Goal: Task Accomplishment & Management: Use online tool/utility

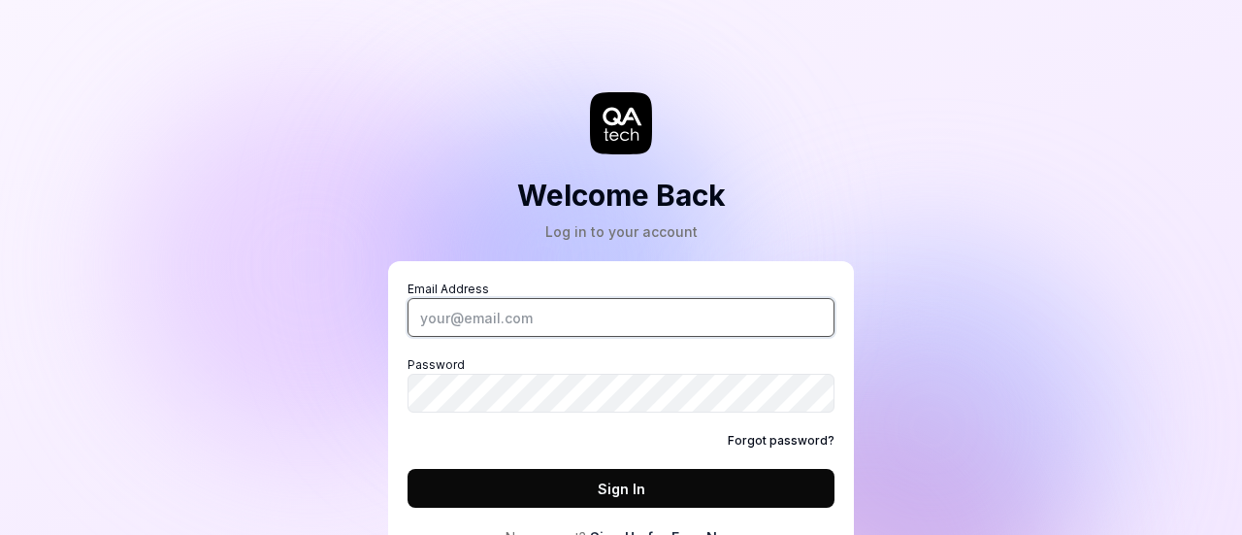
click at [521, 325] on input "Email Address" at bounding box center [621, 317] width 427 height 39
type input "[PERSON_NAME][EMAIL_ADDRESS][PERSON_NAME][DOMAIN_NAME]"
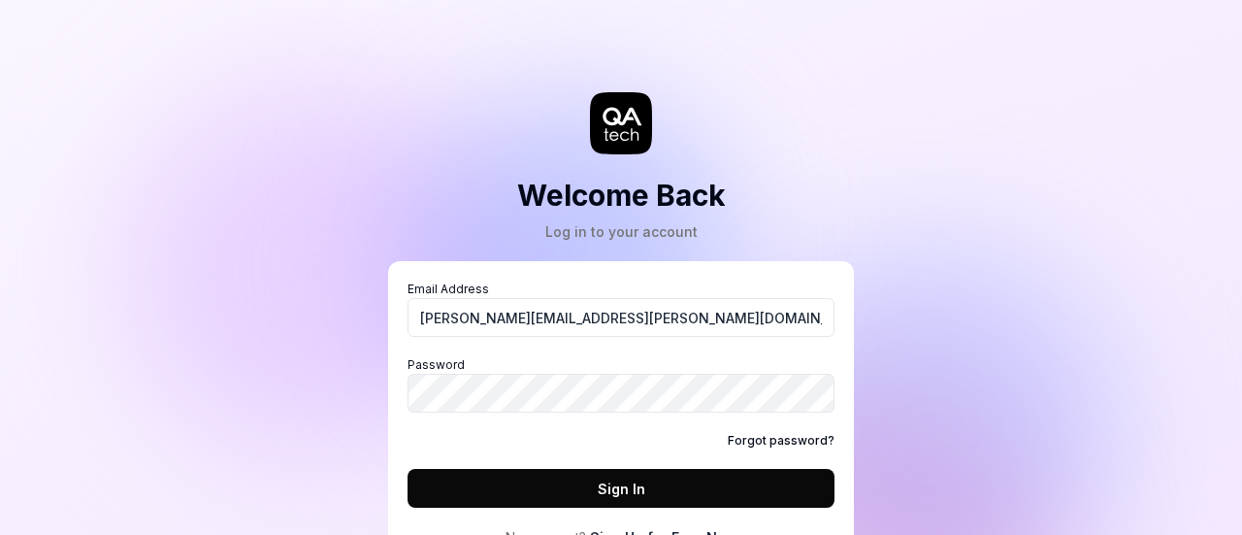
click at [594, 490] on button "Sign In" at bounding box center [621, 488] width 427 height 39
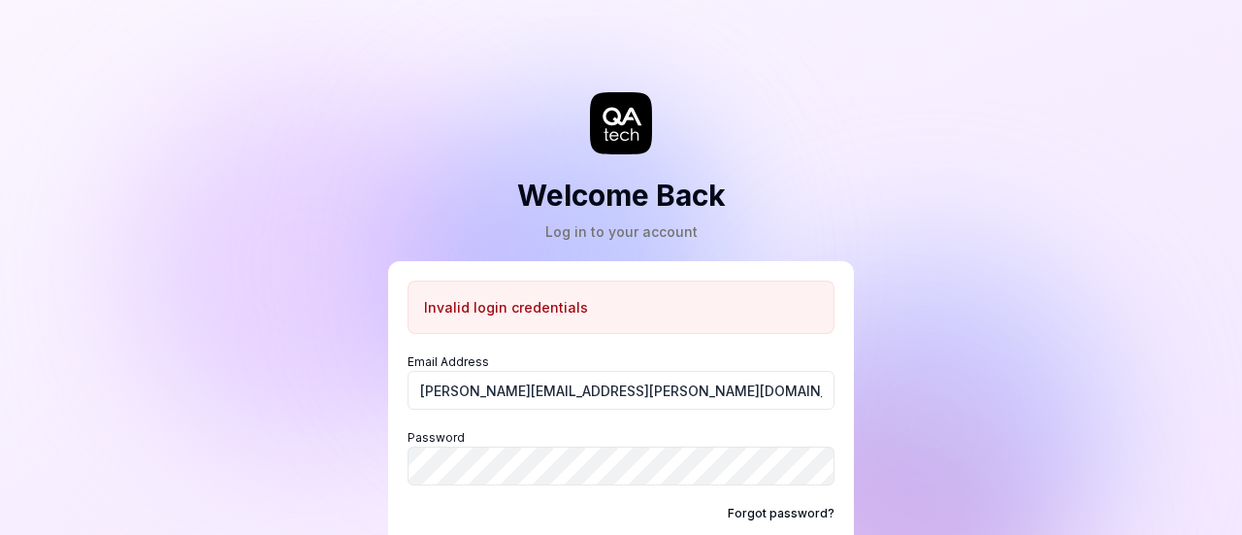
click at [1240, 342] on div "Welcome Back Log in to your account Invalid login credentials Email Address siv…" at bounding box center [621, 267] width 1242 height 535
click at [1014, 370] on div "Welcome Back Log in to your account Invalid login credentials Email Address siv…" at bounding box center [621, 267] width 1242 height 535
click at [1241, 350] on div "Welcome Back Log in to your account Invalid login credentials Email Address siv…" at bounding box center [621, 267] width 1242 height 535
click at [1039, 414] on div "Welcome Back Log in to your account Invalid login credentials Email Address siv…" at bounding box center [621, 267] width 1242 height 535
click at [569, 510] on div "Forgot password?" at bounding box center [621, 513] width 427 height 17
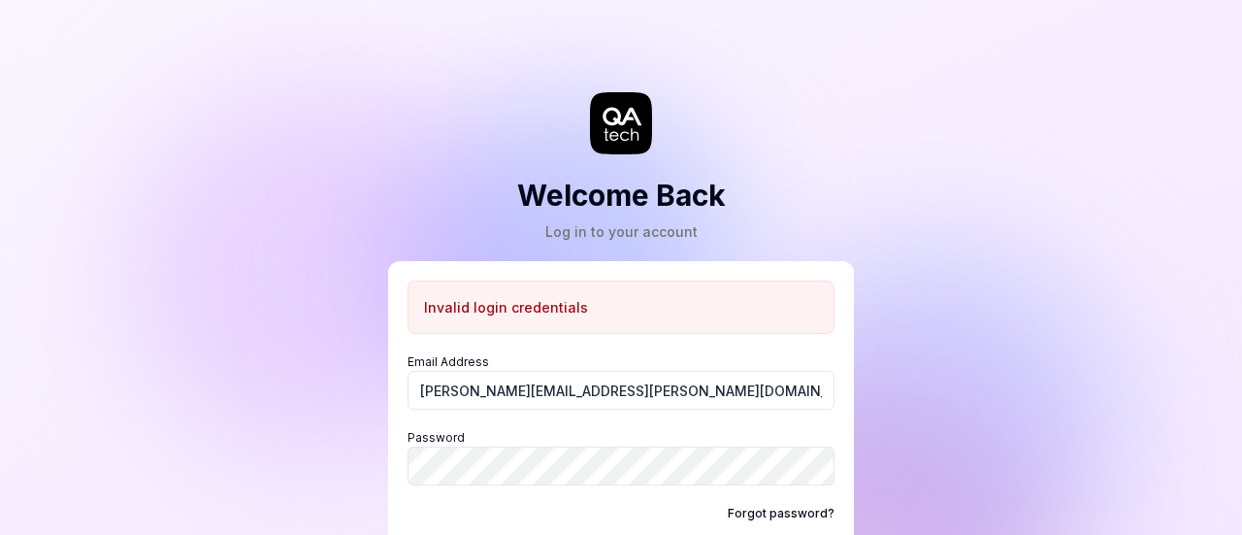
click at [1067, 379] on div "Welcome Back Log in to your account Invalid login credentials Email Address siv…" at bounding box center [621, 267] width 1242 height 535
click at [1241, 452] on div "Welcome Back Log in to your account Invalid login credentials Email Address siv…" at bounding box center [621, 267] width 1242 height 535
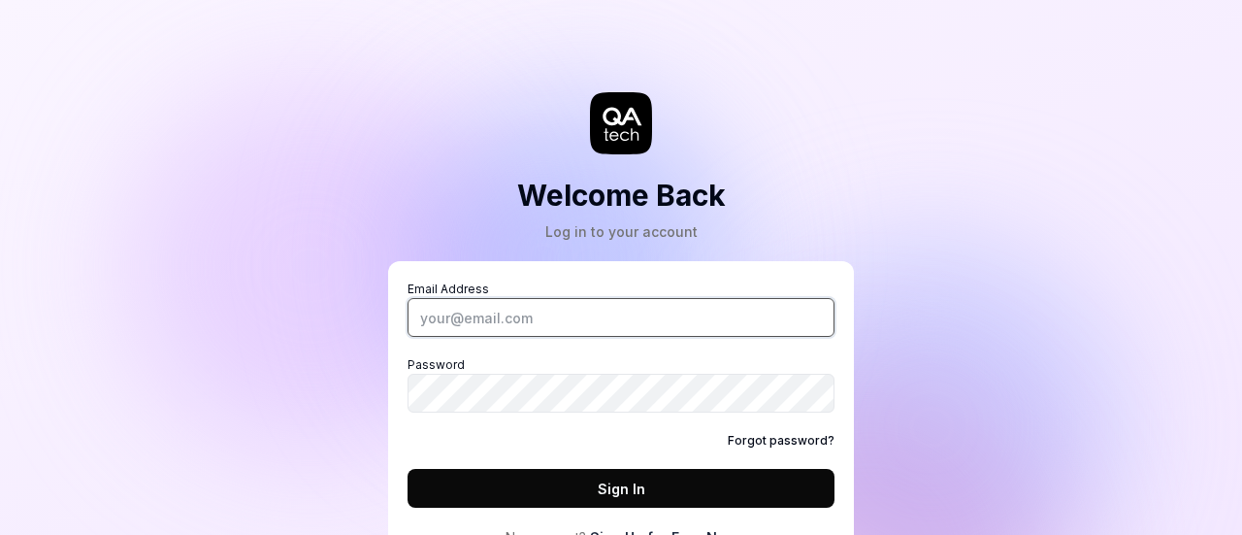
click at [554, 313] on input "Email Address" at bounding box center [621, 317] width 427 height 39
type input "[PERSON_NAME][EMAIL_ADDRESS][PERSON_NAME][DOMAIN_NAME]"
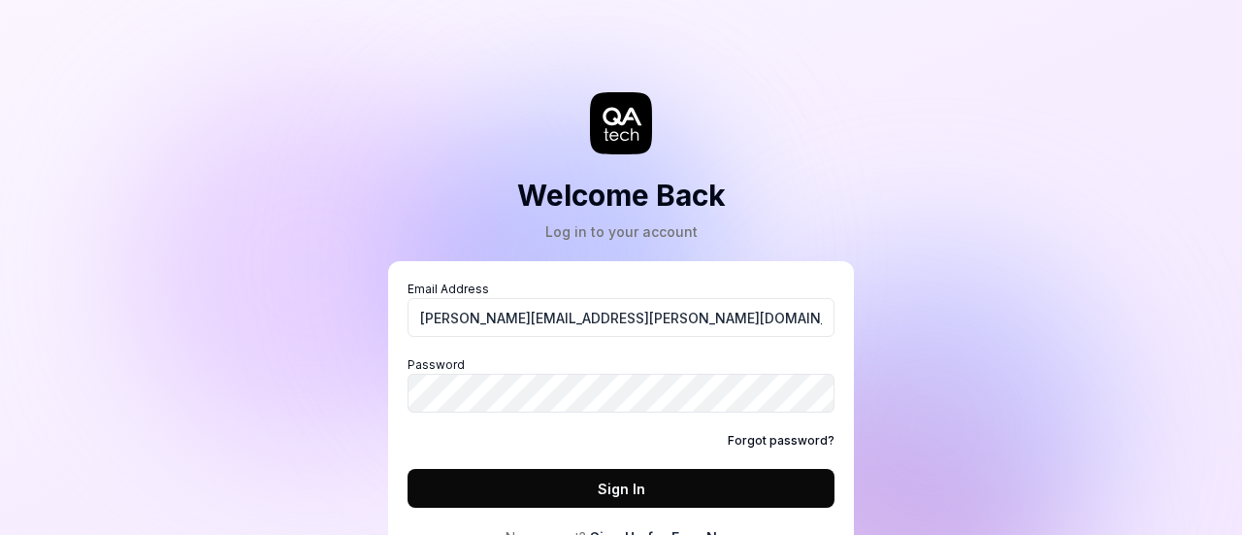
click at [614, 473] on button "Sign In" at bounding box center [621, 488] width 427 height 39
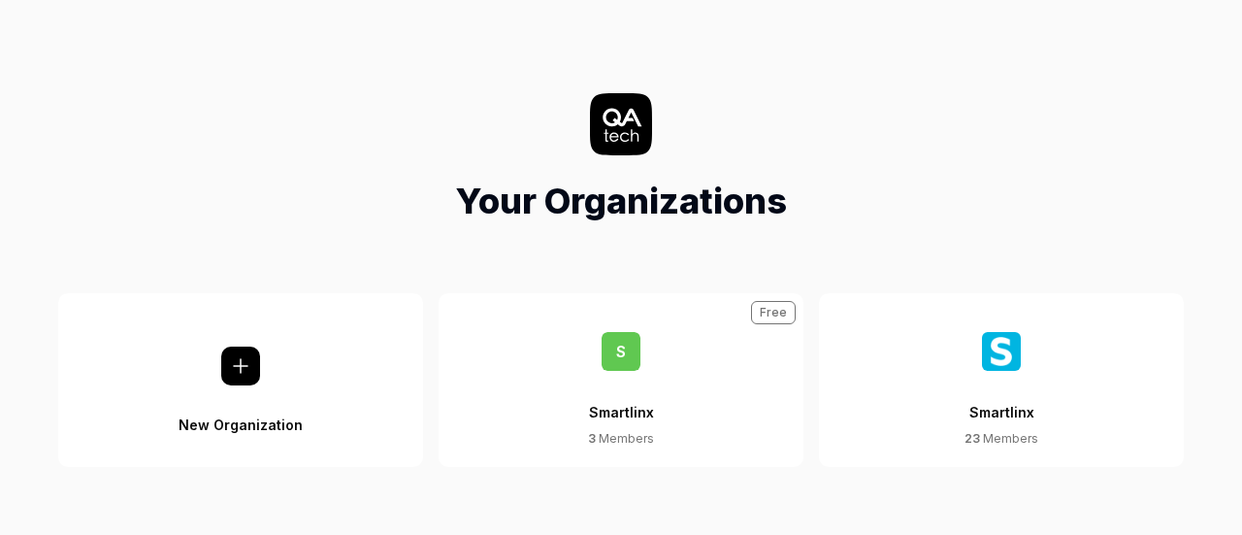
click at [804, 132] on div "Your Organizations" at bounding box center [621, 160] width 1211 height 134
click at [1010, 338] on img at bounding box center [1001, 351] width 39 height 39
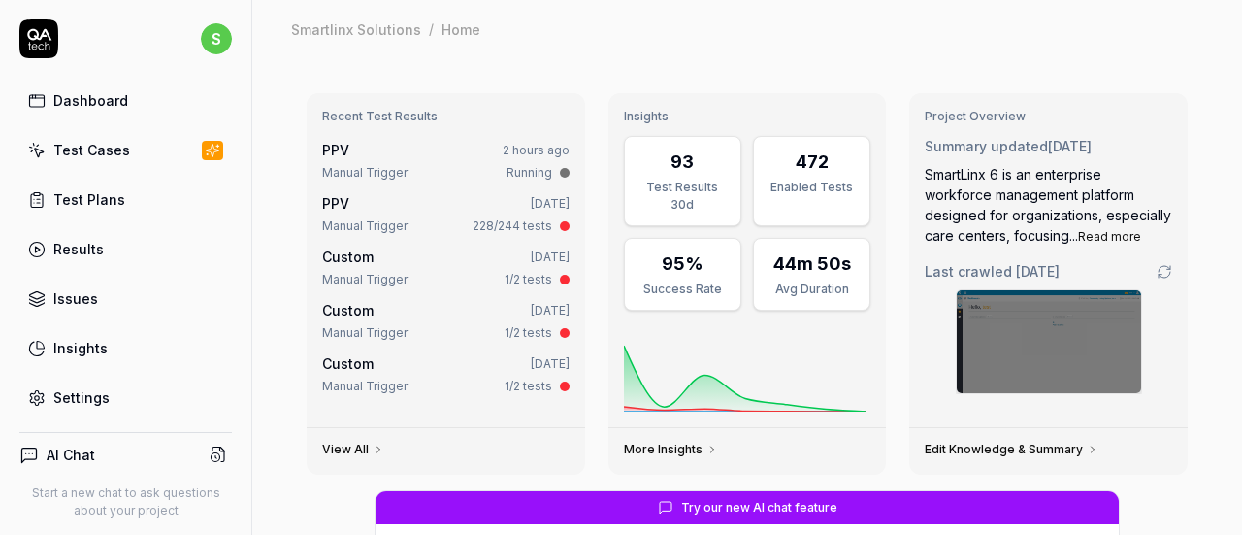
click at [106, 198] on div "Test Plans" at bounding box center [89, 199] width 72 height 20
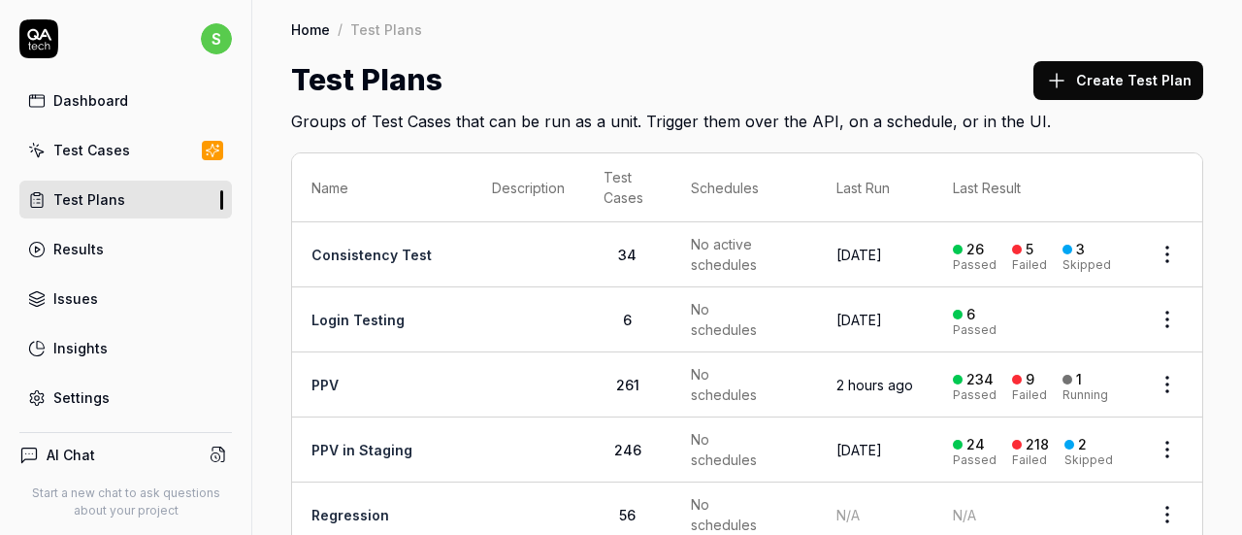
click at [106, 151] on div "Test Cases" at bounding box center [91, 150] width 77 height 20
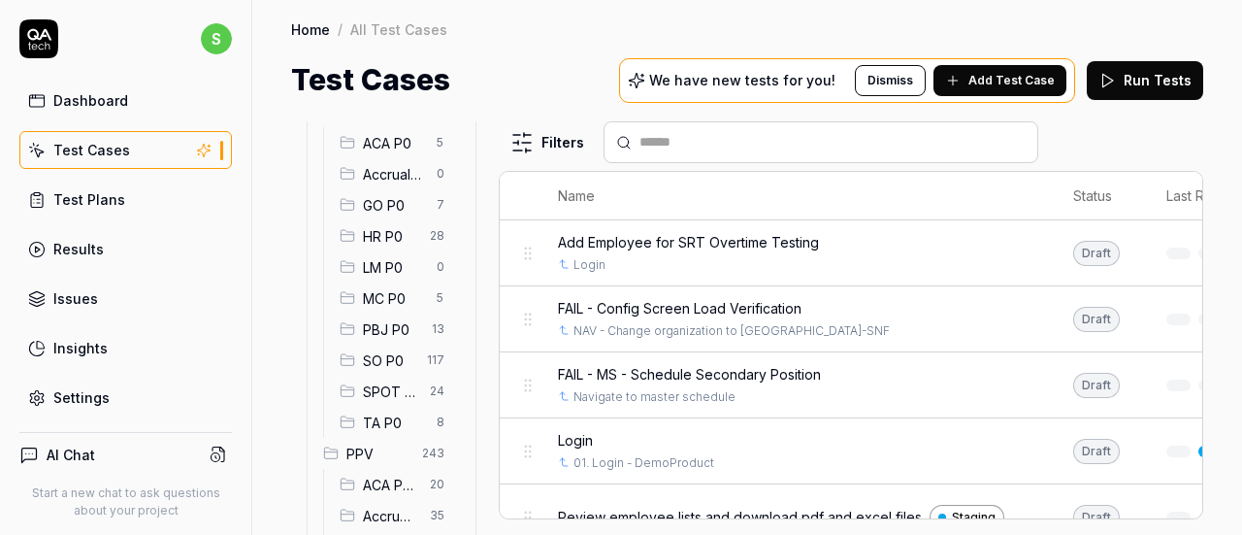
scroll to position [183, 0]
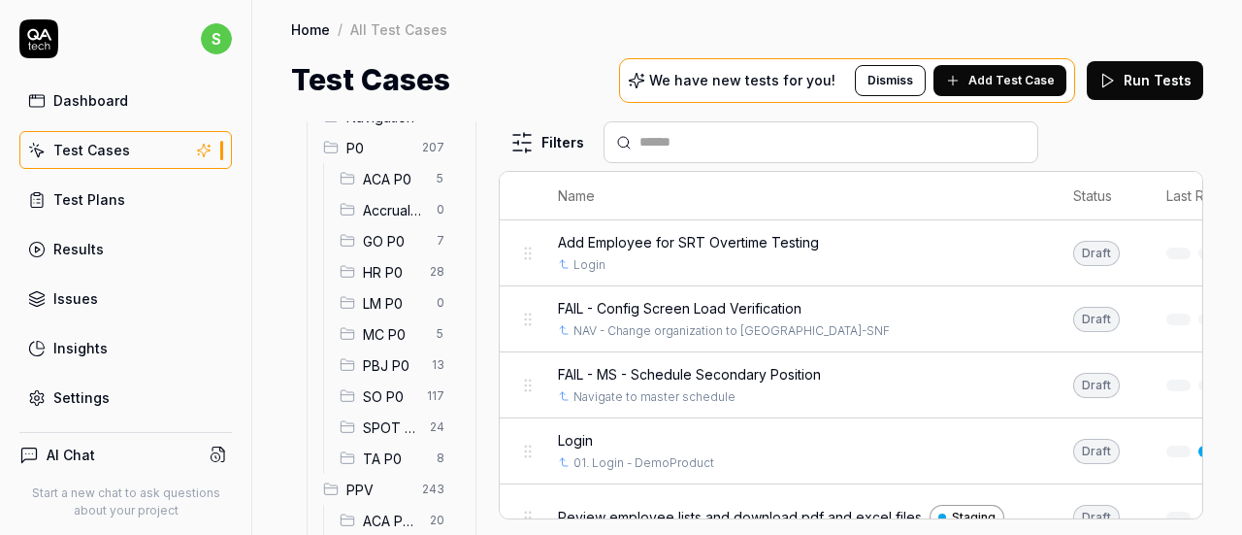
click at [380, 274] on span "HR P0" at bounding box center [390, 272] width 55 height 20
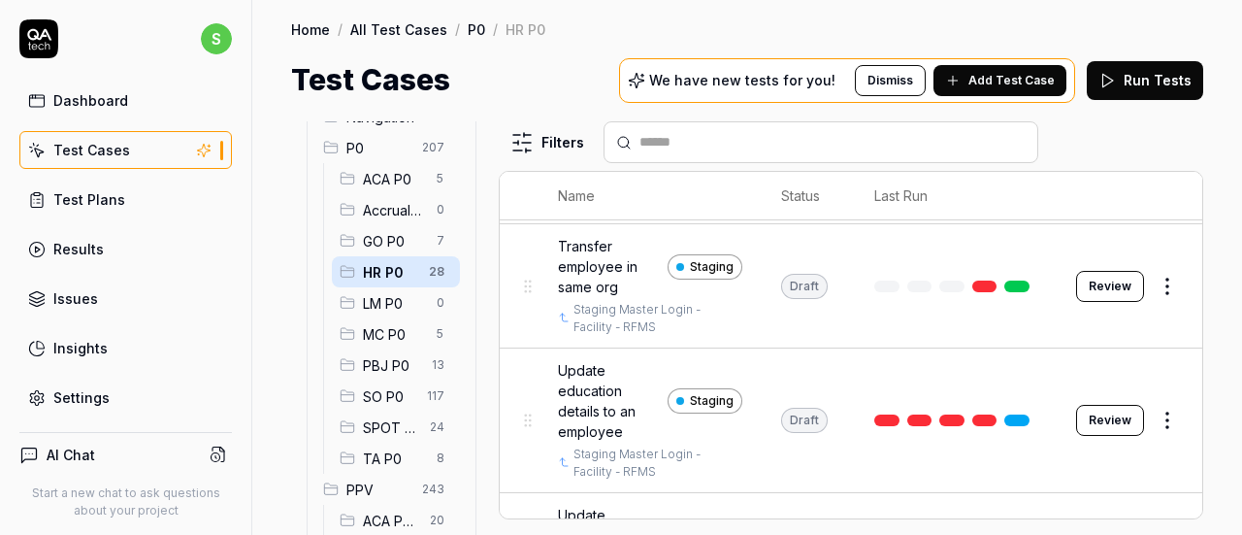
scroll to position [2276, 0]
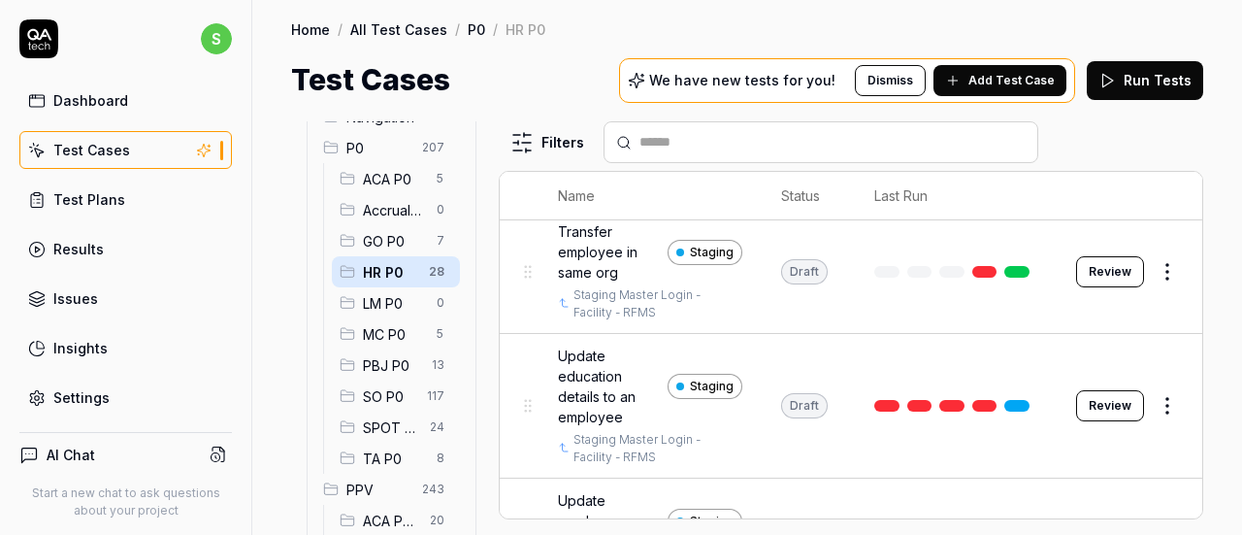
click at [599, 282] on span "Transfer employee in same org" at bounding box center [609, 251] width 102 height 61
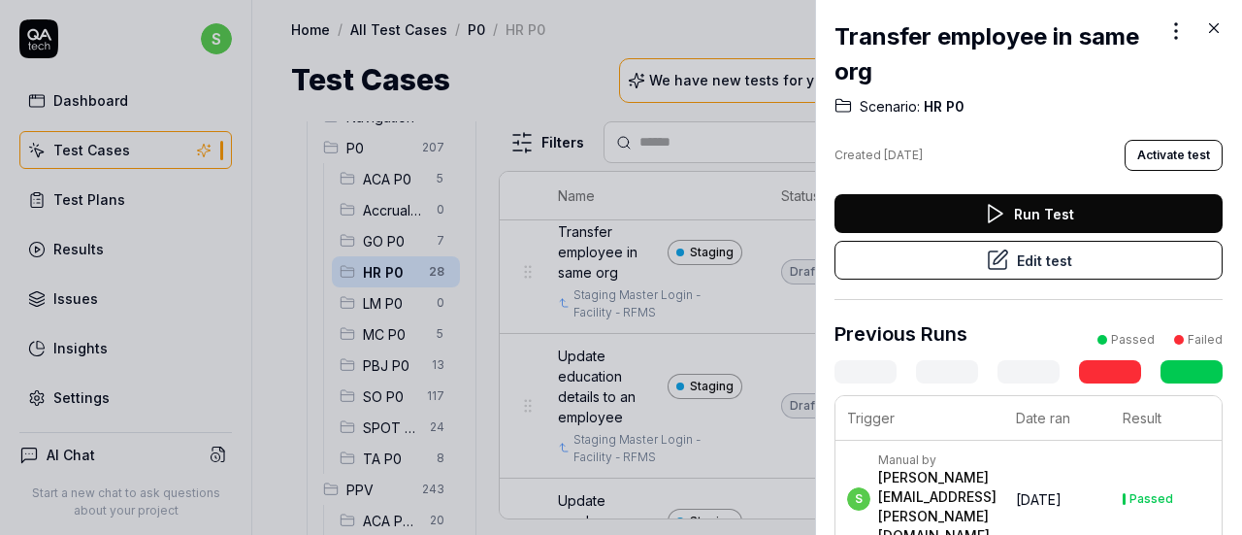
click at [996, 265] on icon at bounding box center [997, 259] width 23 height 23
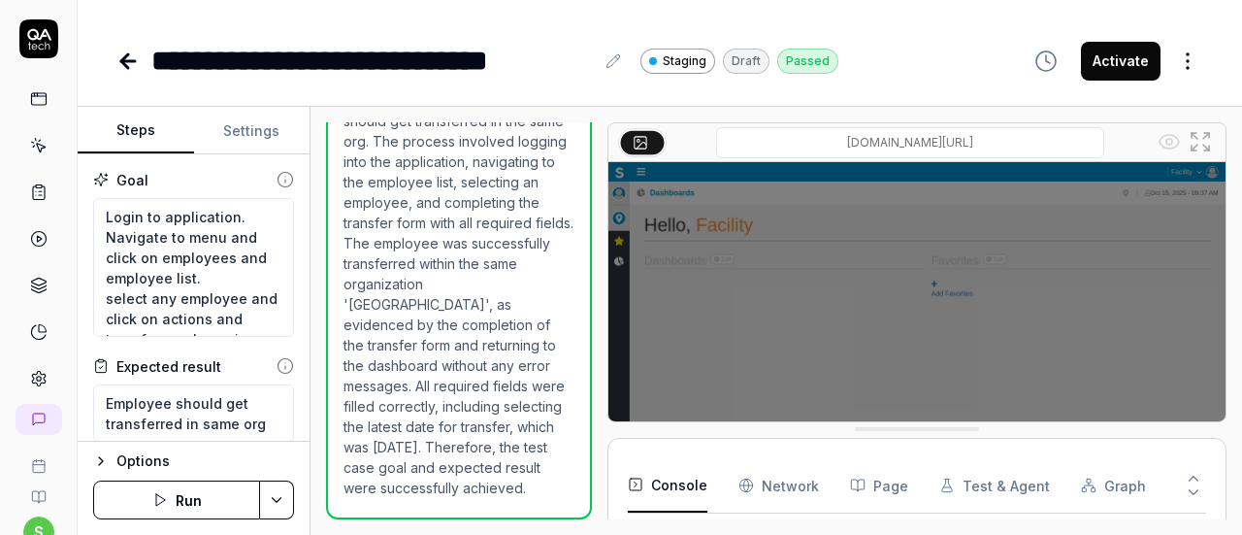
scroll to position [2724, 0]
click at [1110, 59] on button "Activate" at bounding box center [1121, 61] width 80 height 39
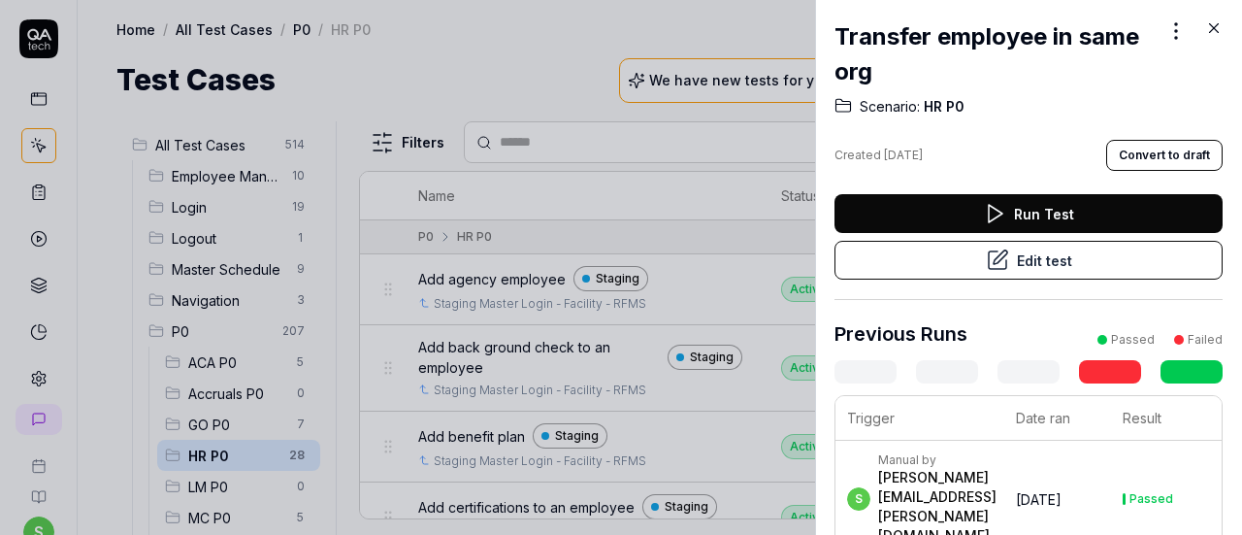
click at [1214, 32] on icon at bounding box center [1213, 27] width 17 height 17
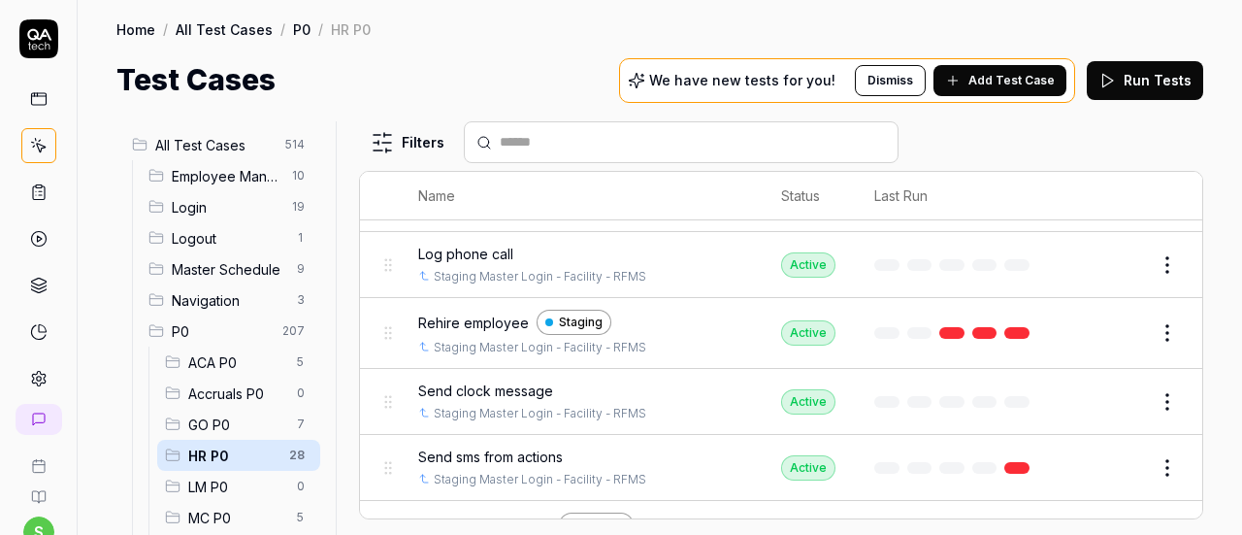
scroll to position [1523, 0]
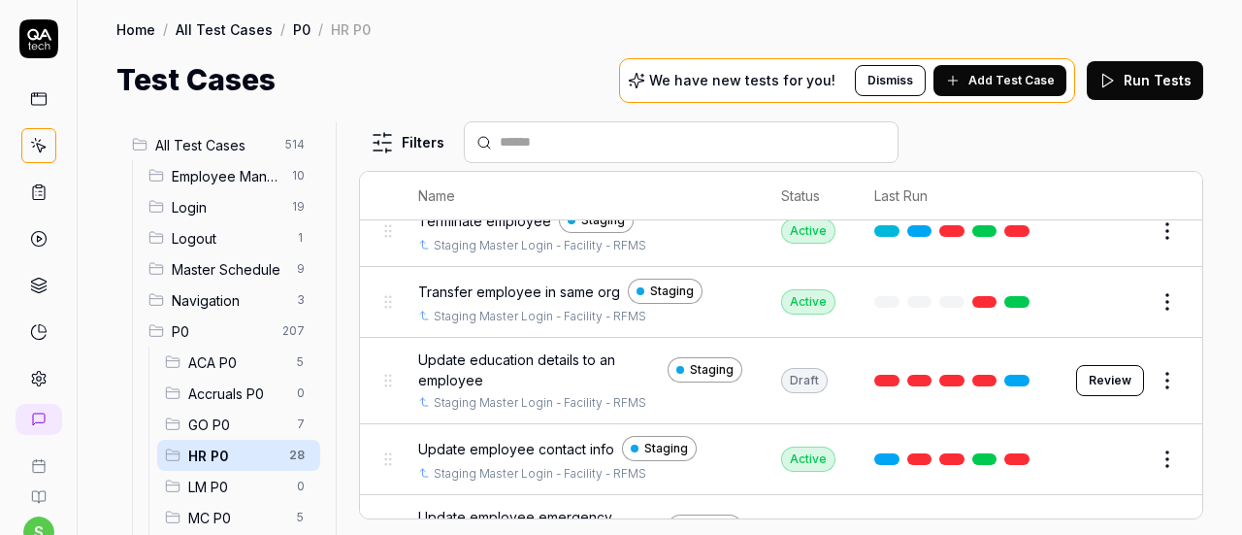
click at [554, 349] on span "Update education details to an employee" at bounding box center [539, 369] width 242 height 41
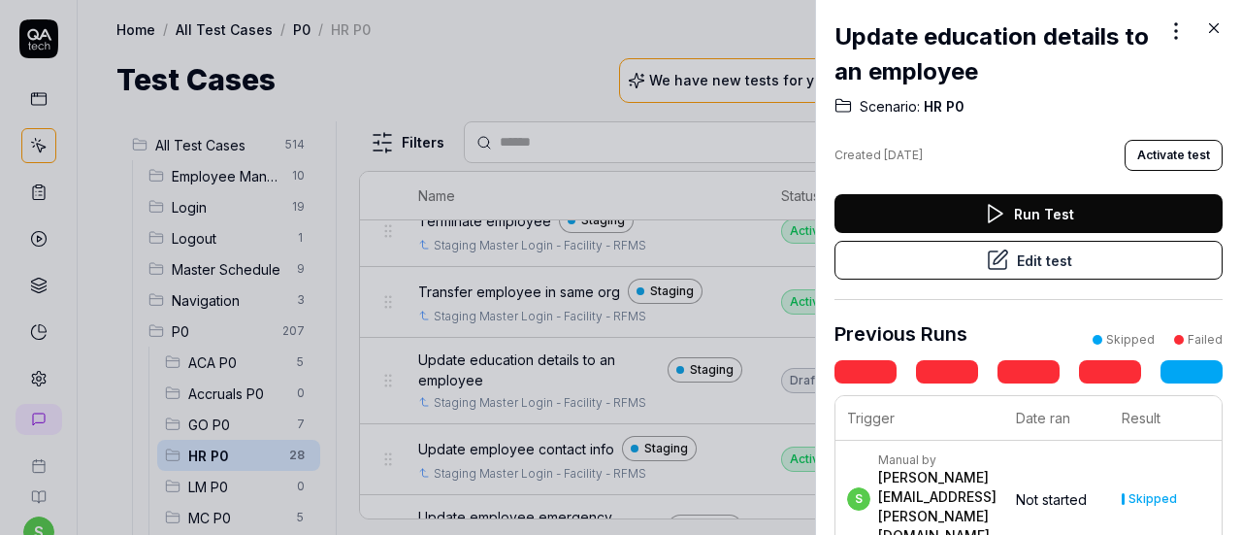
click at [1011, 261] on button "Edit test" at bounding box center [1029, 260] width 388 height 39
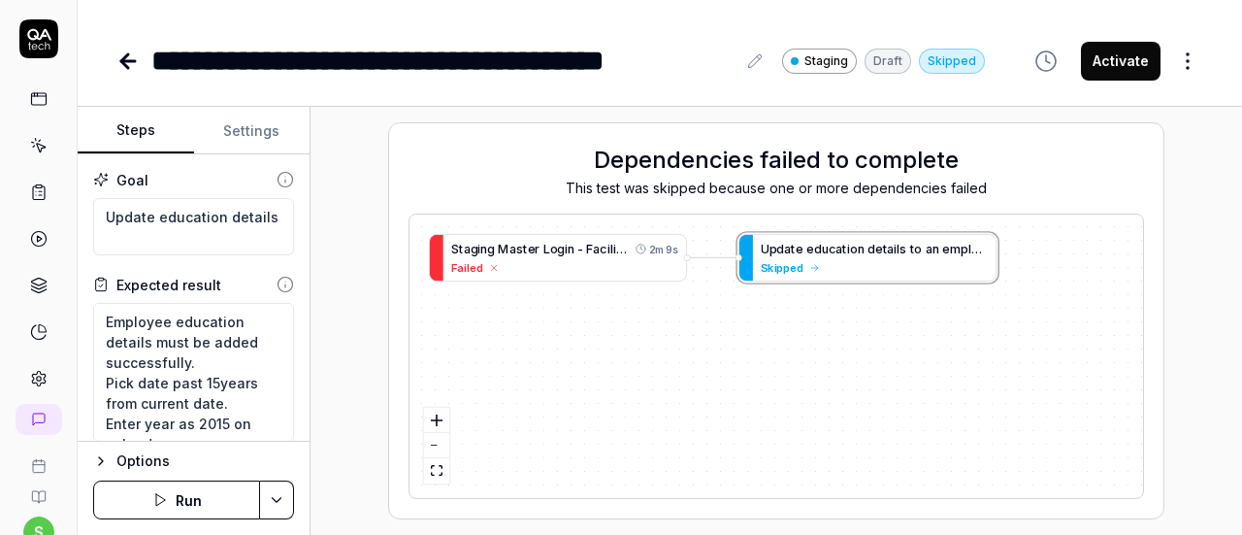
type textarea "*"
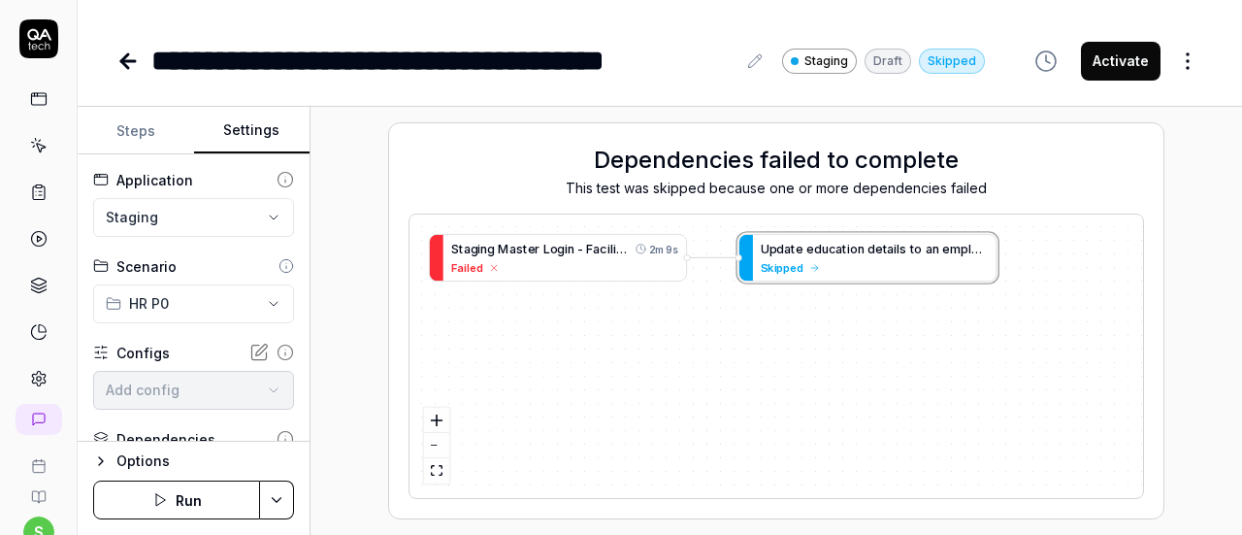
click at [257, 131] on button "Settings" at bounding box center [252, 131] width 116 height 47
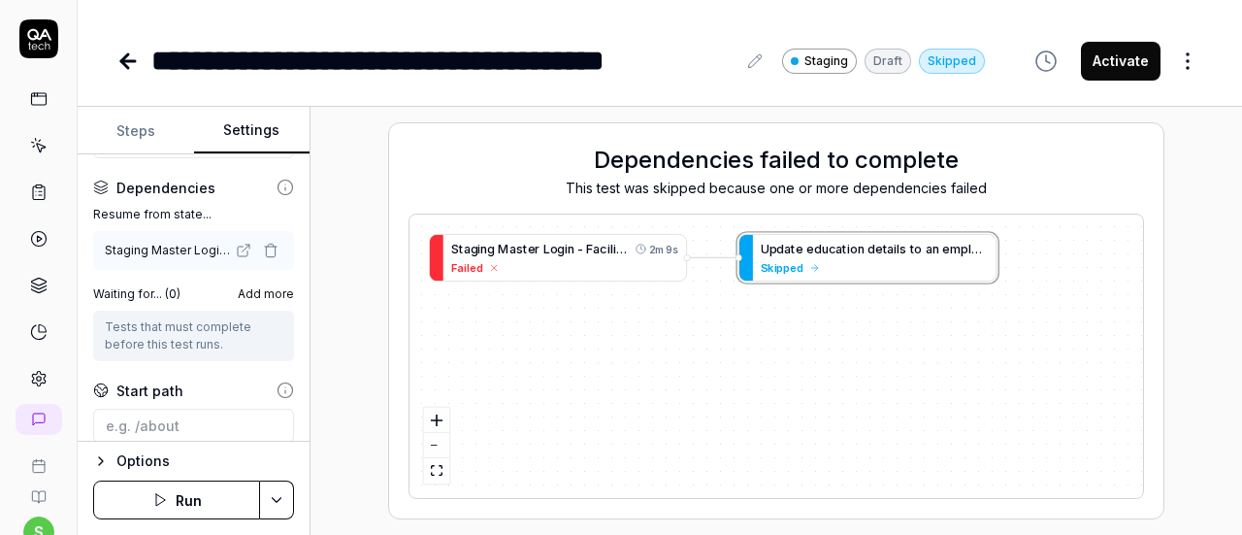
click at [265, 247] on icon "button" at bounding box center [271, 247] width 12 height 0
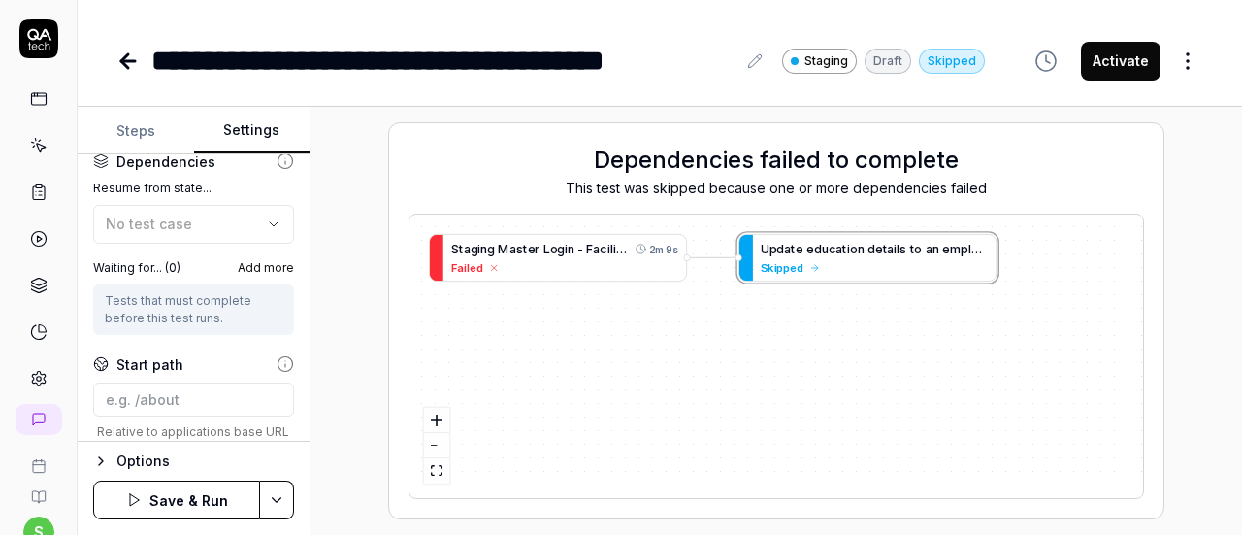
scroll to position [280, 0]
click at [215, 214] on div "No test case" at bounding box center [184, 222] width 156 height 20
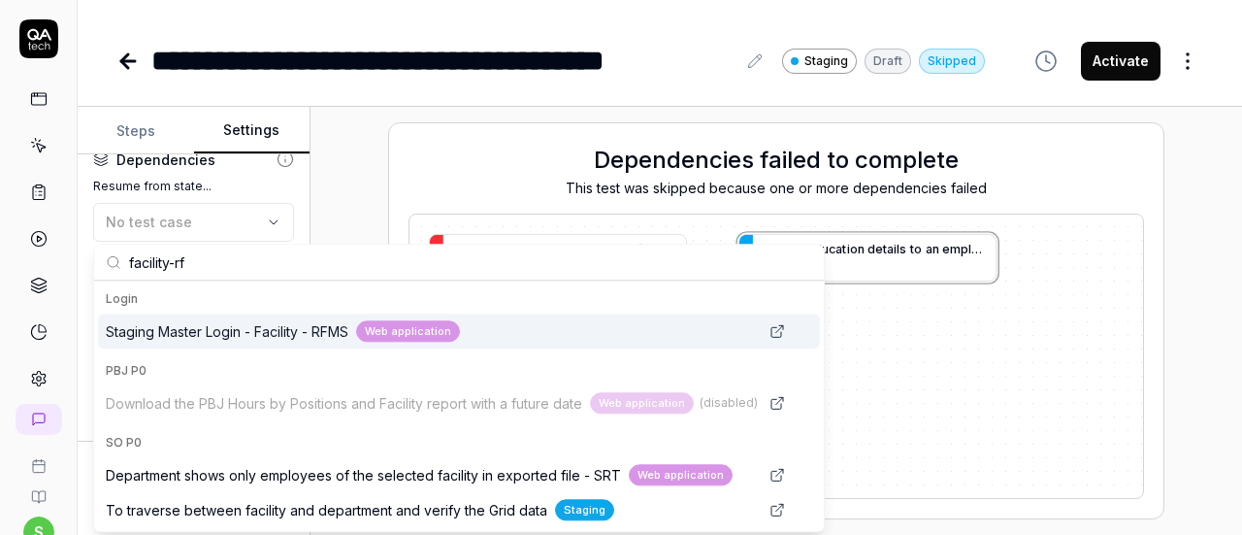
type input "facility-rf"
click at [258, 330] on span "Staging Master Login - Facility - RFMS" at bounding box center [227, 331] width 243 height 20
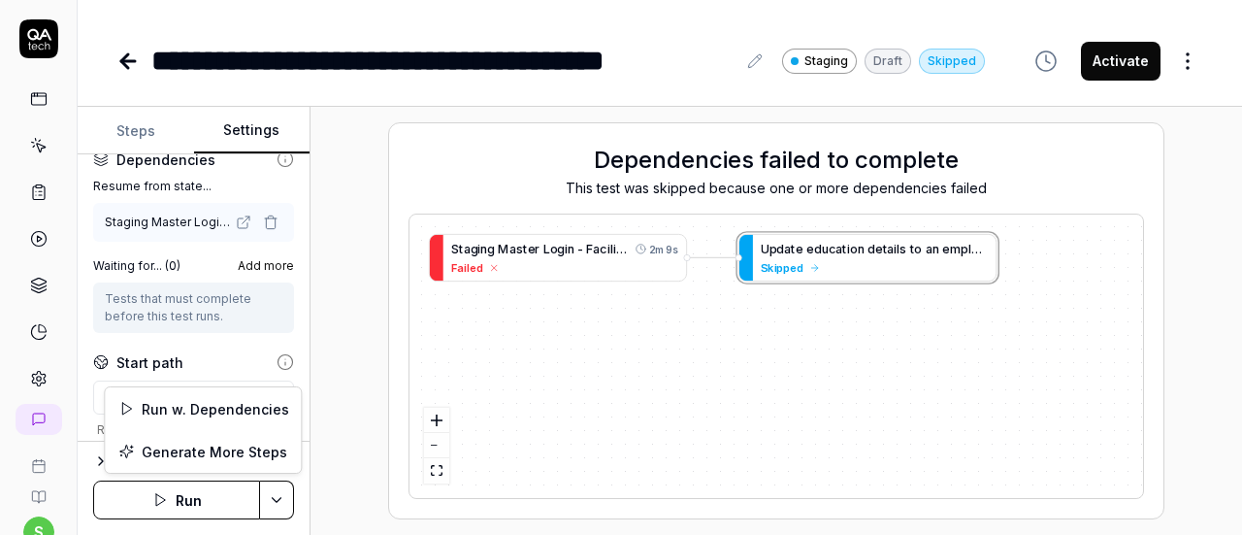
click at [279, 496] on html "**********" at bounding box center [621, 267] width 1242 height 535
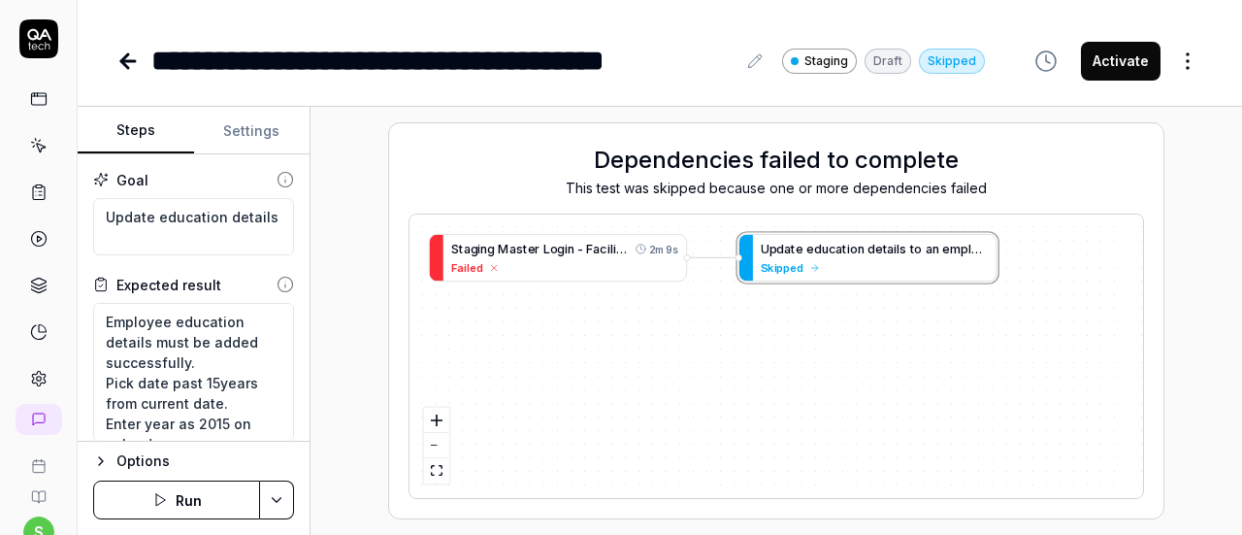
type textarea "*"
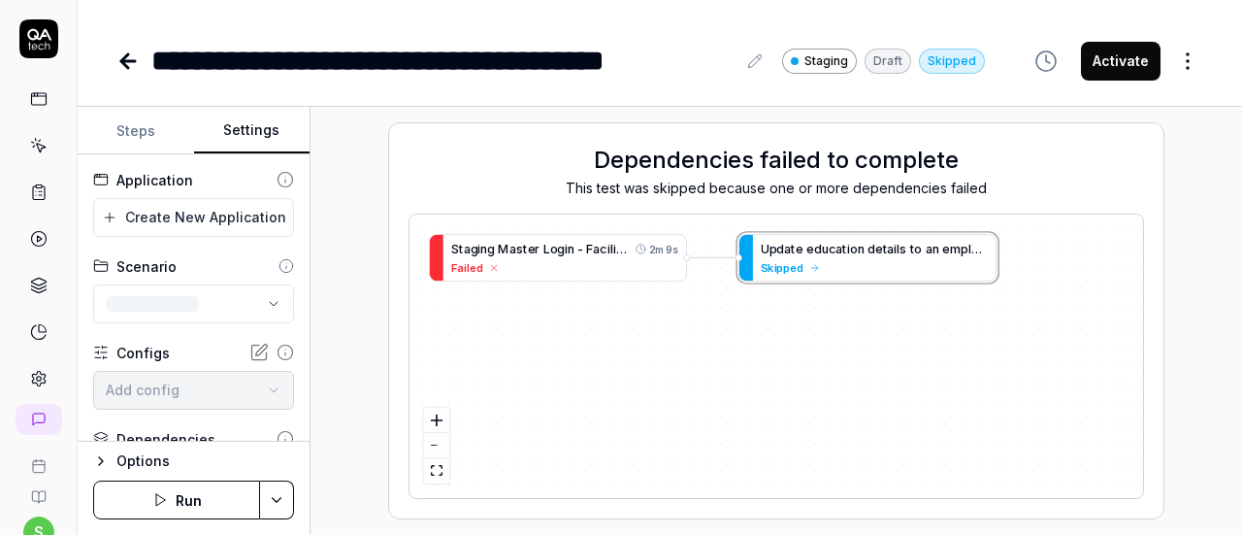
click at [247, 128] on button "Settings" at bounding box center [252, 131] width 116 height 47
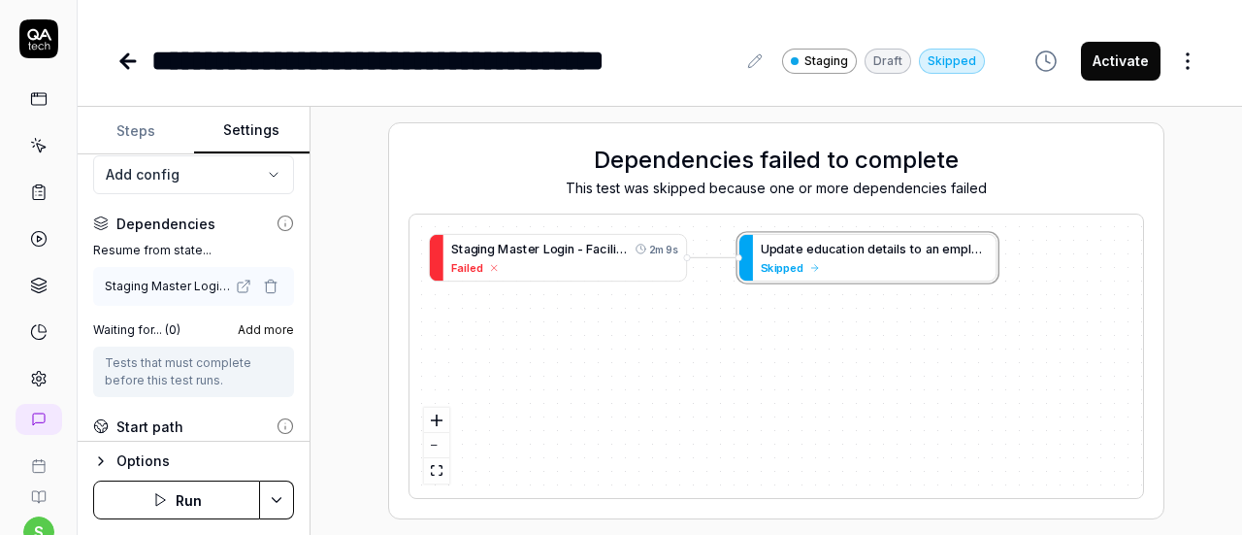
scroll to position [221, 0]
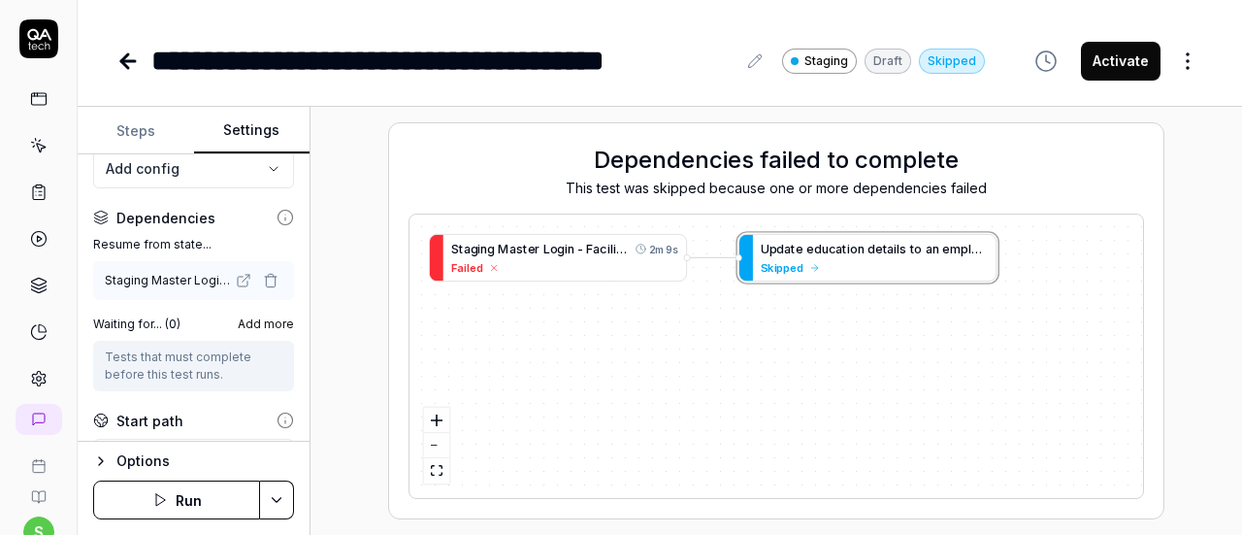
click at [263, 280] on icon "button" at bounding box center [271, 281] width 16 height 16
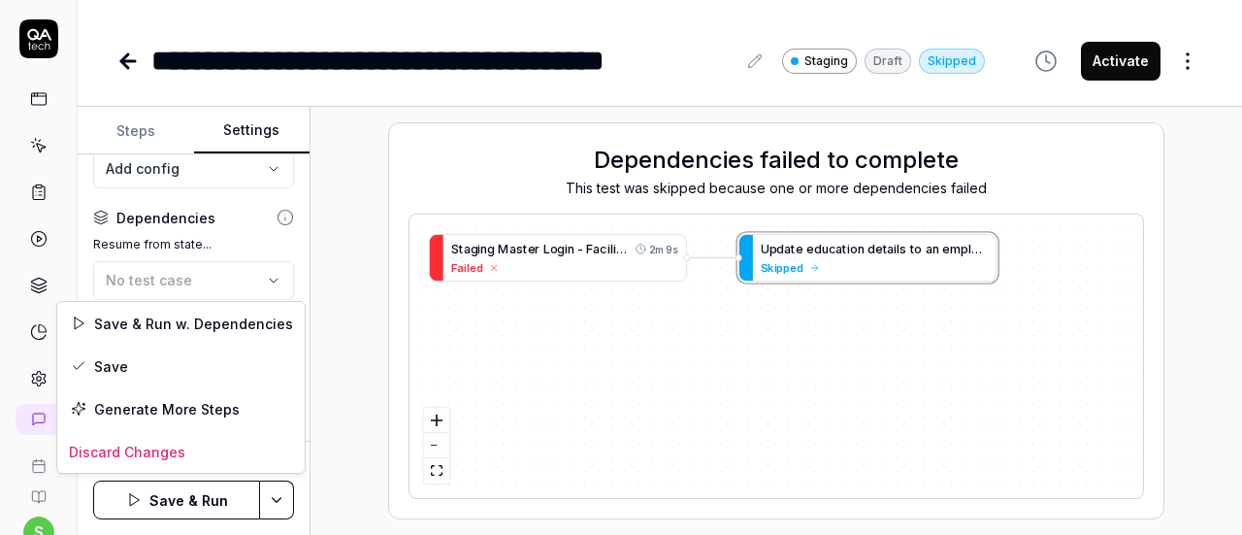
click at [283, 497] on html "**********" at bounding box center [621, 267] width 1242 height 535
click at [155, 365] on div "Save" at bounding box center [180, 366] width 247 height 43
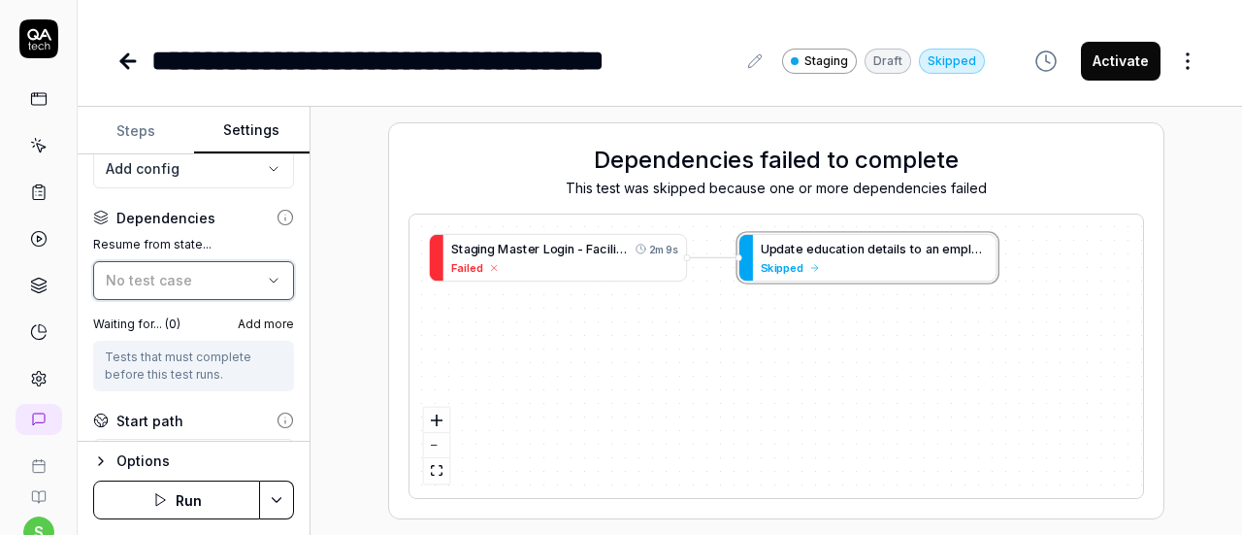
click at [225, 272] on div "No test case" at bounding box center [184, 280] width 156 height 20
click at [355, 313] on div "Dependencies failed to complete This test was skipped because one or more depen…" at bounding box center [776, 320] width 901 height 397
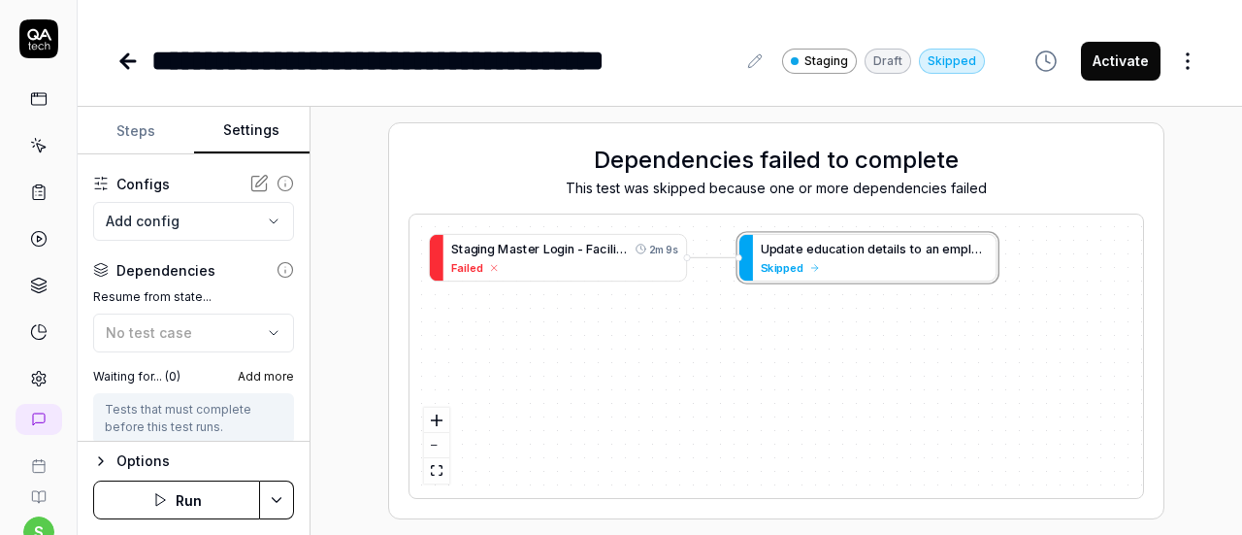
scroll to position [171, 0]
click at [180, 336] on span "No test case" at bounding box center [149, 330] width 86 height 16
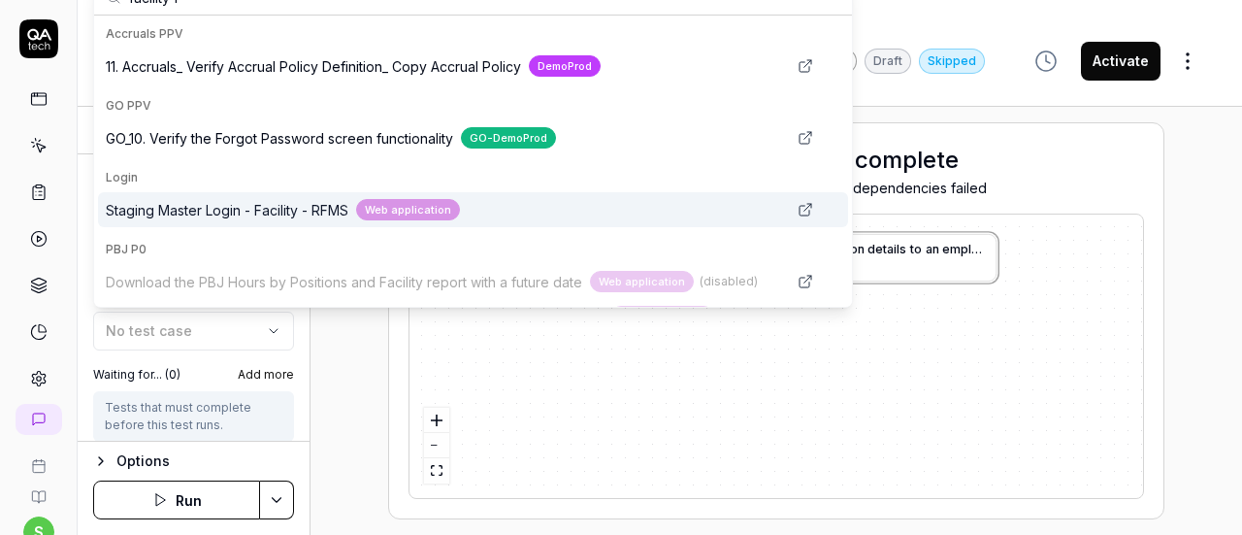
type input "facility-r"
click at [245, 201] on span "Staging Master Login - Facility - RFMS" at bounding box center [227, 210] width 243 height 20
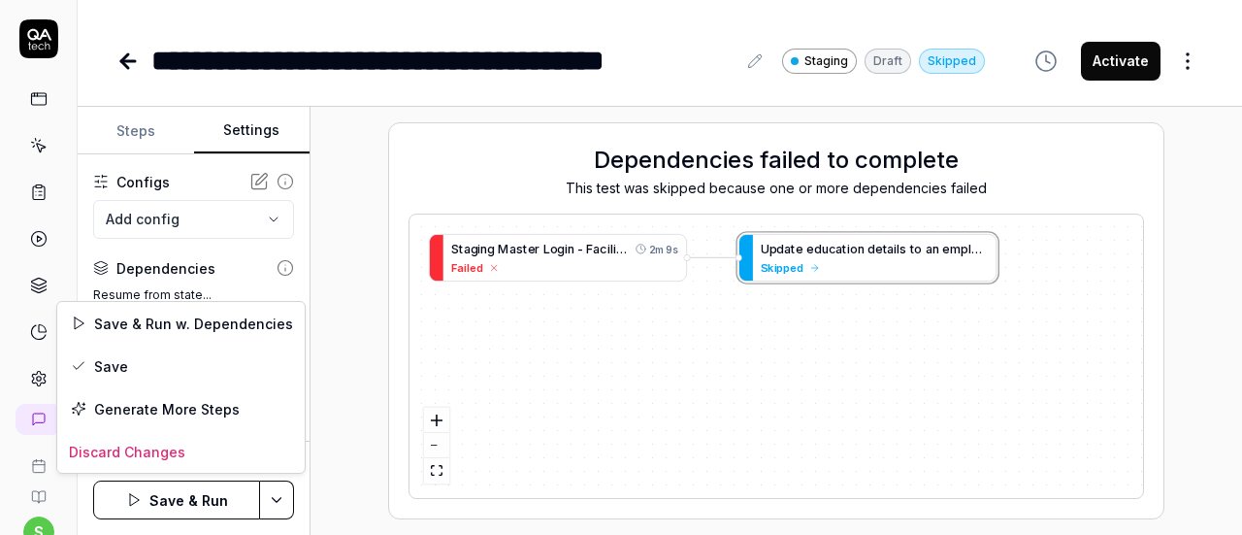
click at [278, 504] on html "**********" at bounding box center [621, 267] width 1242 height 535
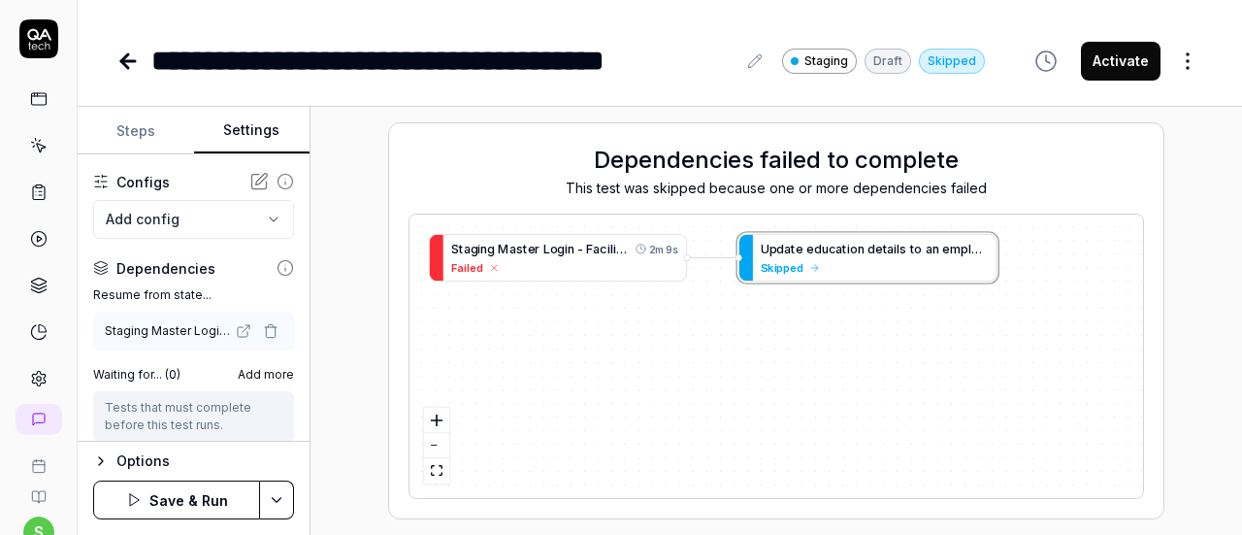
click at [188, 498] on html "**********" at bounding box center [621, 267] width 1242 height 535
click at [188, 498] on button "Save & Run" at bounding box center [176, 499] width 167 height 39
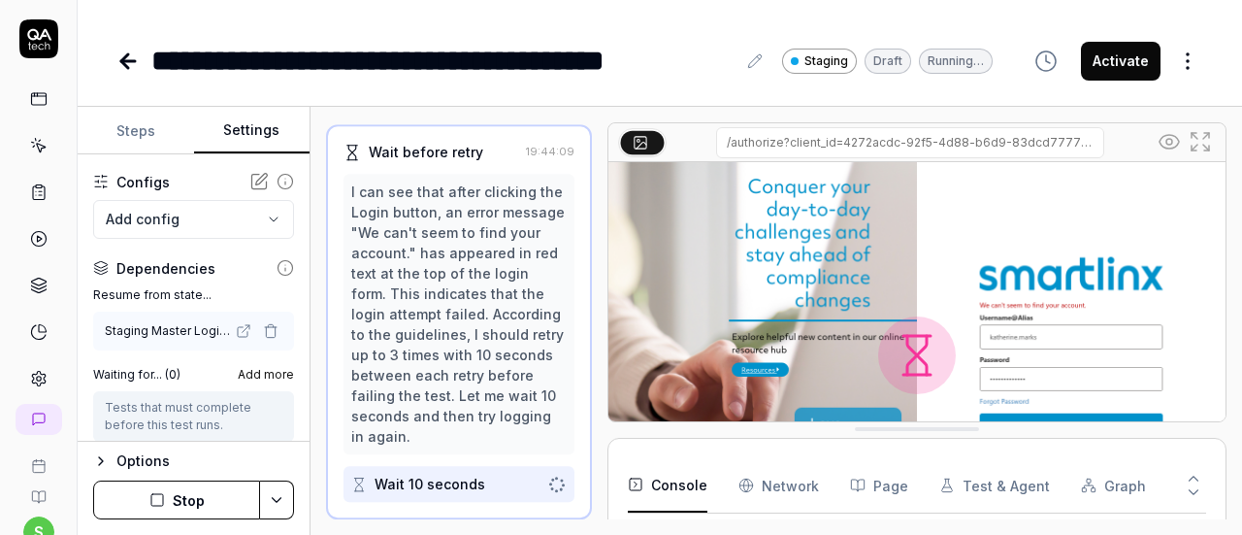
scroll to position [370, 0]
click at [211, 491] on button "Stop" at bounding box center [176, 499] width 167 height 39
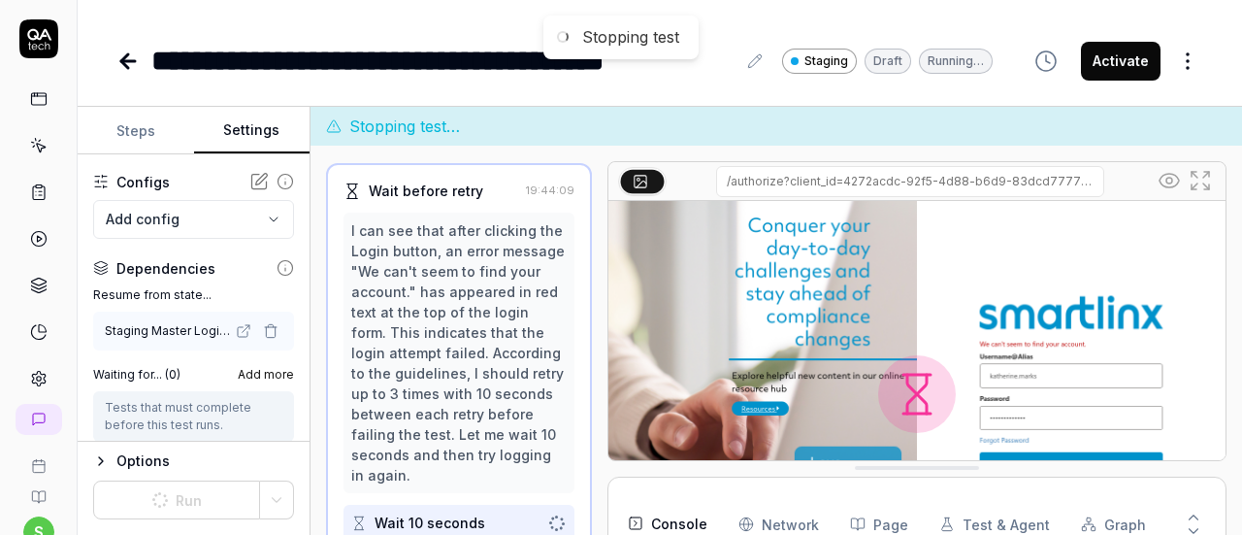
scroll to position [411, 0]
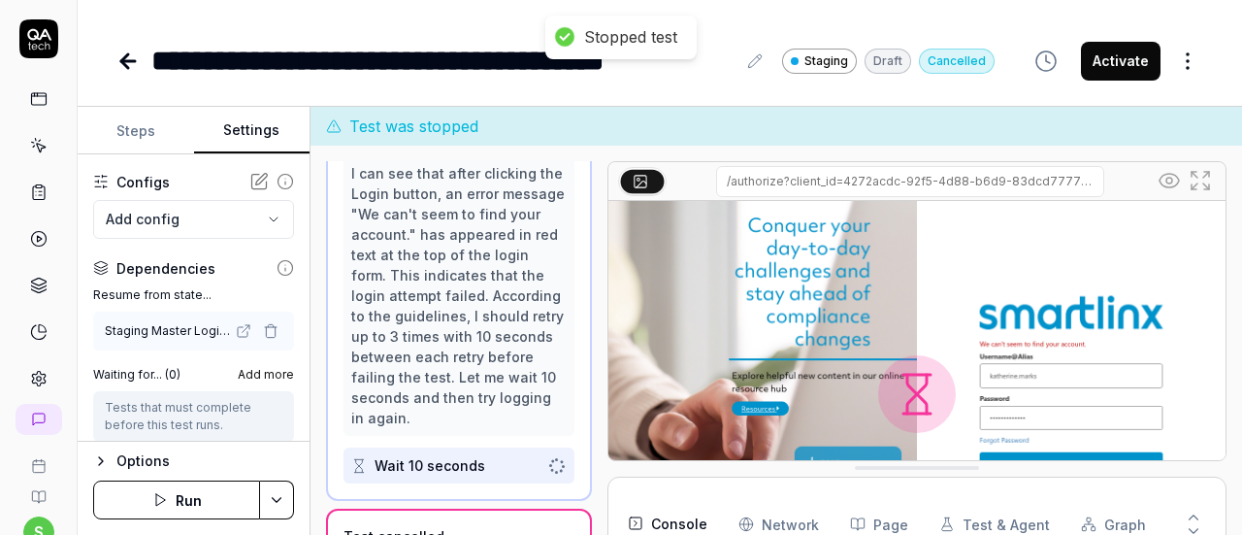
click at [263, 323] on icon "button" at bounding box center [271, 331] width 16 height 16
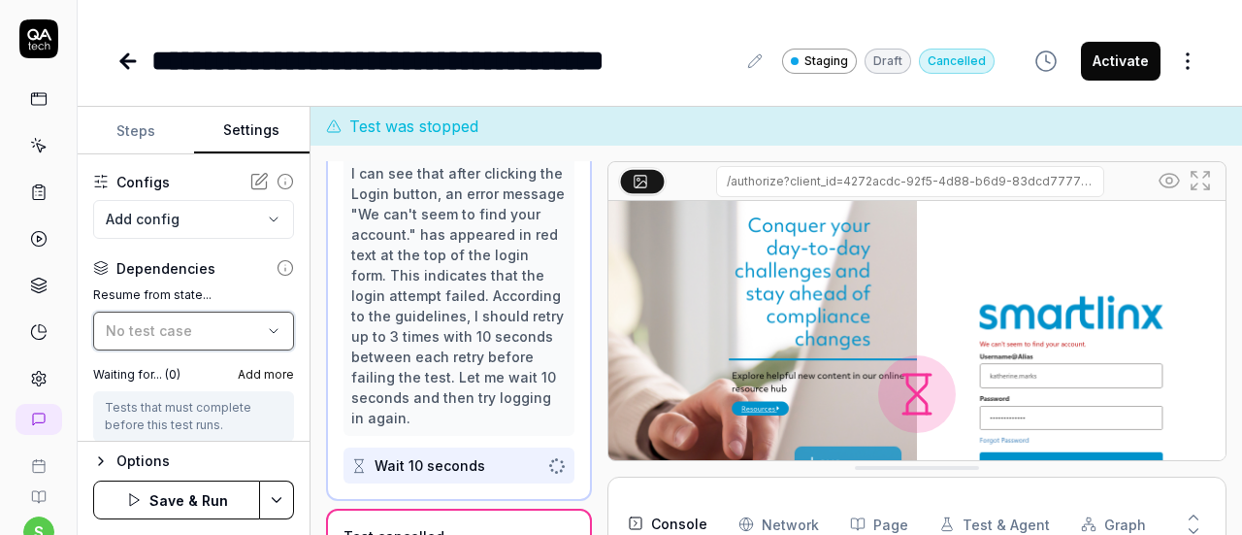
click at [204, 323] on div "No test case" at bounding box center [184, 330] width 156 height 20
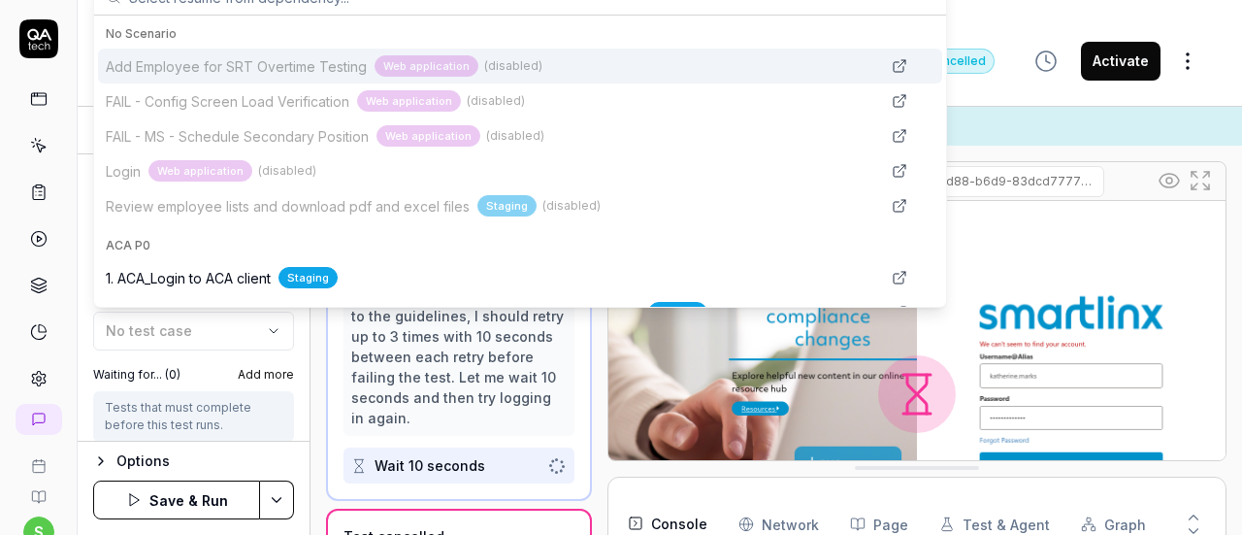
click at [276, 494] on html "**********" at bounding box center [621, 267] width 1242 height 535
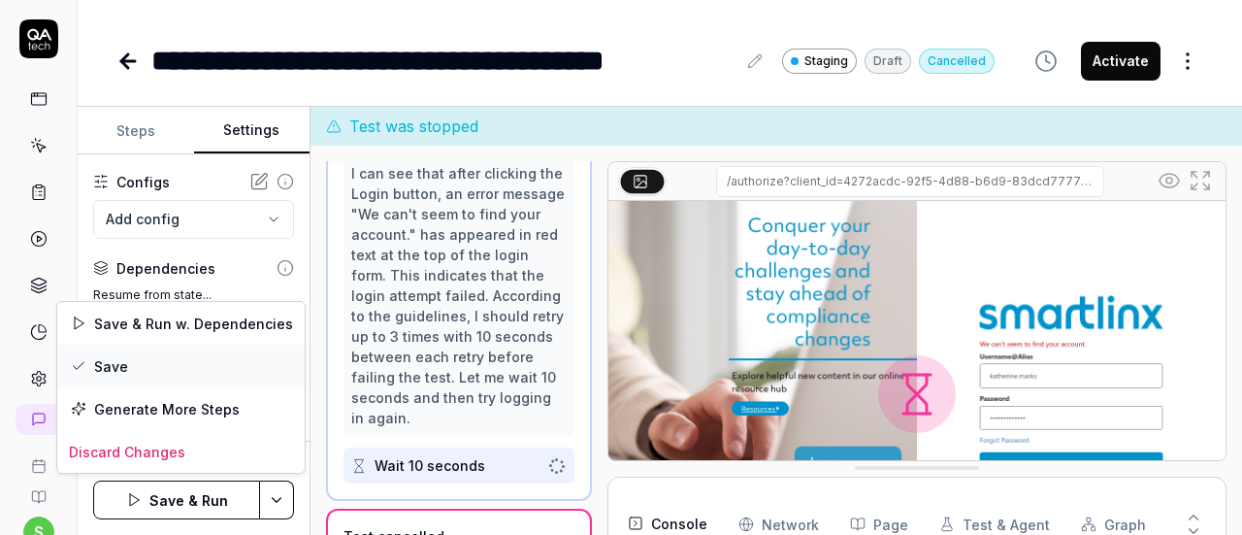
click at [162, 366] on div "Save" at bounding box center [180, 366] width 247 height 43
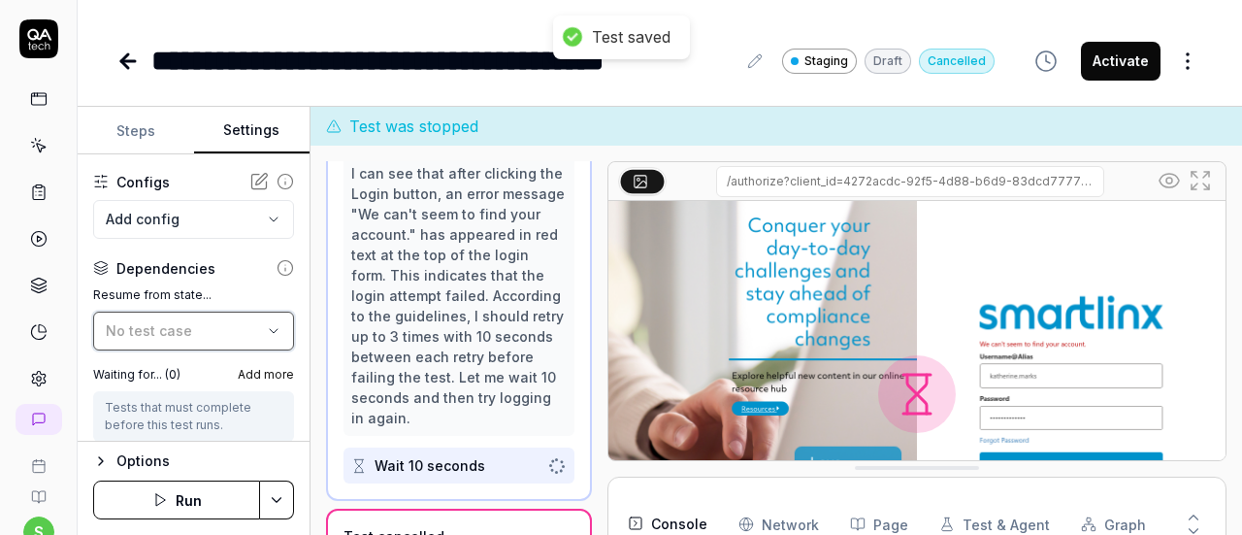
click at [180, 332] on span "No test case" at bounding box center [149, 330] width 86 height 16
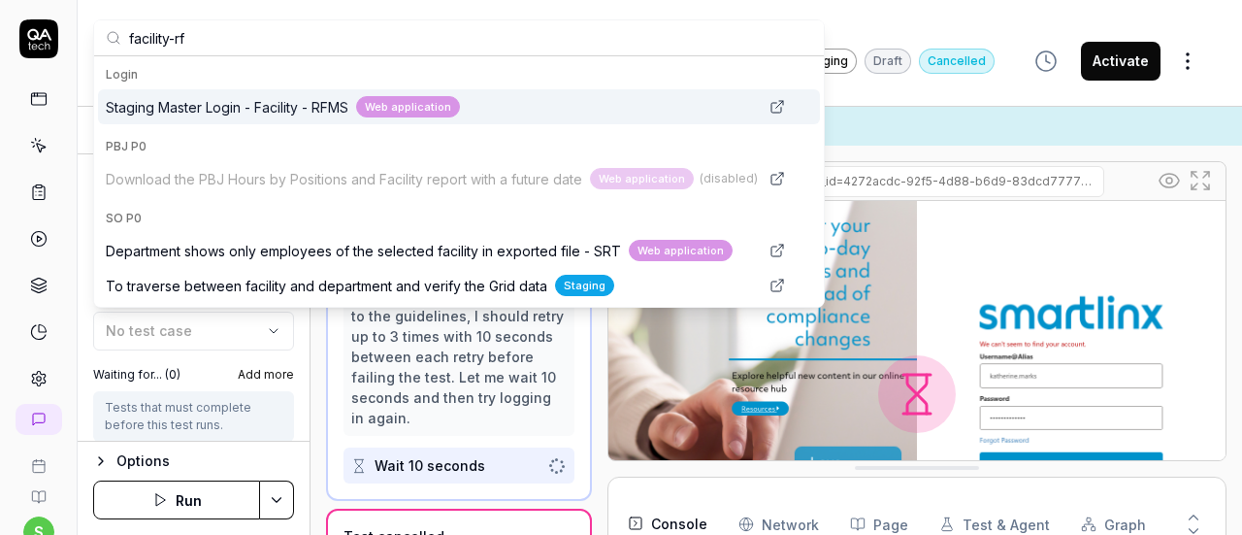
type input "facility-rf"
click at [214, 110] on span "Staging Master Login - Facility - RFMS" at bounding box center [227, 107] width 243 height 20
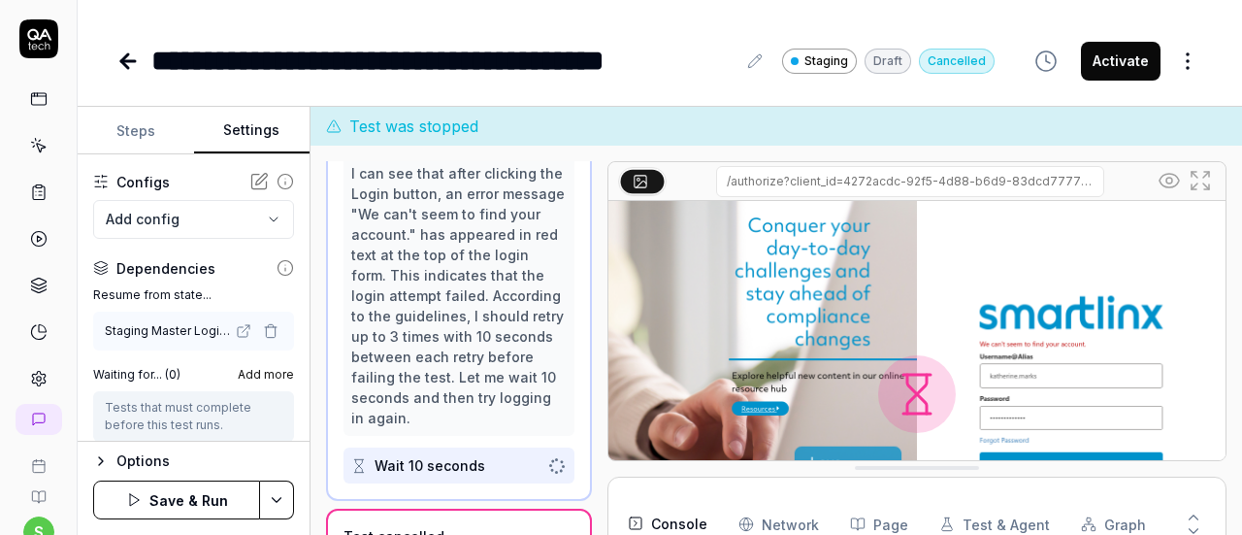
click at [195, 490] on button "Save & Run" at bounding box center [176, 499] width 167 height 39
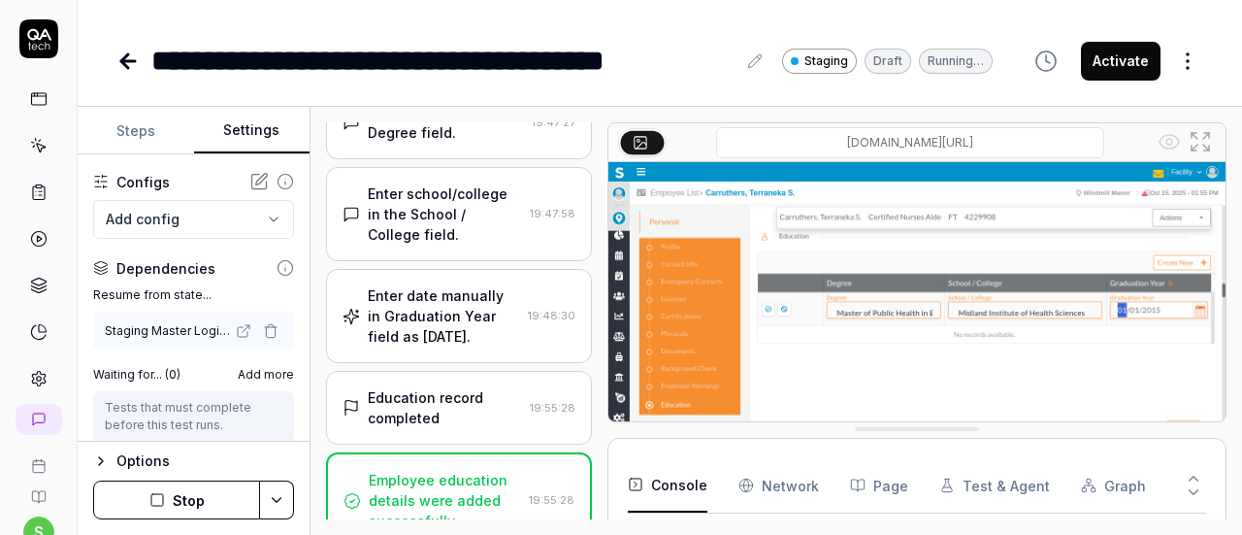
scroll to position [1422, 0]
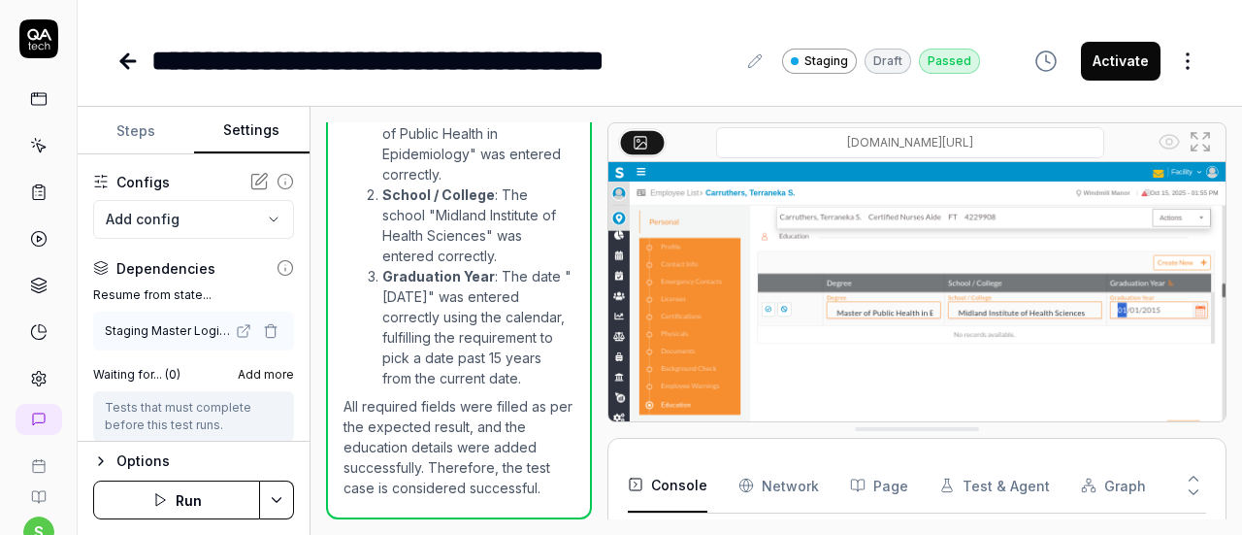
click at [1107, 49] on button "Activate" at bounding box center [1121, 61] width 80 height 39
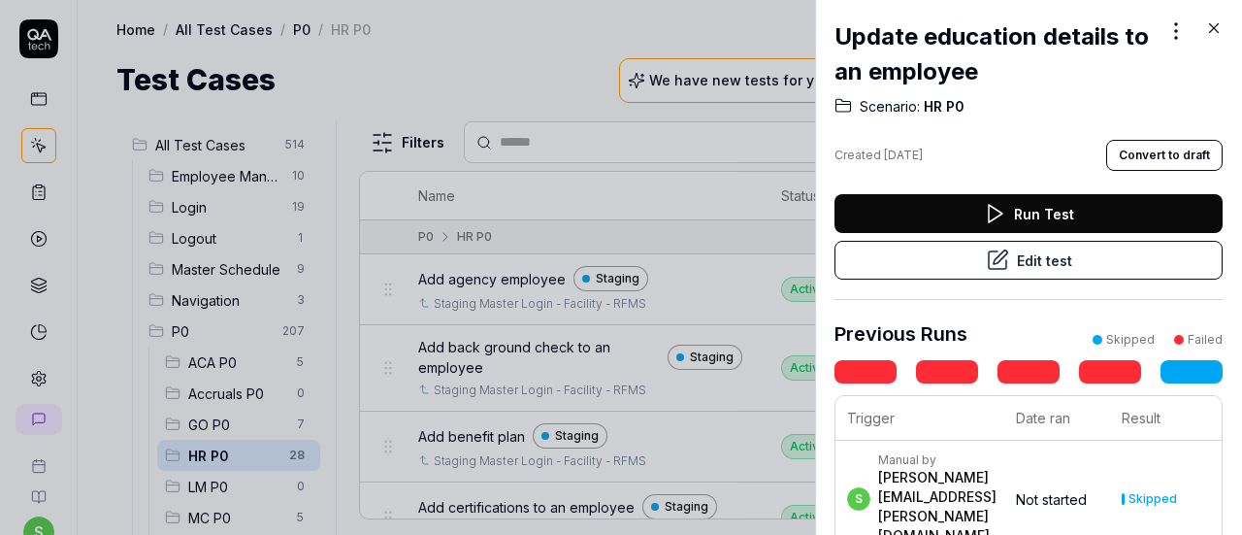
click at [1037, 261] on button "Edit test" at bounding box center [1029, 260] width 388 height 39
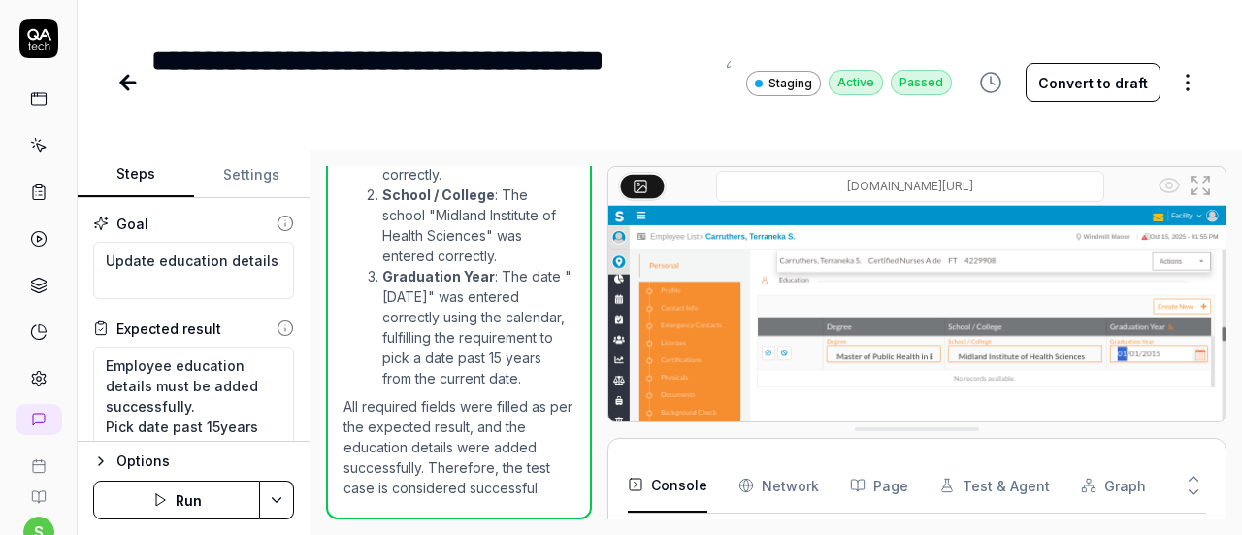
scroll to position [1468, 0]
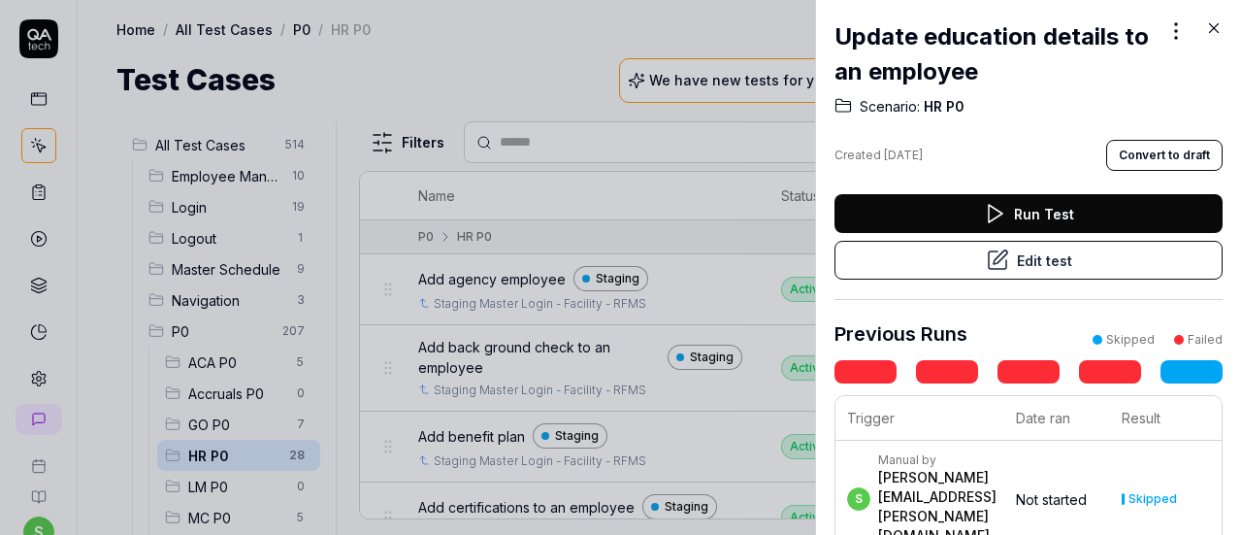
click at [1214, 28] on icon at bounding box center [1214, 28] width 9 height 9
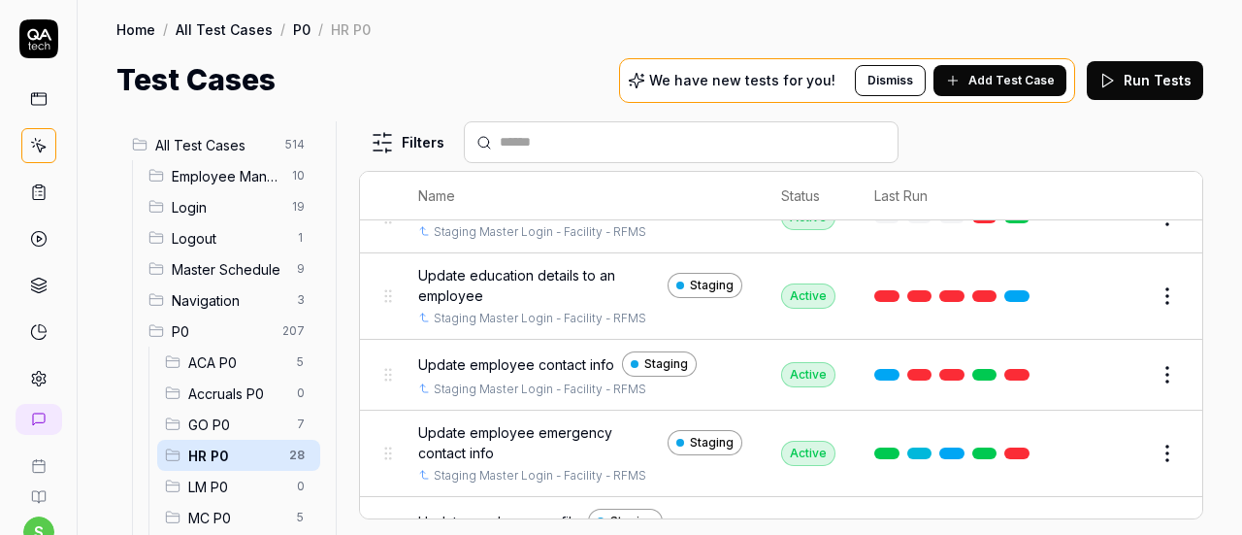
scroll to position [1595, 0]
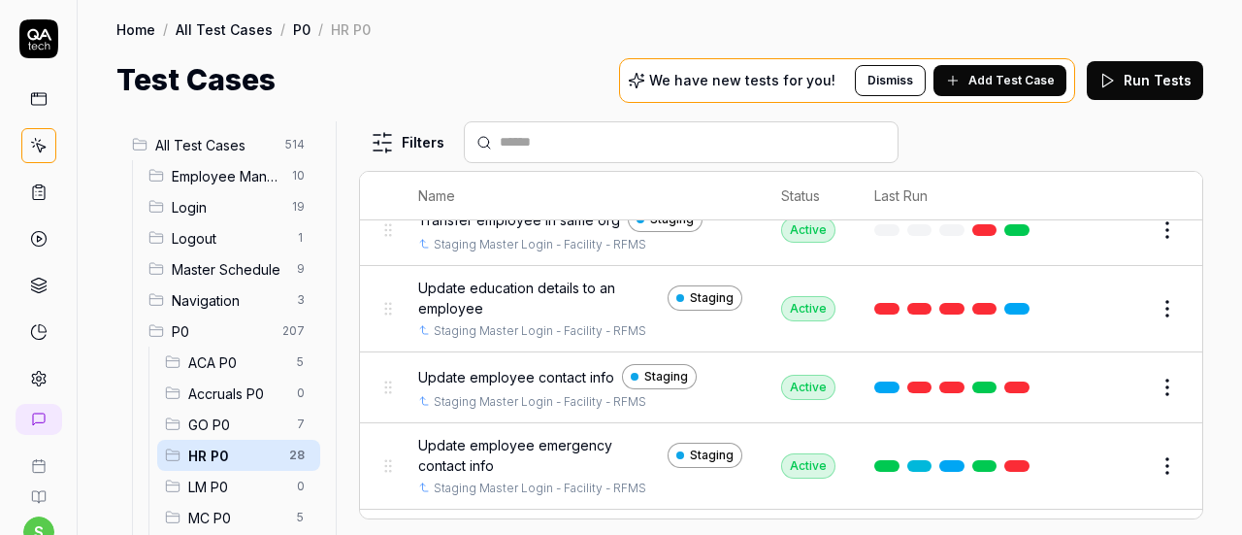
click at [538, 367] on span "Update employee contact info" at bounding box center [516, 377] width 196 height 20
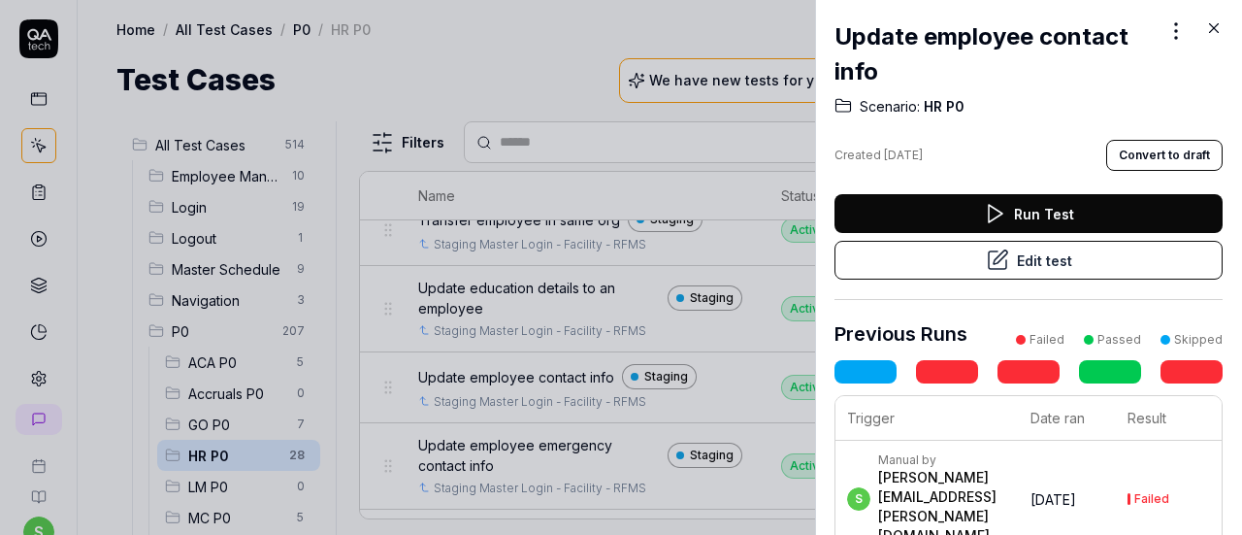
click at [999, 258] on icon at bounding box center [997, 259] width 23 height 23
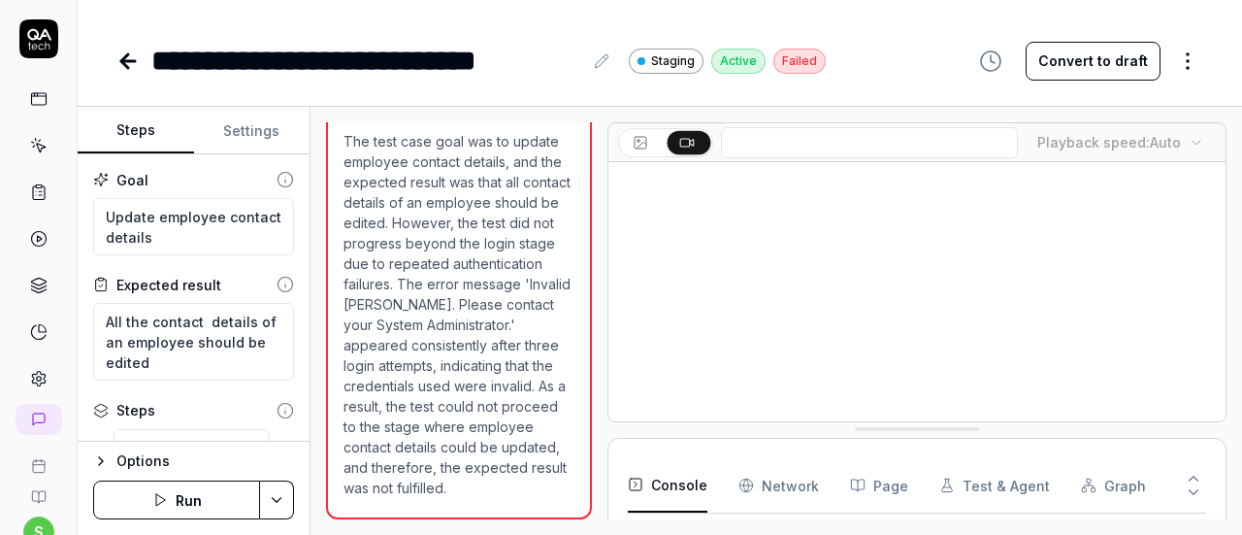
scroll to position [214, 0]
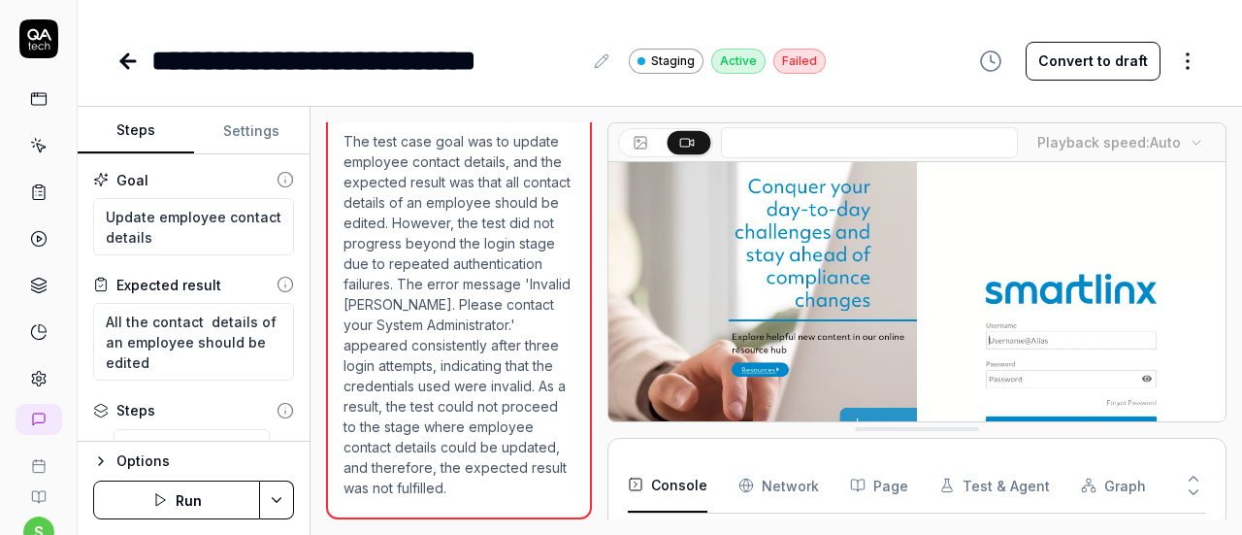
type textarea "*"
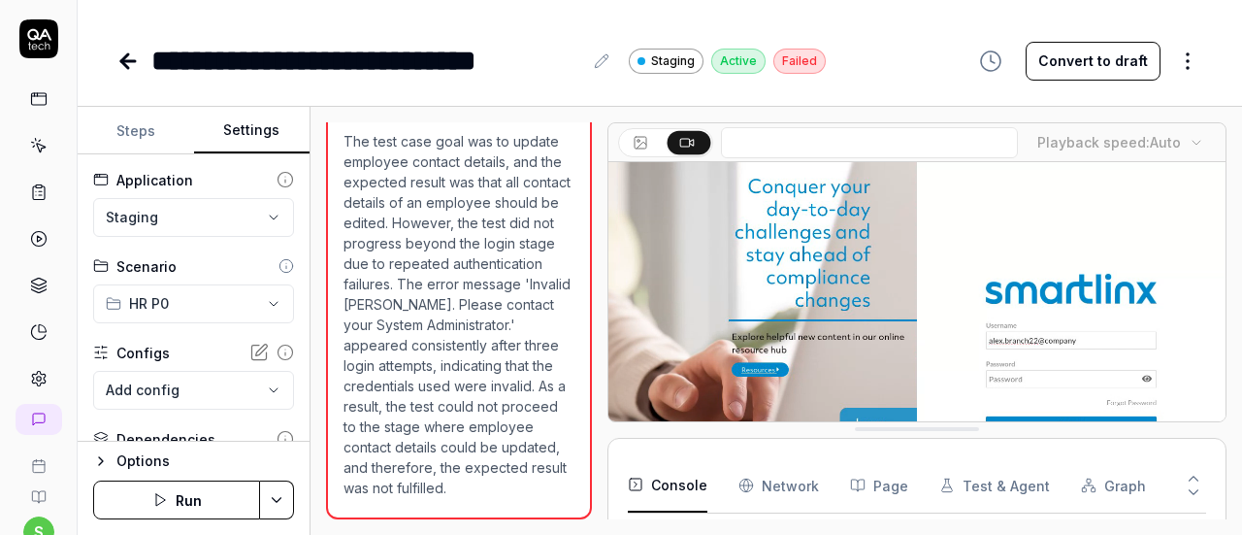
click at [263, 127] on button "Settings" at bounding box center [252, 131] width 116 height 47
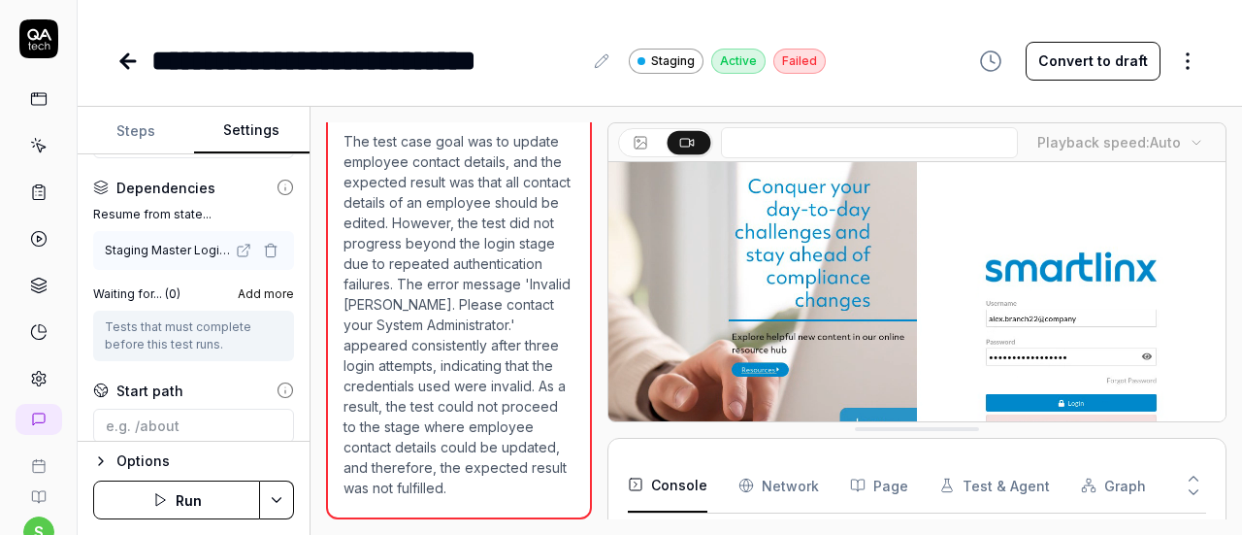
click at [263, 243] on icon "button" at bounding box center [271, 251] width 16 height 16
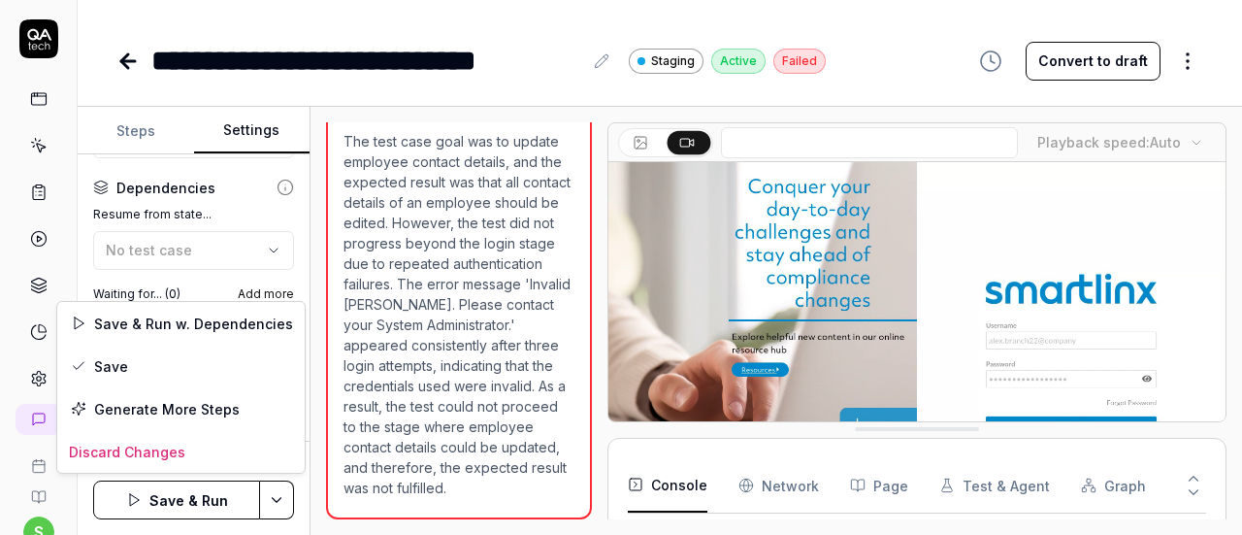
click at [280, 495] on html "**********" at bounding box center [621, 267] width 1242 height 535
click at [176, 359] on div "Save" at bounding box center [180, 366] width 247 height 43
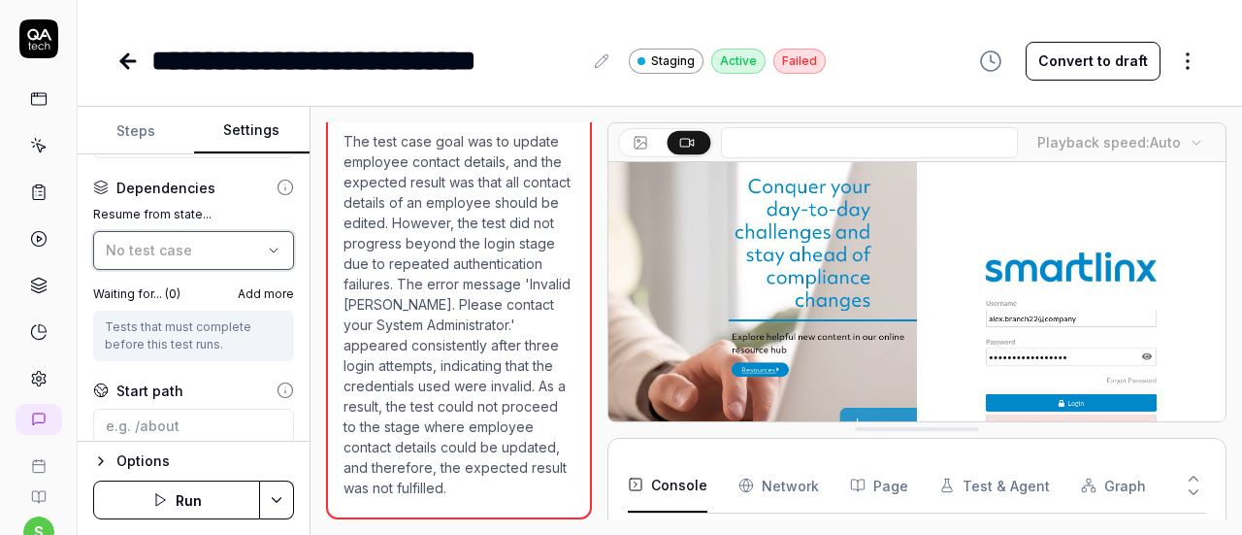
click at [266, 252] on icon "button" at bounding box center [274, 251] width 16 height 16
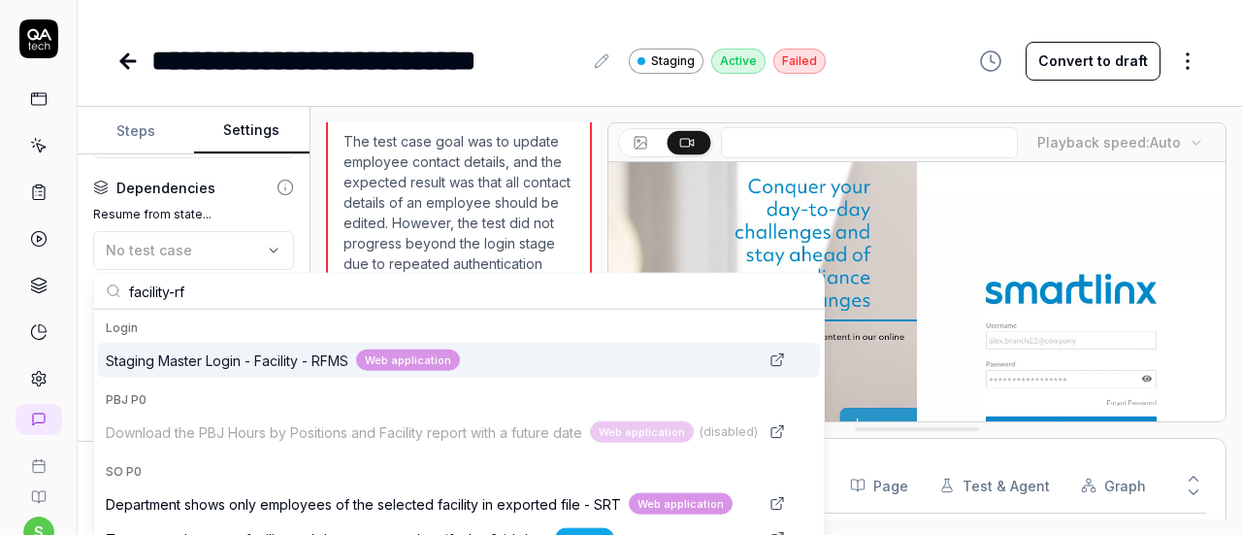
type input "facility-rf"
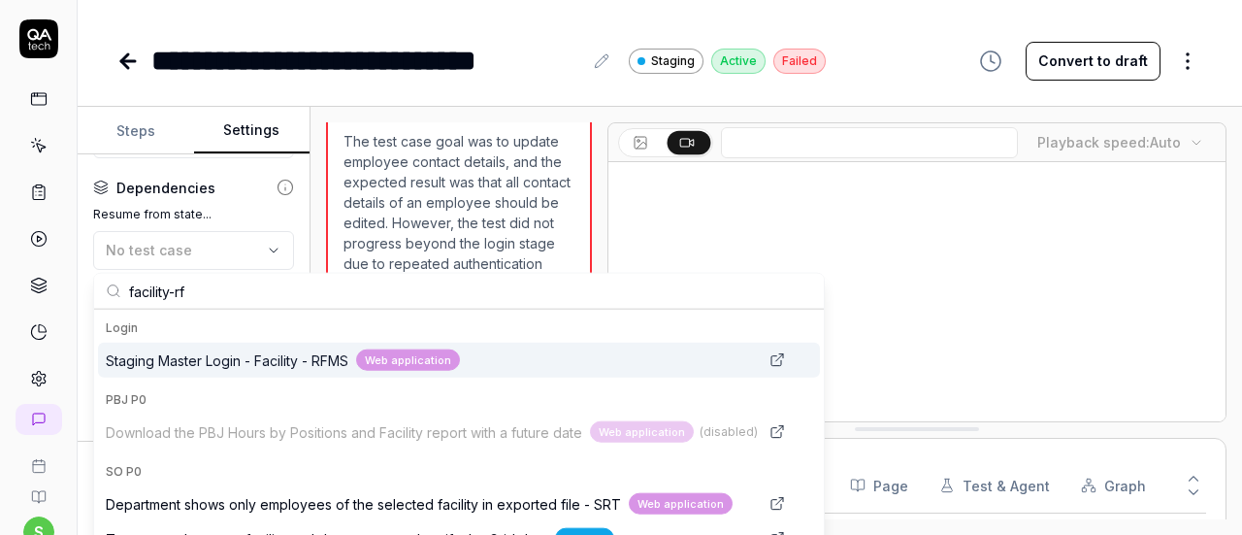
click at [204, 352] on span "Staging Master Login - Facility - RFMS" at bounding box center [227, 359] width 243 height 20
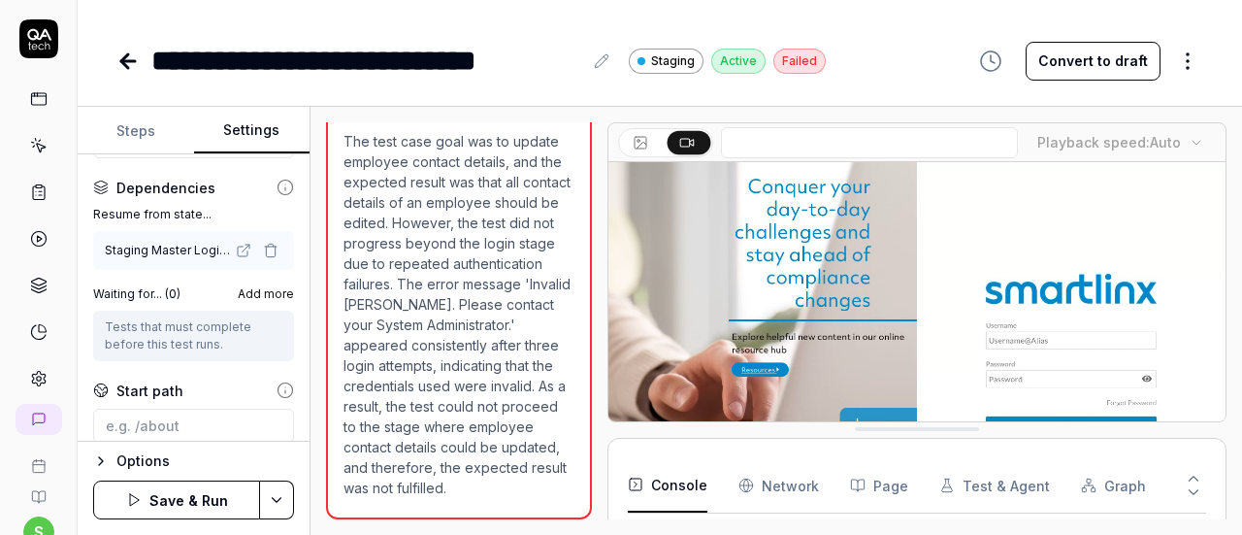
click at [177, 501] on button "Save & Run" at bounding box center [176, 499] width 167 height 39
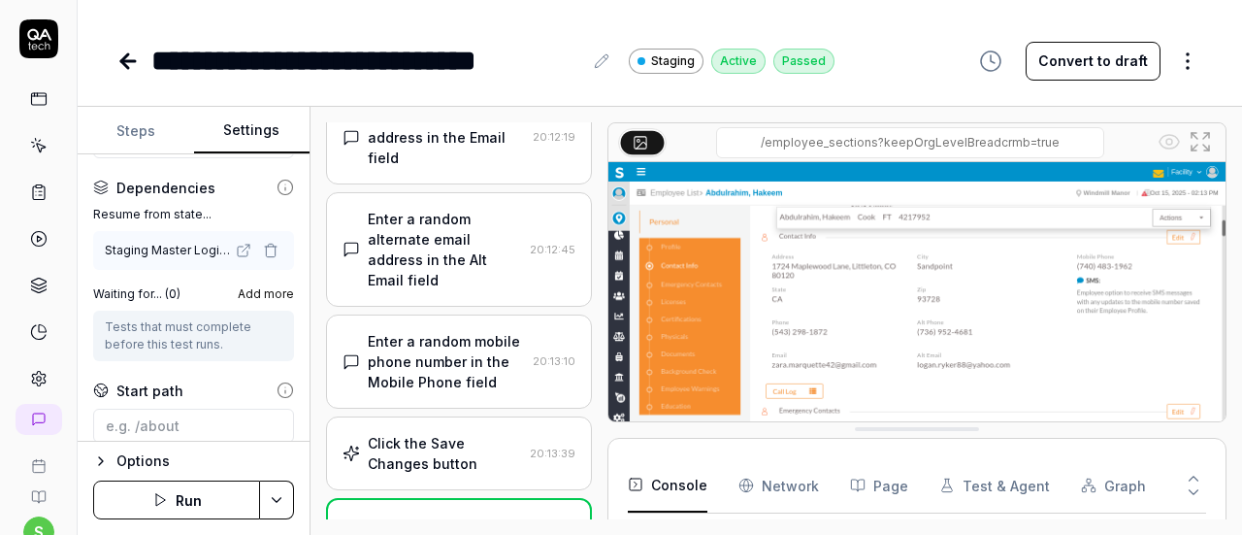
scroll to position [2267, 0]
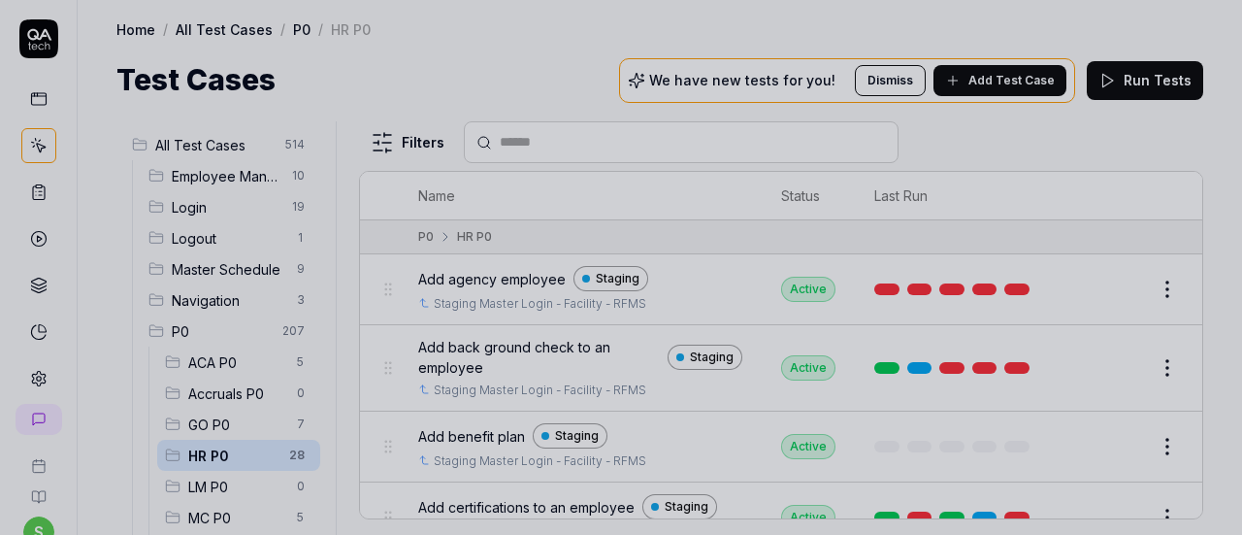
click at [578, 49] on div at bounding box center [621, 267] width 1242 height 535
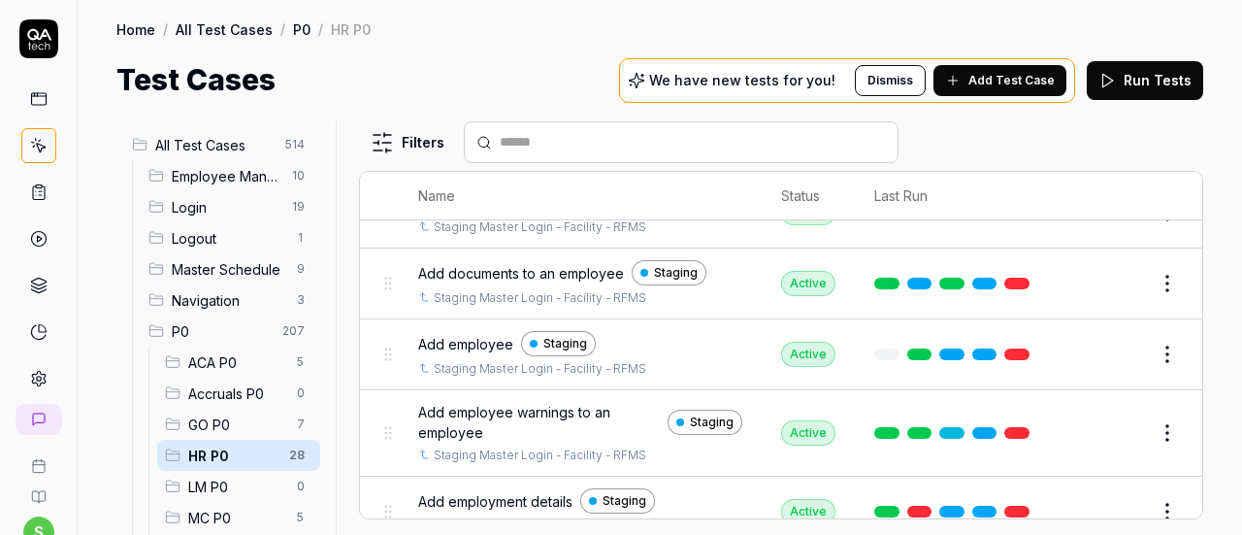
scroll to position [610, 0]
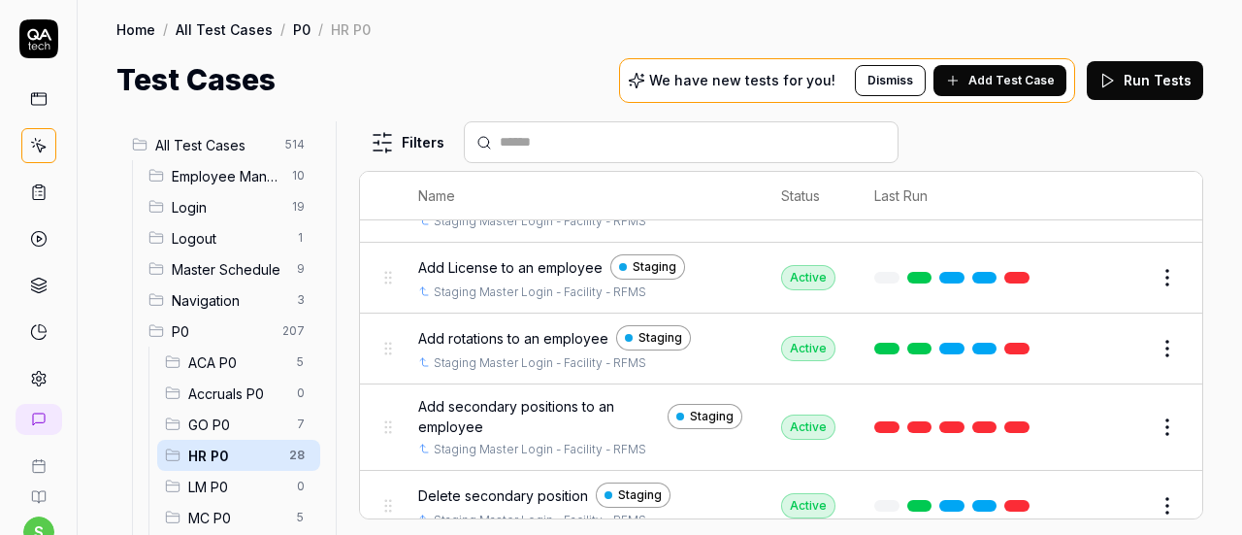
click at [1204, 342] on div "All Test Cases 514 Employee Management 10 Login 19 Logout 1 Master Schedule 9 N…" at bounding box center [660, 318] width 1165 height 433
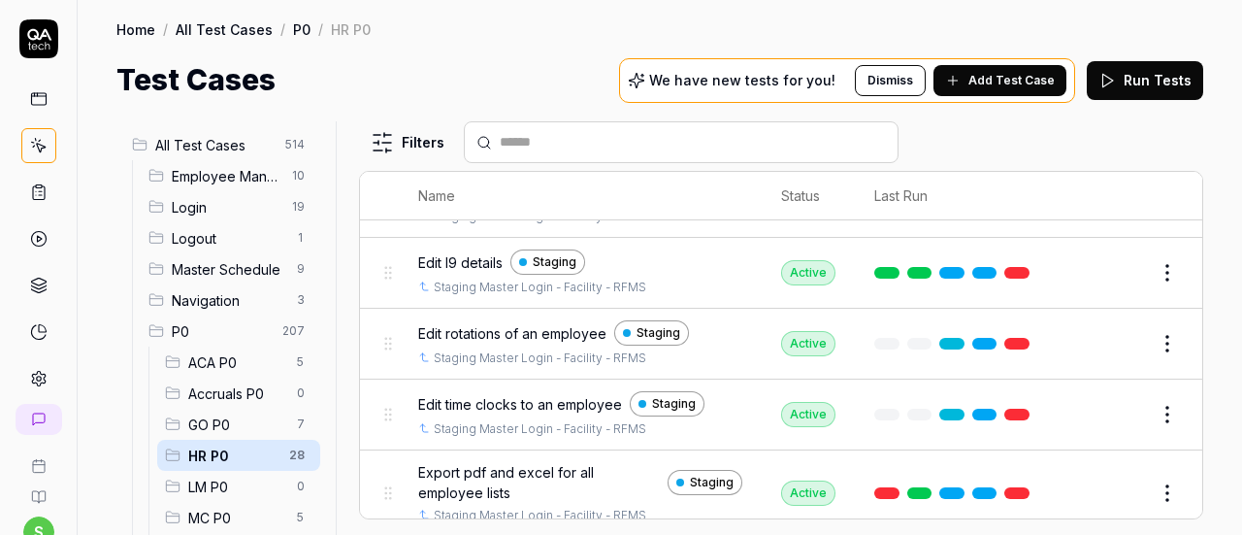
scroll to position [1218, 0]
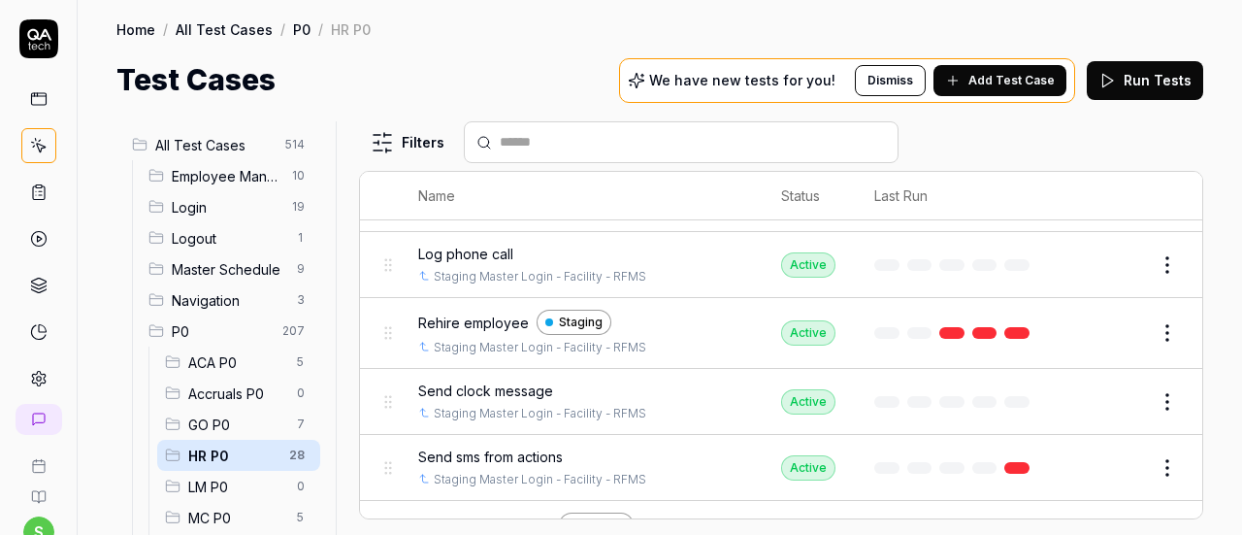
click at [1205, 428] on div "All Test Cases 514 Employee Management 10 Login 19 Logout 1 Master Schedule 9 N…" at bounding box center [660, 318] width 1165 height 433
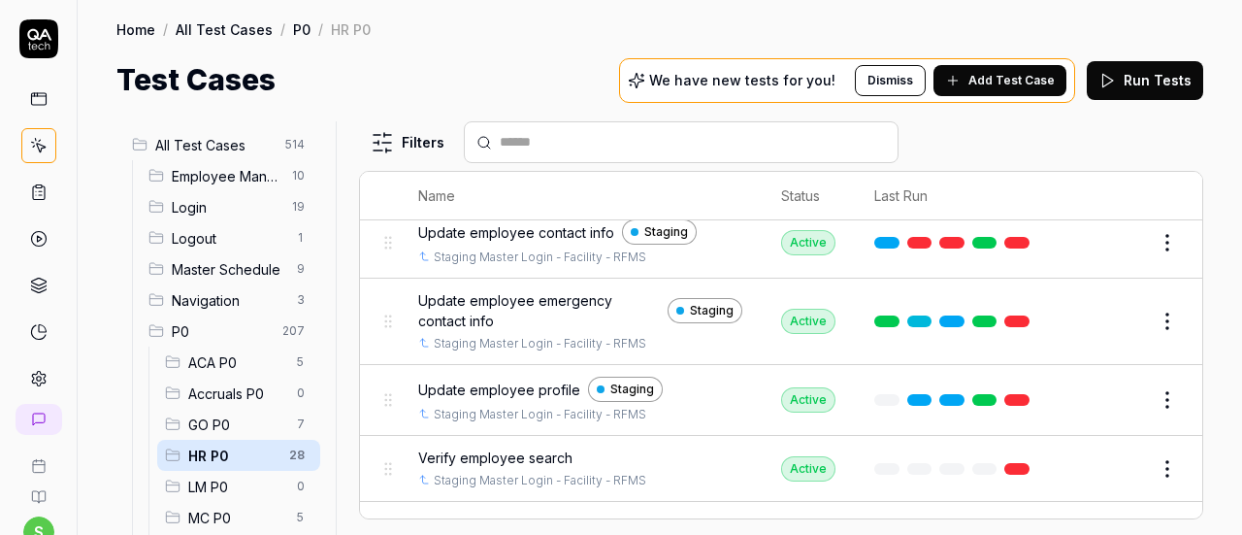
scroll to position [1743, 0]
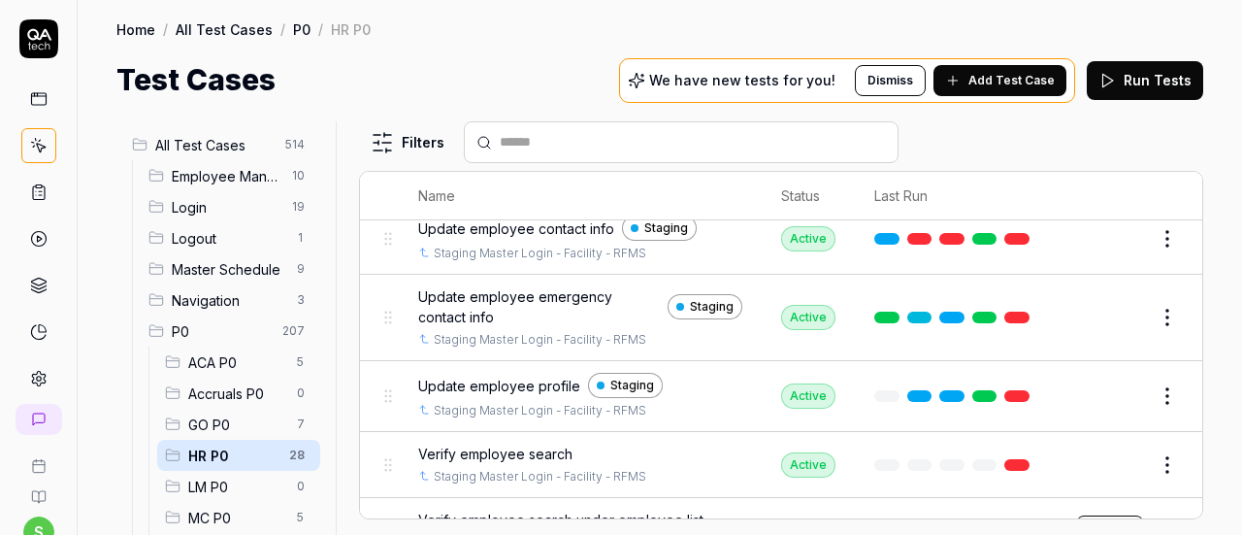
click at [582, 286] on span "Update employee emergency contact info" at bounding box center [539, 306] width 242 height 41
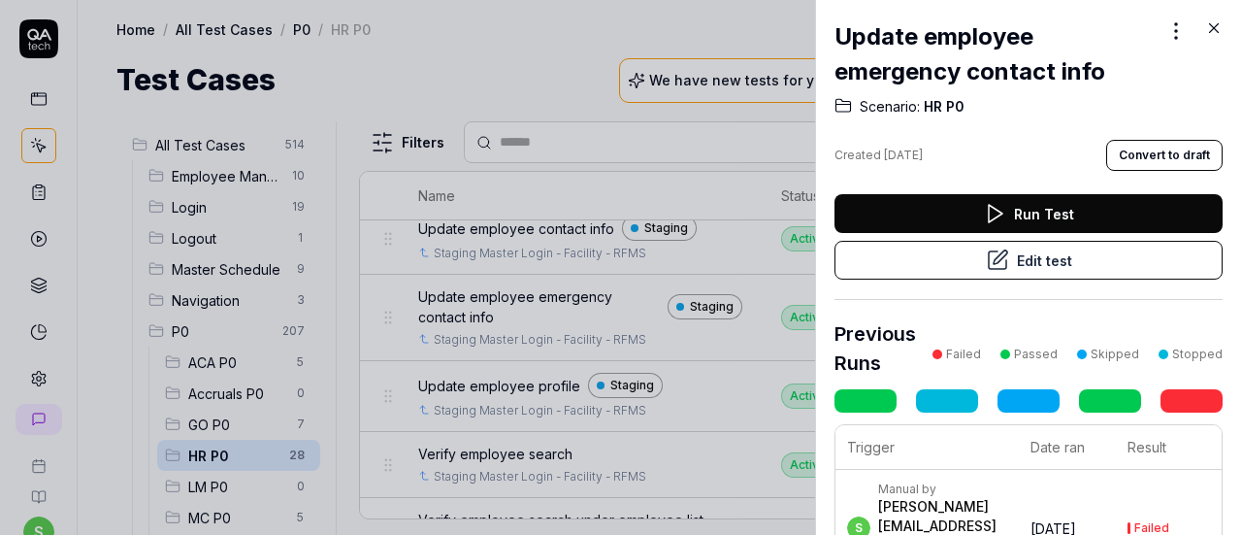
click at [941, 274] on button "Edit test" at bounding box center [1029, 260] width 388 height 39
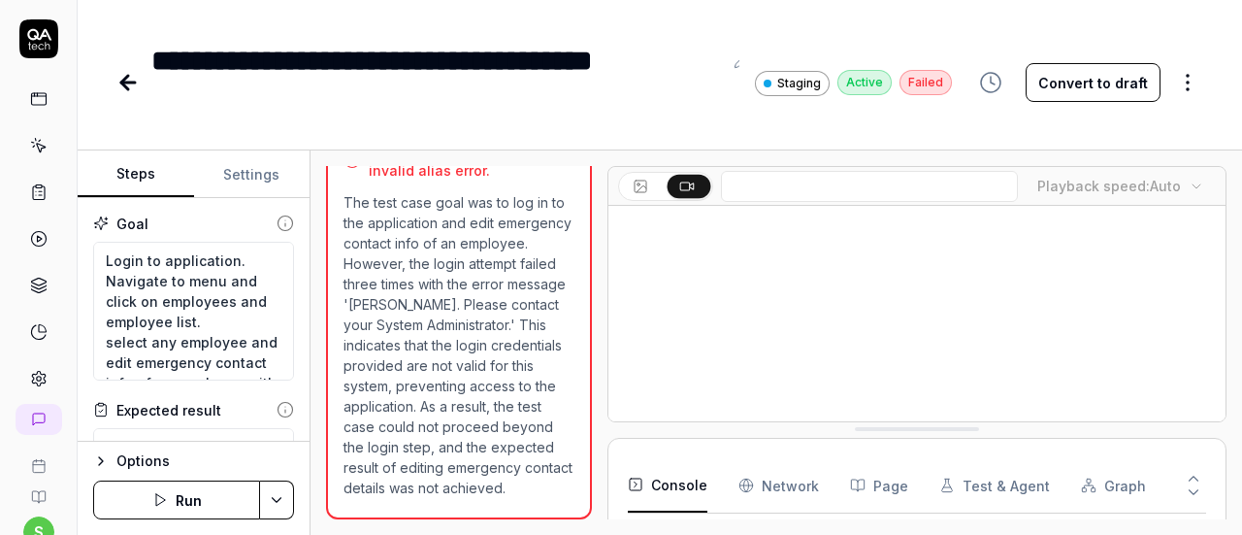
scroll to position [269, 0]
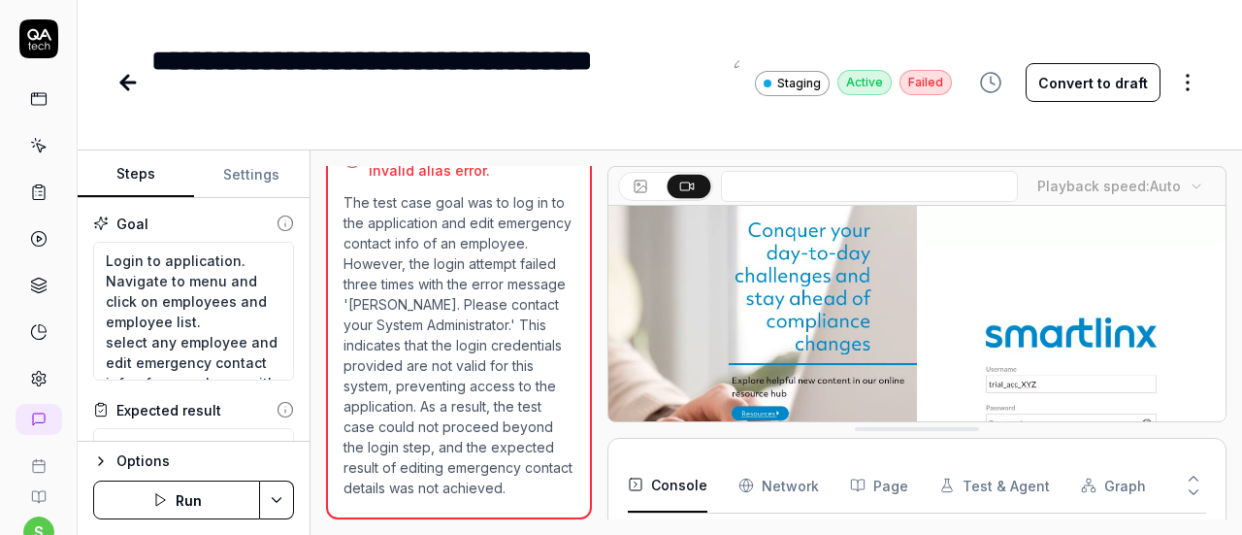
type textarea "*"
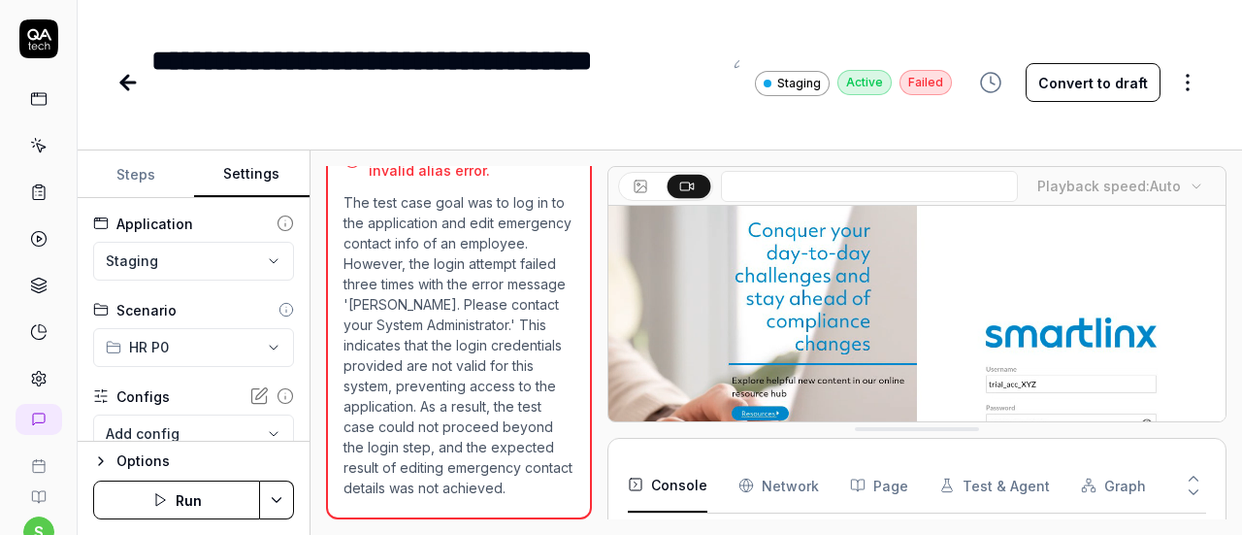
click at [245, 168] on button "Settings" at bounding box center [252, 174] width 116 height 47
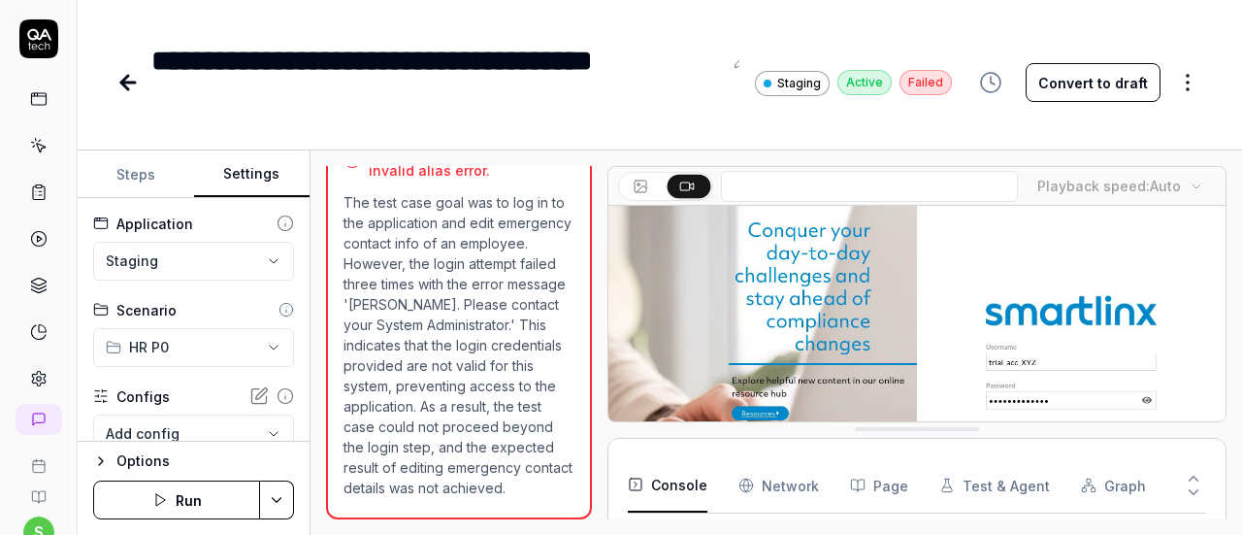
scroll to position [214, 0]
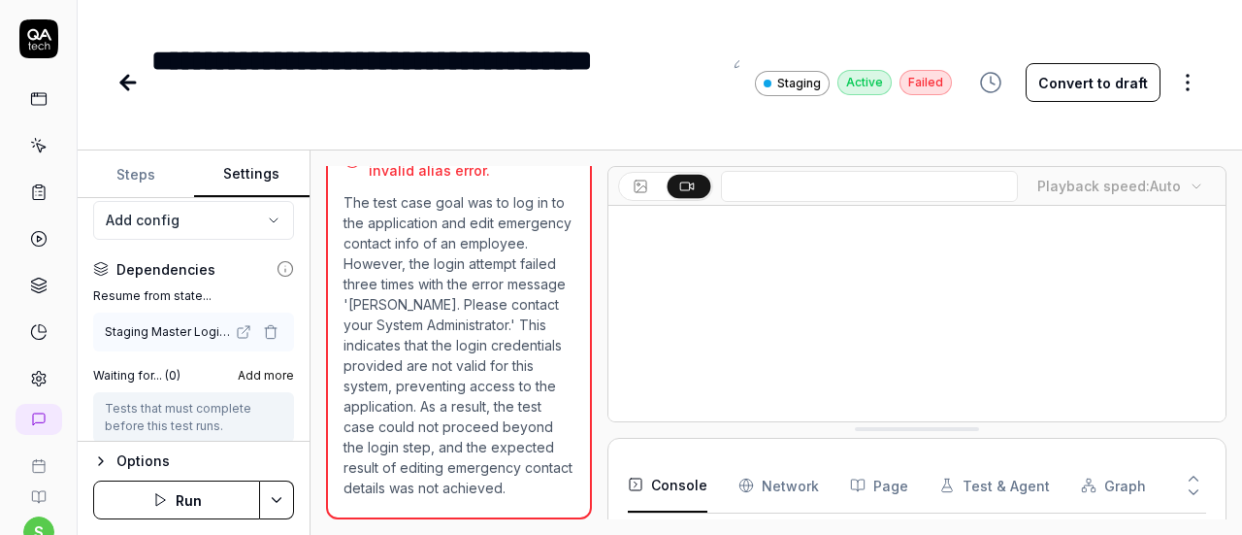
click at [263, 331] on icon "button" at bounding box center [271, 332] width 16 height 16
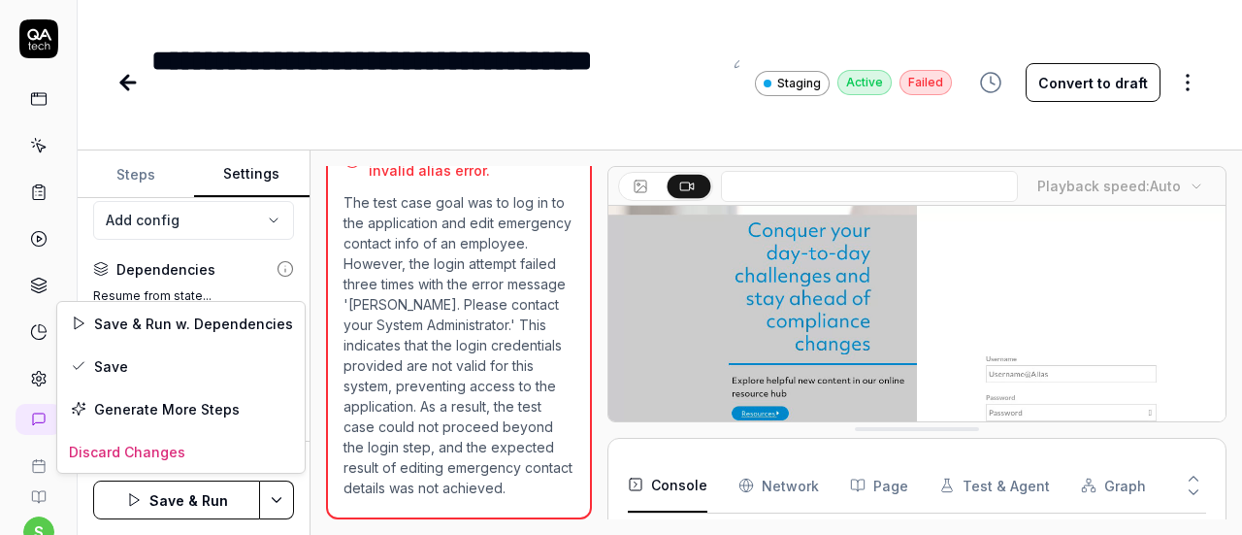
click at [274, 487] on html "**********" at bounding box center [621, 267] width 1242 height 535
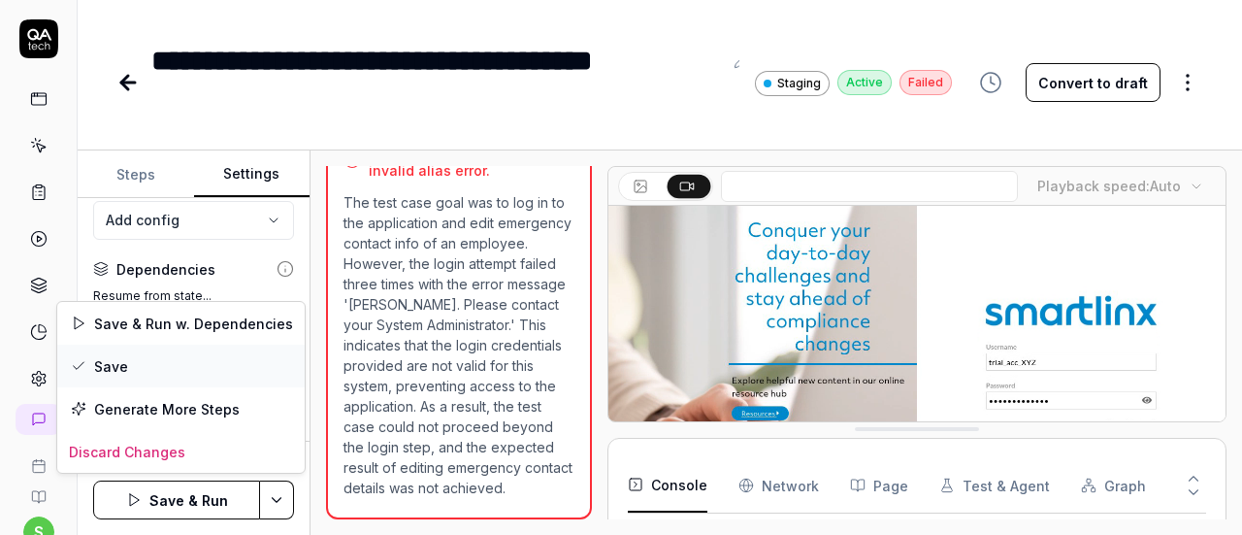
click at [155, 370] on div "Save" at bounding box center [180, 366] width 247 height 43
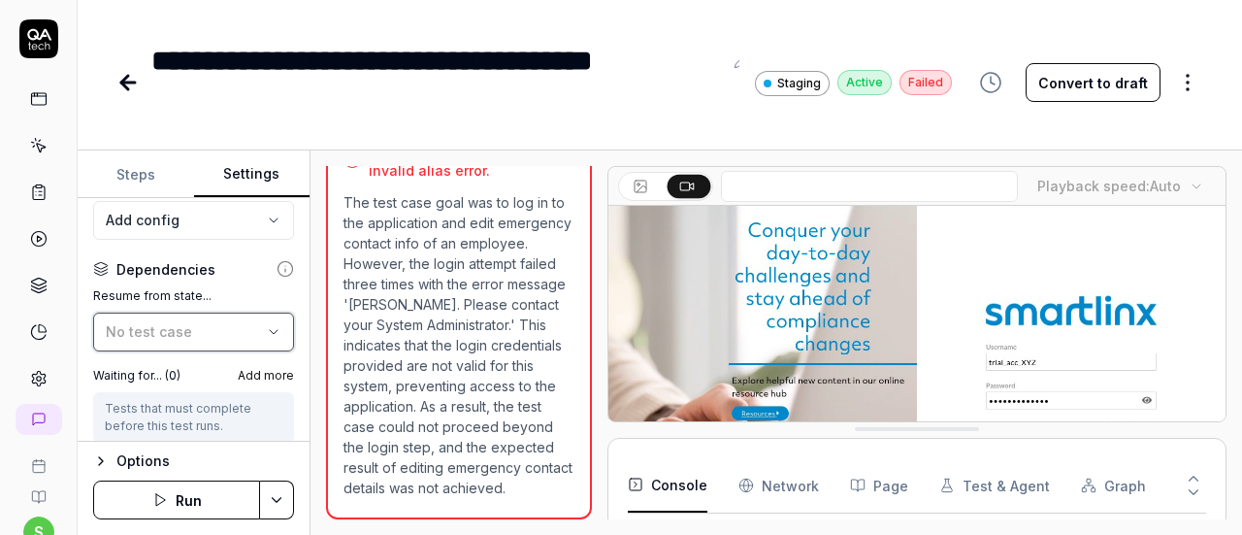
click at [182, 335] on span "No test case" at bounding box center [149, 331] width 86 height 16
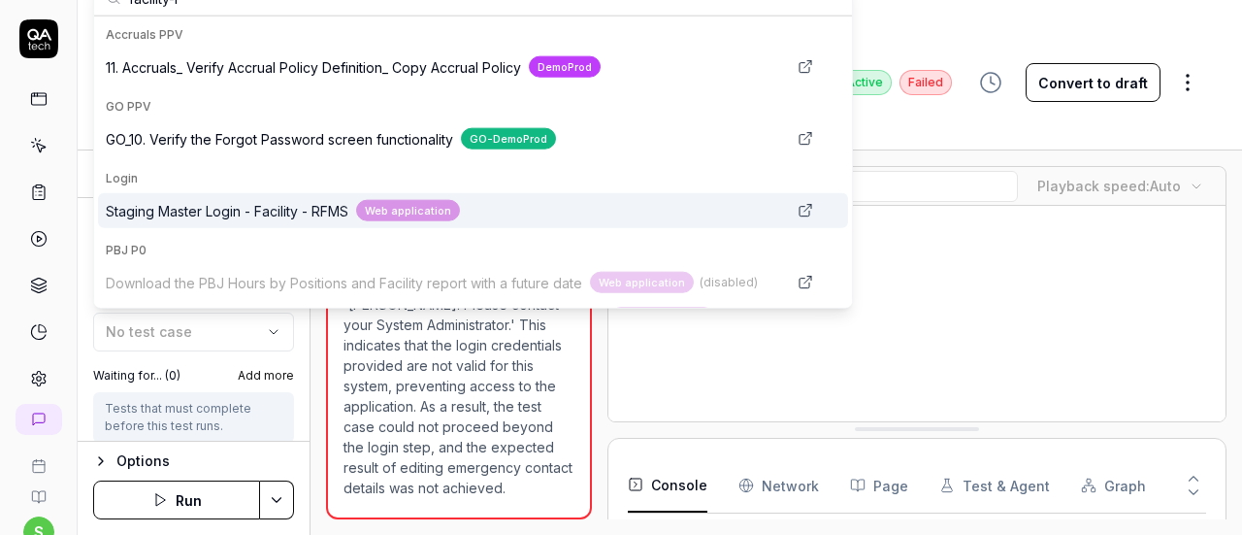
type input "facility-r"
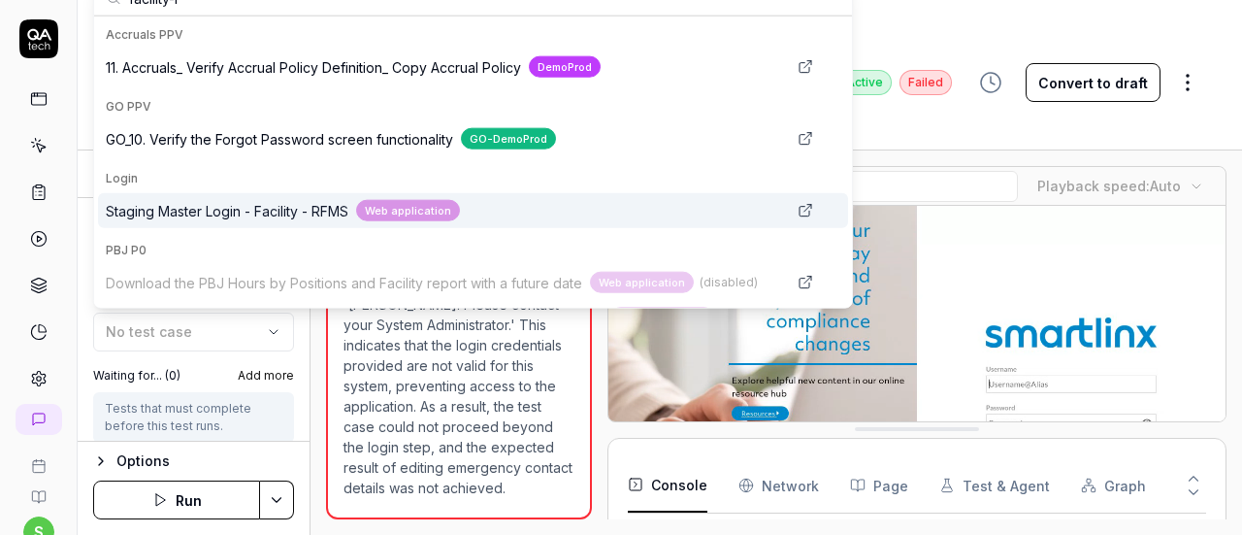
click at [239, 204] on span "Staging Master Login - Facility - RFMS" at bounding box center [227, 210] width 243 height 20
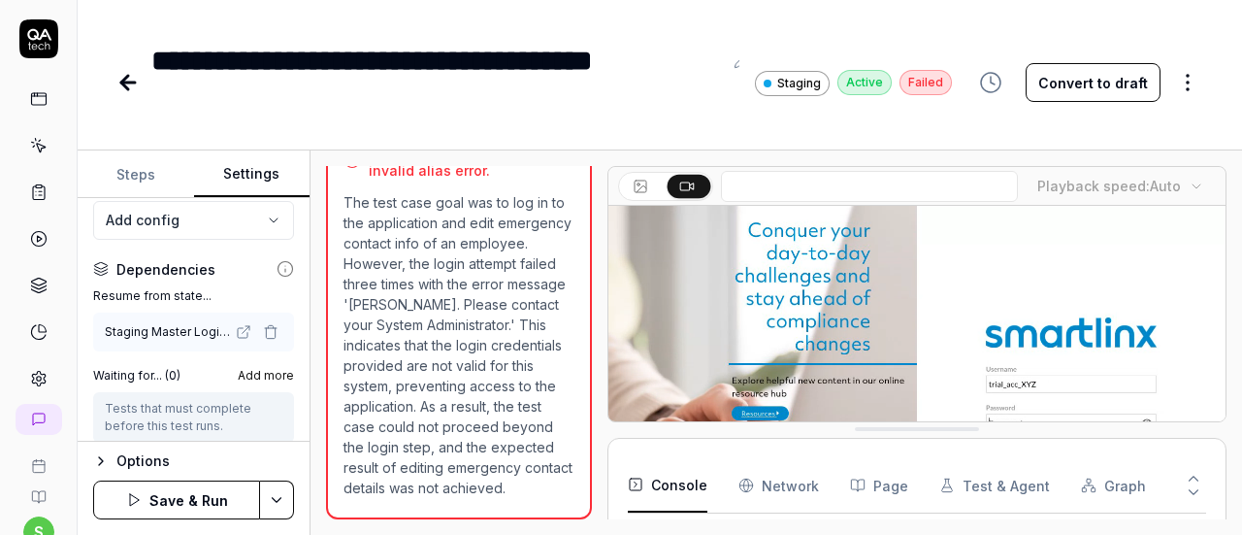
click at [183, 502] on button "Save & Run" at bounding box center [176, 499] width 167 height 39
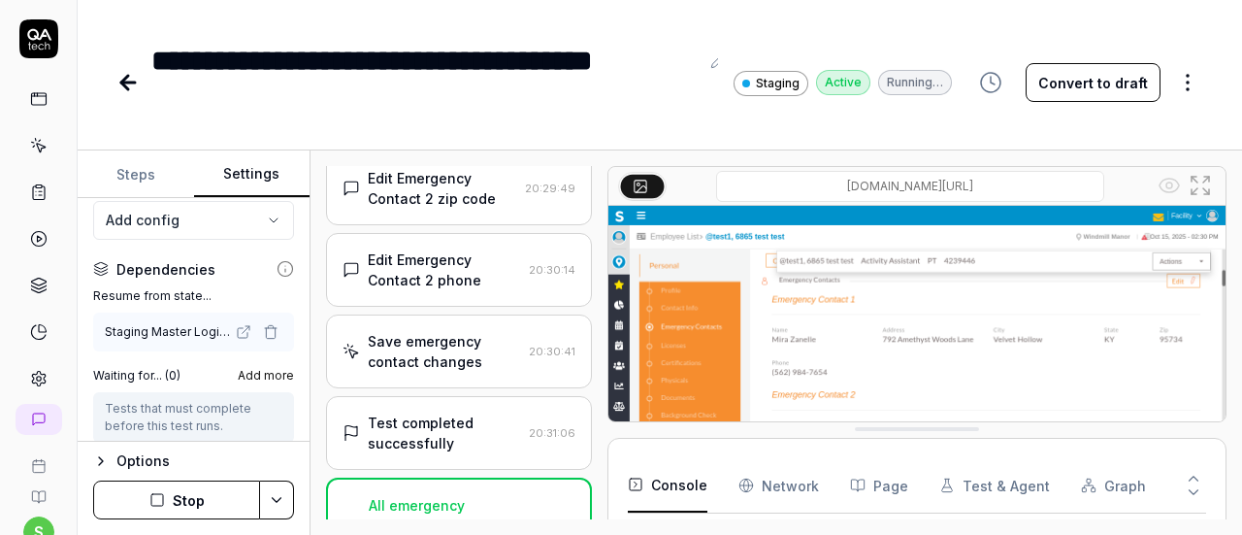
scroll to position [2137, 0]
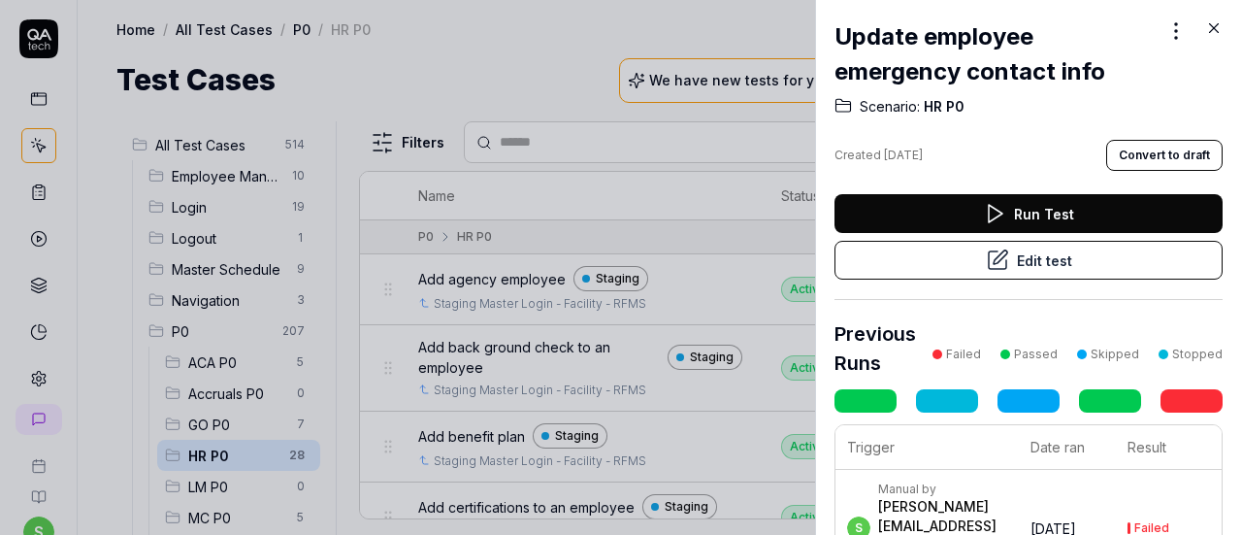
click at [1213, 27] on icon at bounding box center [1214, 28] width 9 height 9
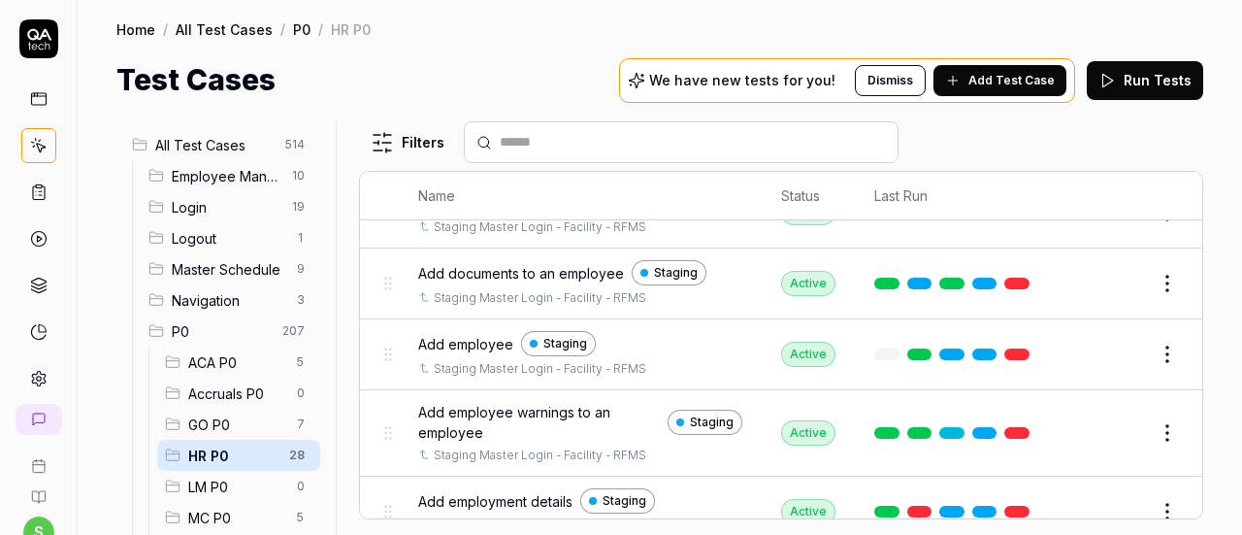
scroll to position [610, 0]
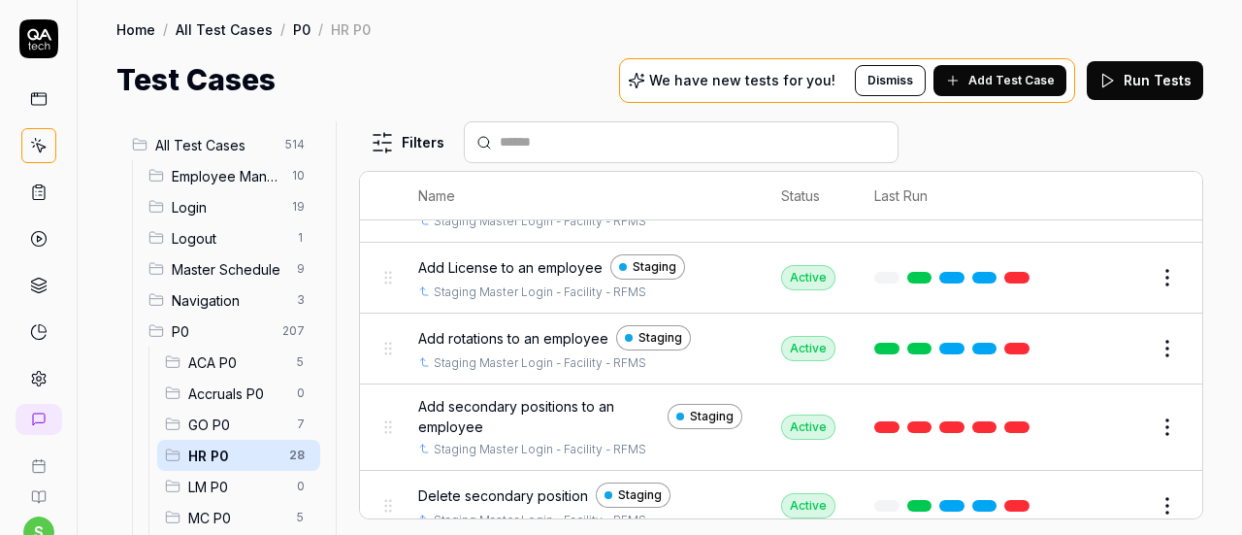
click at [1204, 374] on div "All Test Cases 514 Employee Management 10 Login 19 Logout 1 Master Schedule 9 N…" at bounding box center [660, 318] width 1165 height 433
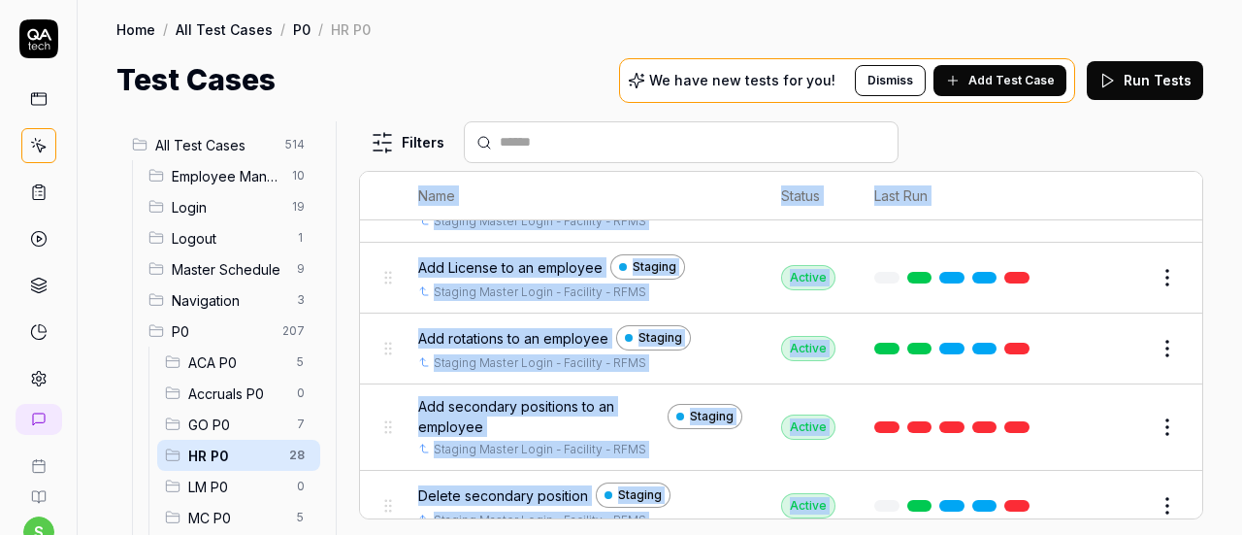
click at [1199, 378] on div "All Test Cases 514 Employee Management 10 Login 19 Logout 1 Master Schedule 9 N…" at bounding box center [660, 318] width 1165 height 433
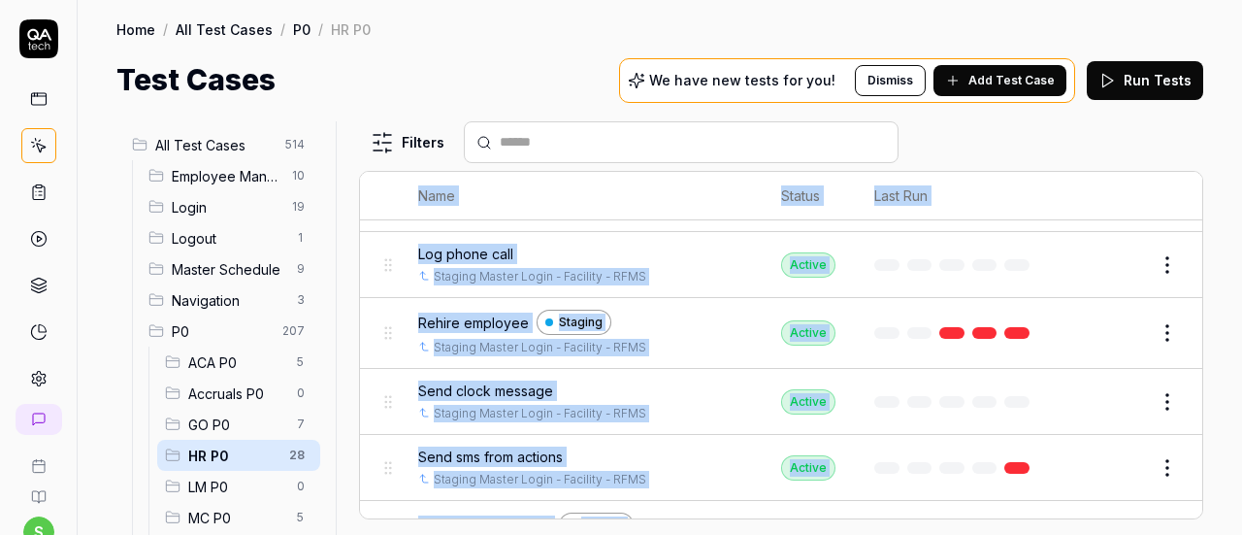
scroll to position [1523, 0]
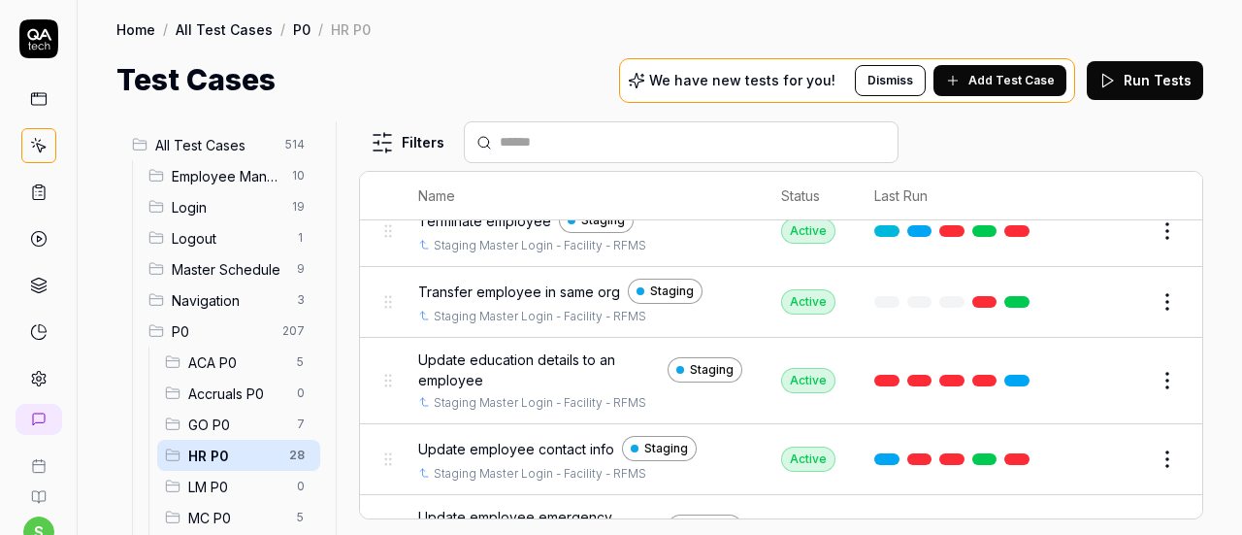
click at [634, 22] on div "Home / All Test Cases / P0 / HR P0" at bounding box center [659, 28] width 1087 height 19
click at [574, 507] on span "Update employee emergency contact info" at bounding box center [539, 527] width 242 height 41
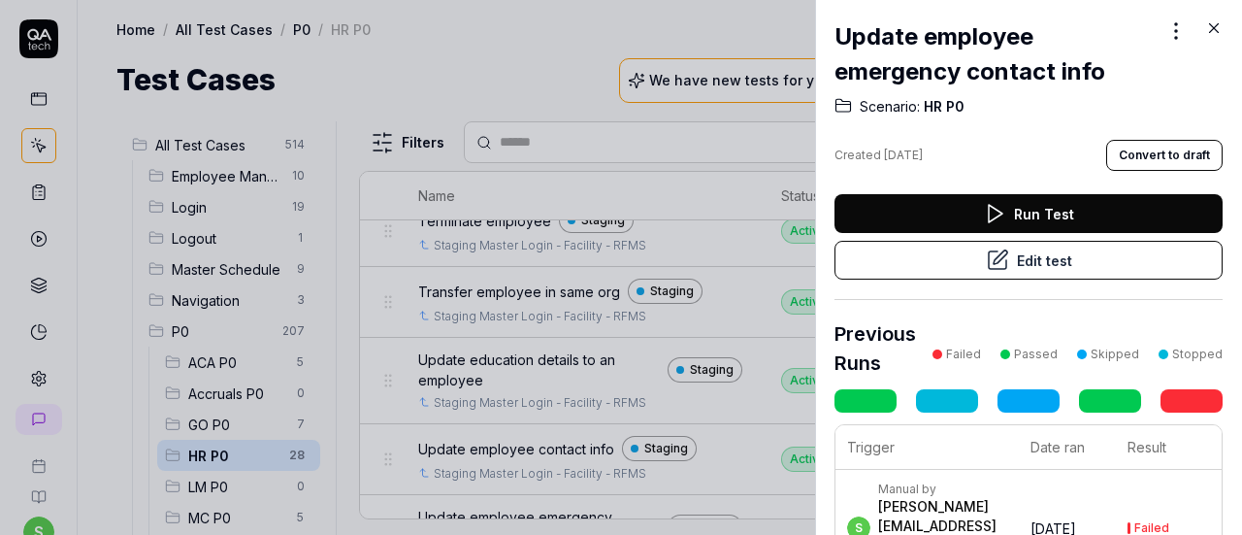
click at [1014, 267] on button "Edit test" at bounding box center [1029, 260] width 388 height 39
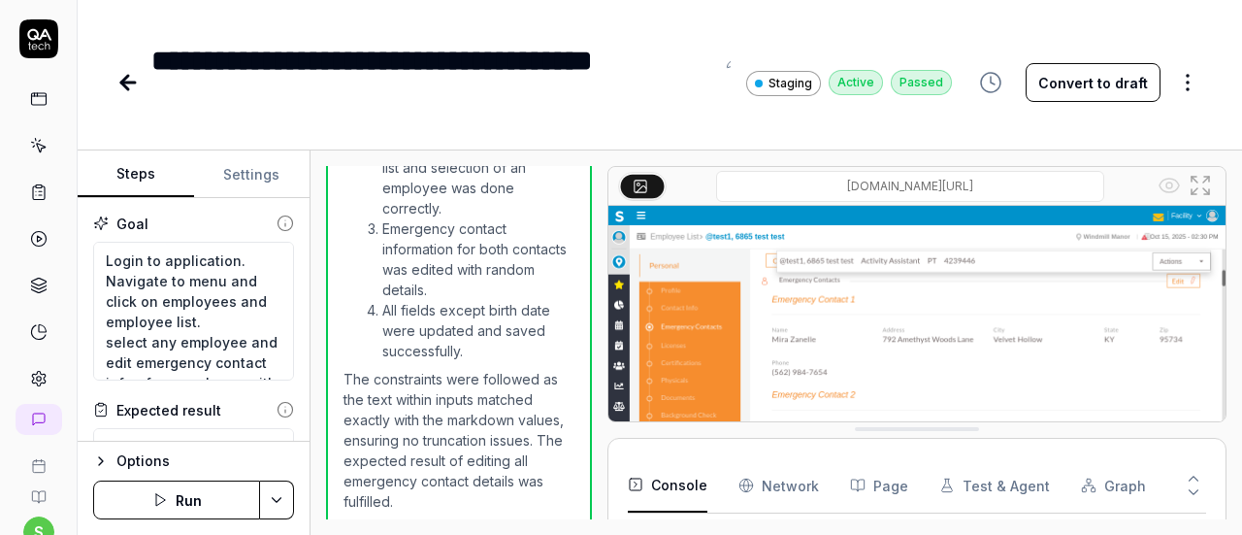
scroll to position [1256, 0]
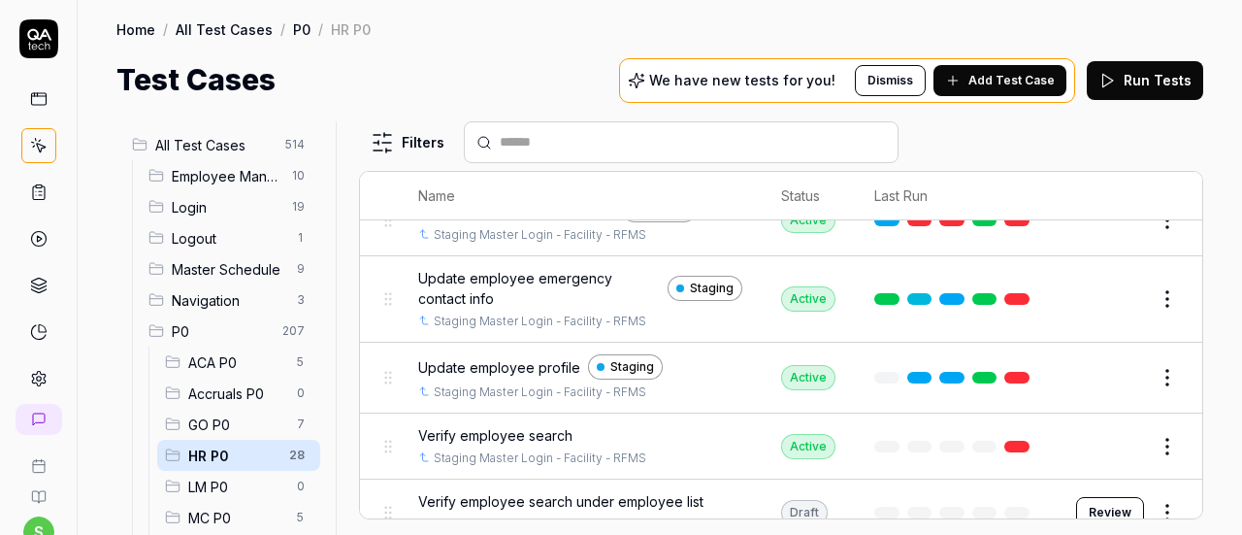
scroll to position [1765, 0]
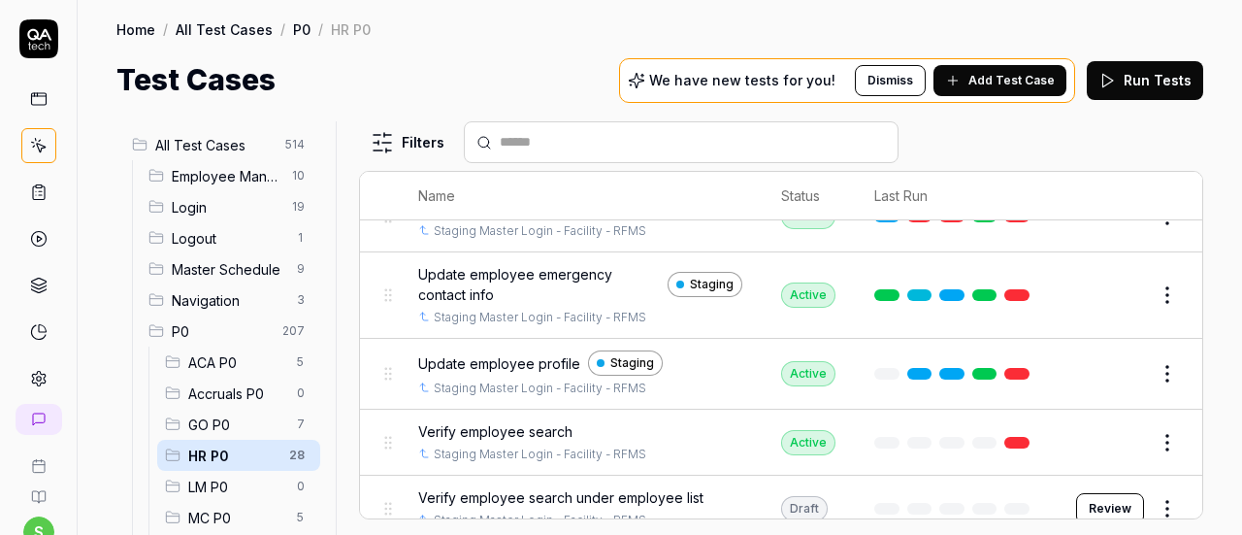
click at [1110, 358] on button "Edit" at bounding box center [1121, 373] width 47 height 31
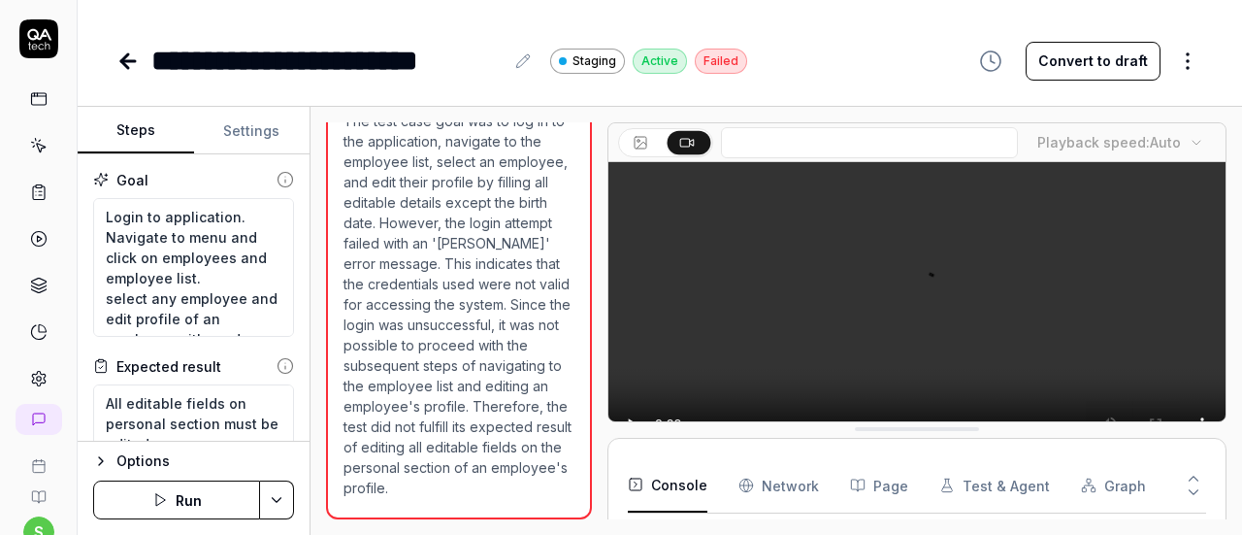
scroll to position [575, 0]
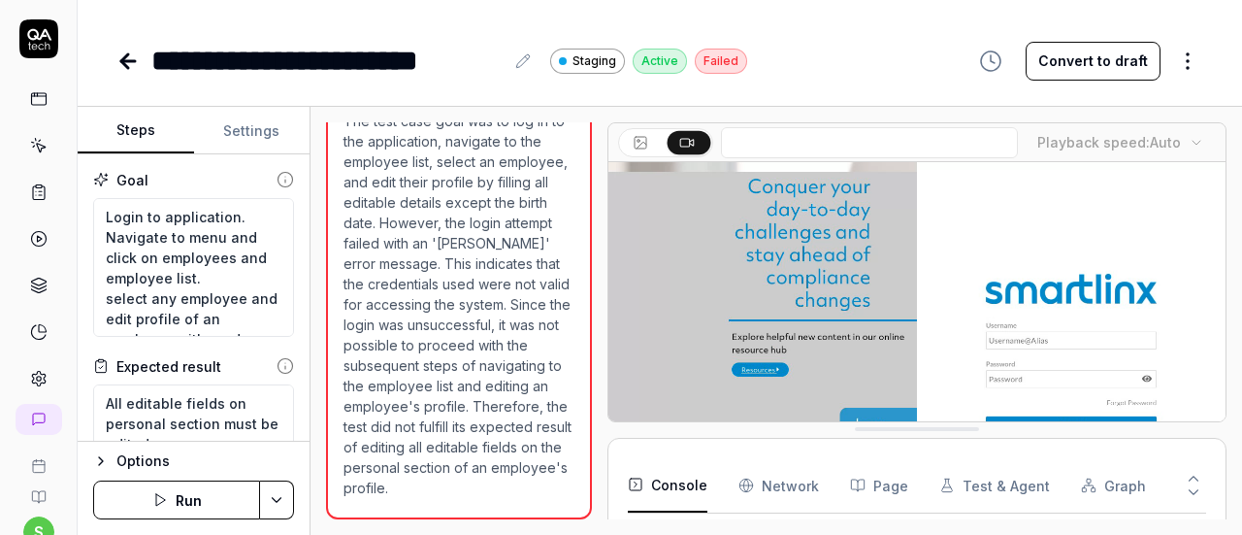
type textarea "*"
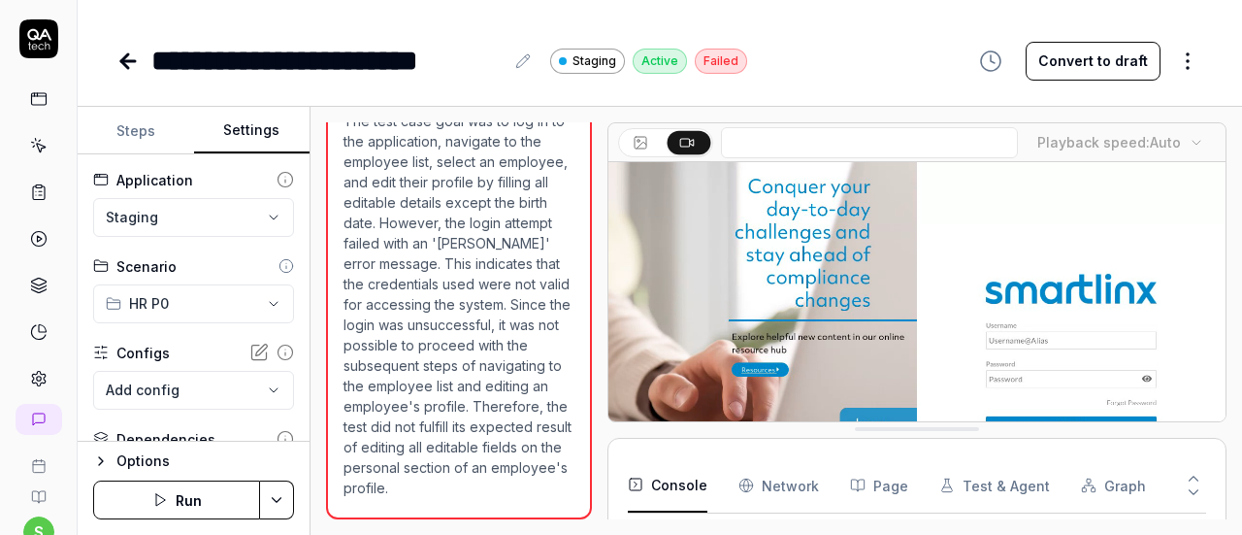
click at [245, 124] on button "Settings" at bounding box center [252, 131] width 116 height 47
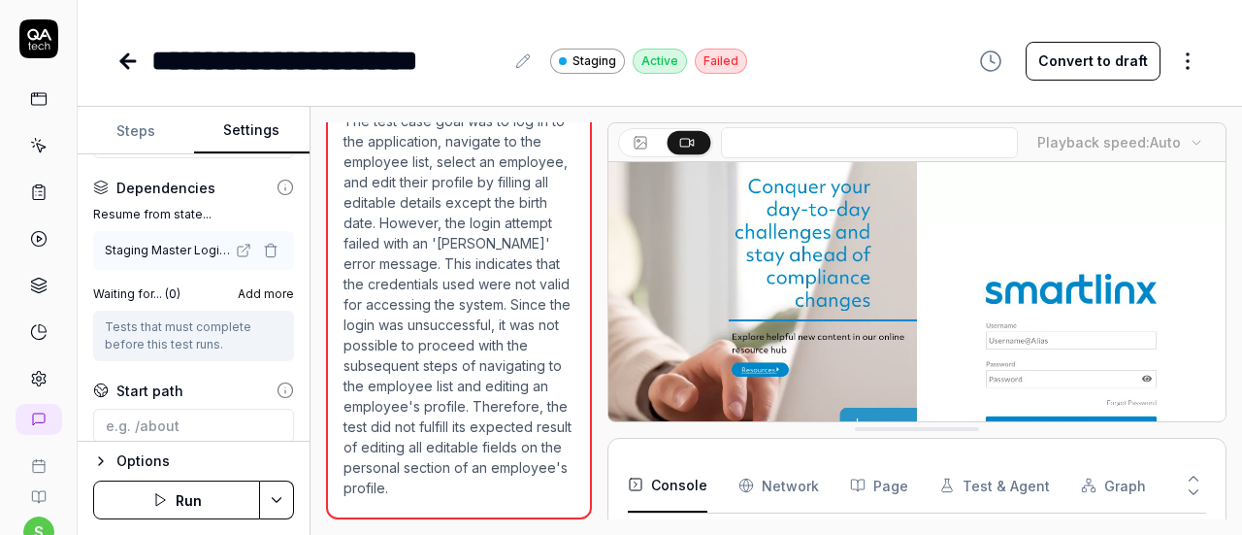
click at [263, 251] on icon "button" at bounding box center [271, 251] width 16 height 16
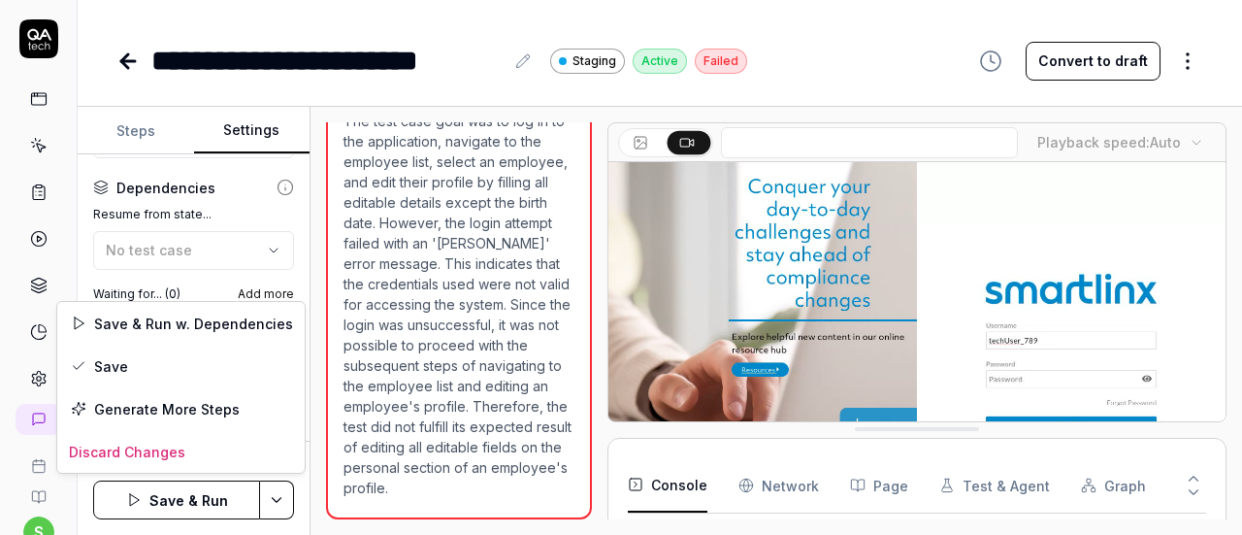
click at [285, 493] on html "**********" at bounding box center [621, 267] width 1242 height 535
click at [149, 349] on div "Save" at bounding box center [180, 366] width 247 height 43
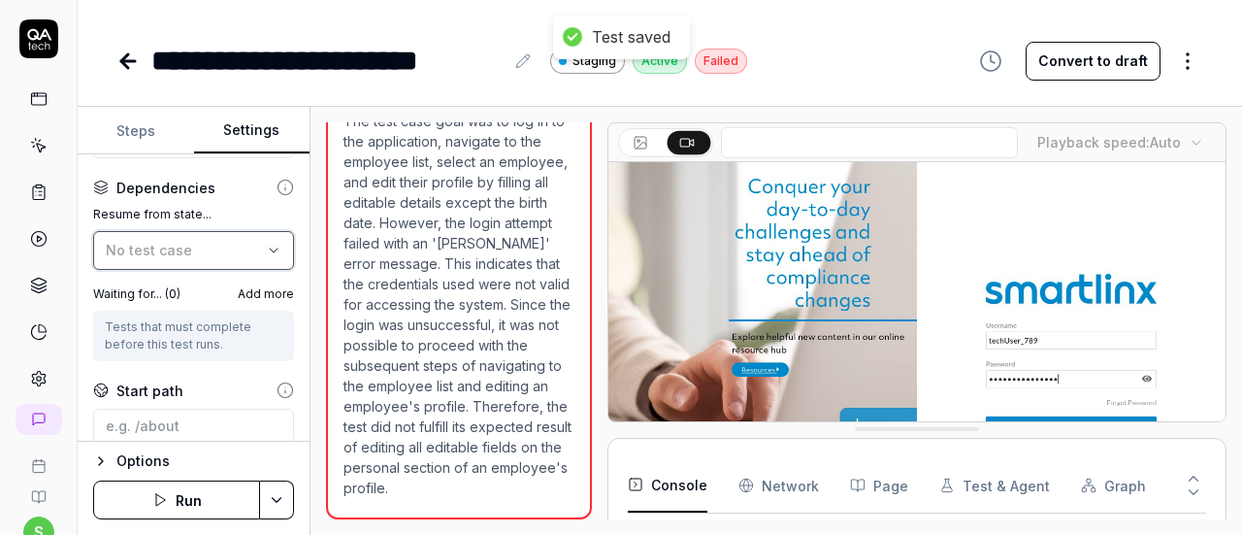
click at [209, 242] on div "No test case" at bounding box center [184, 250] width 156 height 20
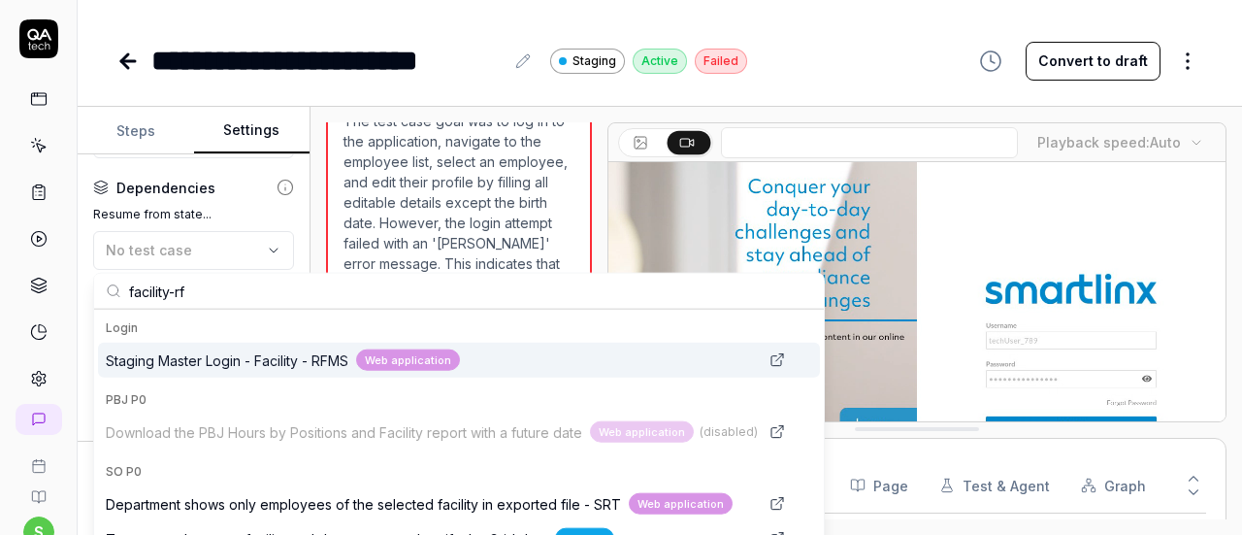
type input "facility-rf"
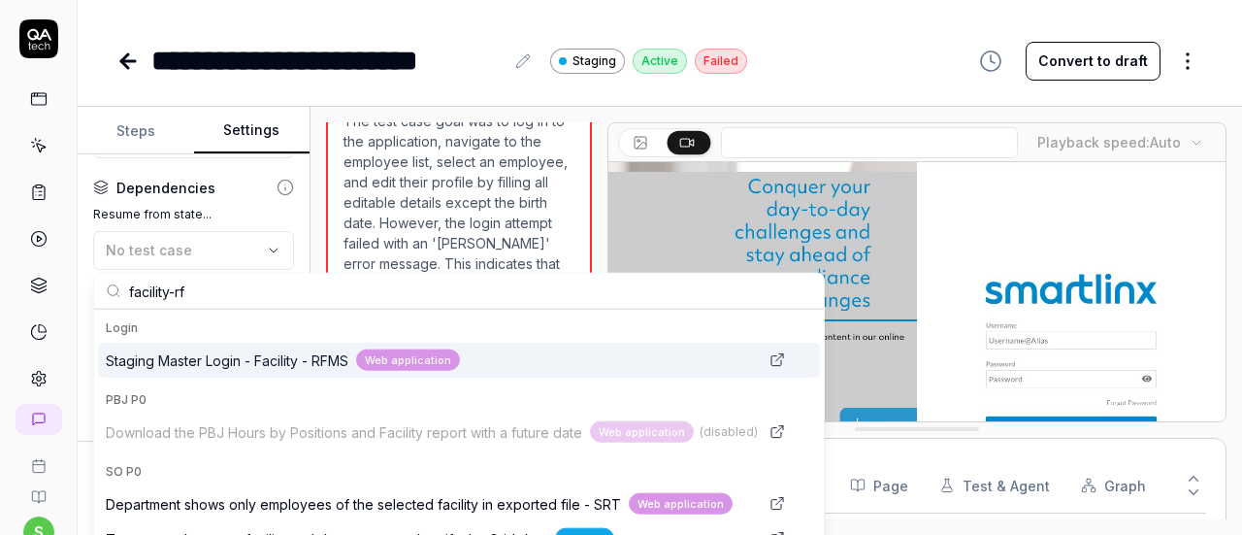
click at [274, 349] on span "Staging Master Login - Facility - RFMS" at bounding box center [227, 359] width 243 height 20
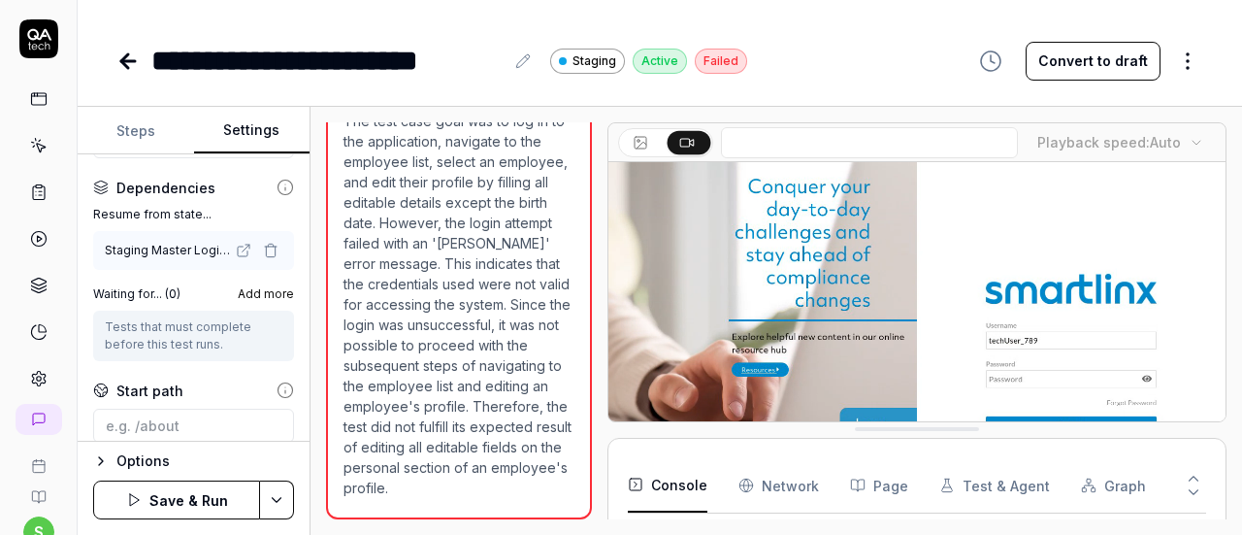
click at [186, 502] on button "Save & Run" at bounding box center [176, 499] width 167 height 39
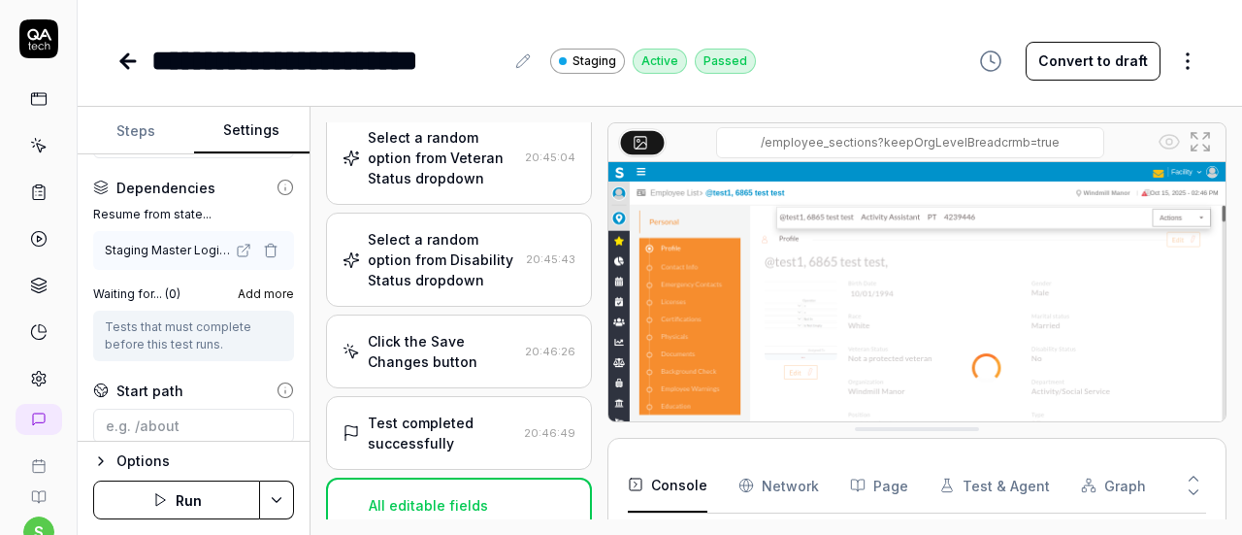
scroll to position [1380, 0]
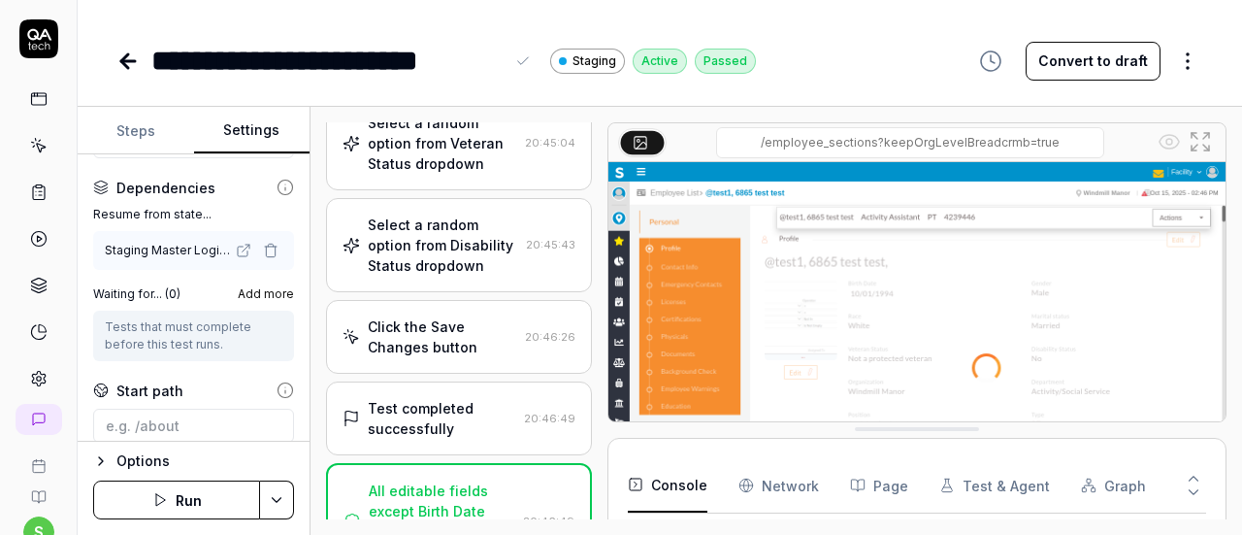
click at [469, 81] on div "**********" at bounding box center [327, 61] width 352 height 44
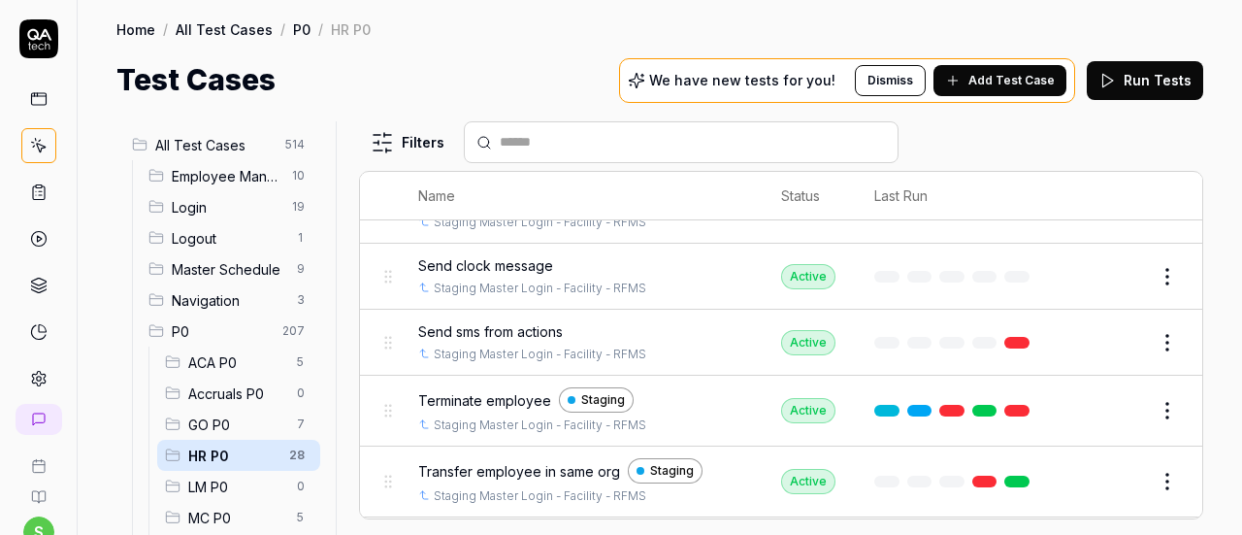
scroll to position [1383, 0]
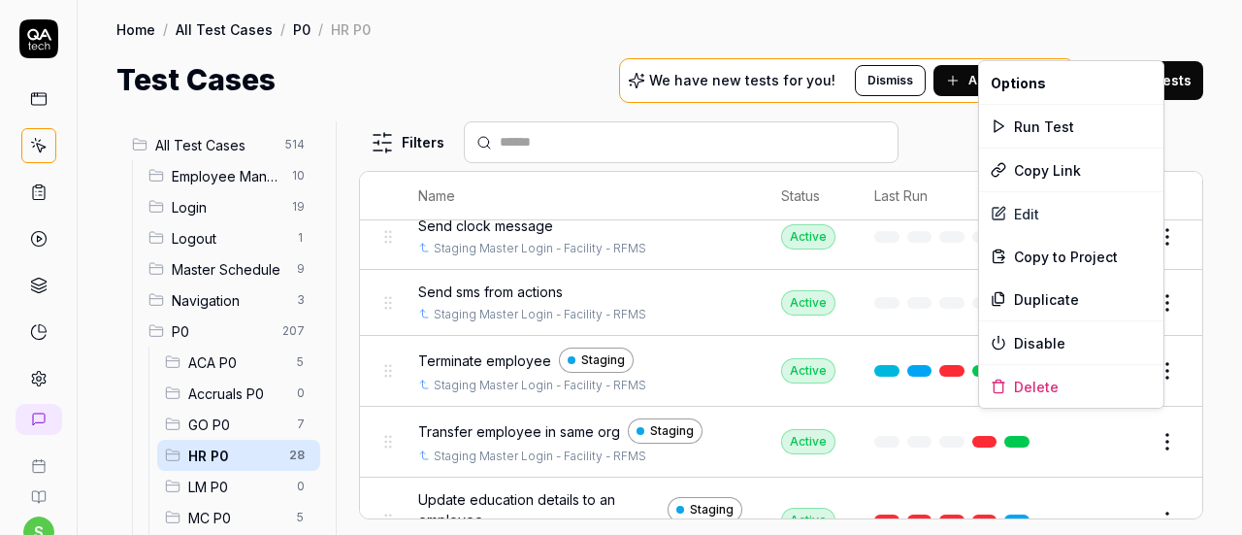
click at [1151, 475] on html "s Home / All Test Cases / P0 / HR P0 Home / All Test Cases / P0 / HR P0 Test Ca…" at bounding box center [621, 267] width 1242 height 535
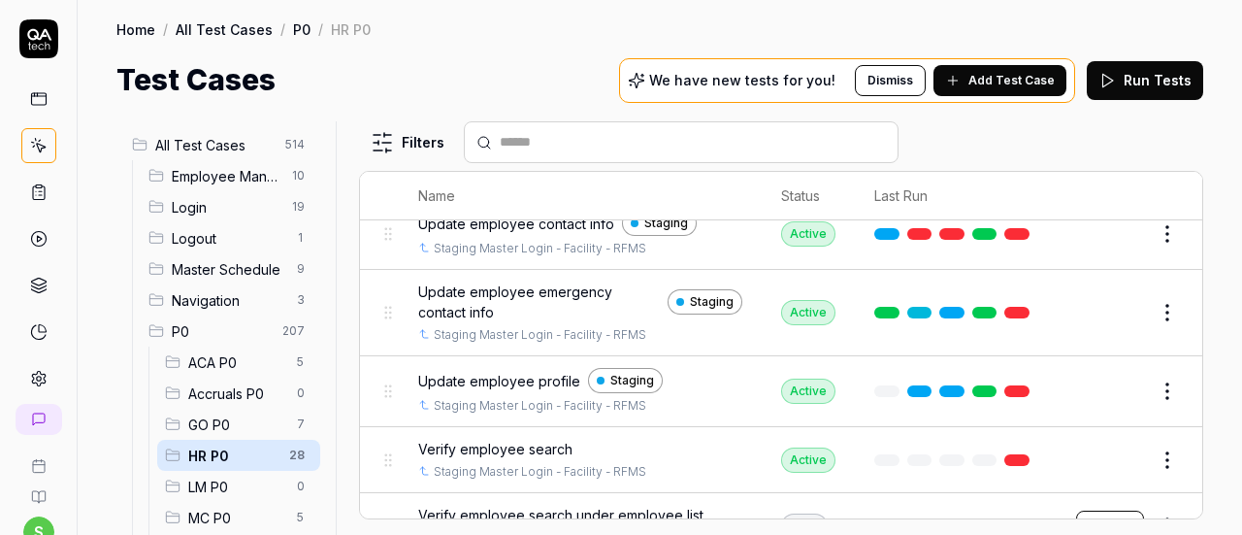
scroll to position [1765, 0]
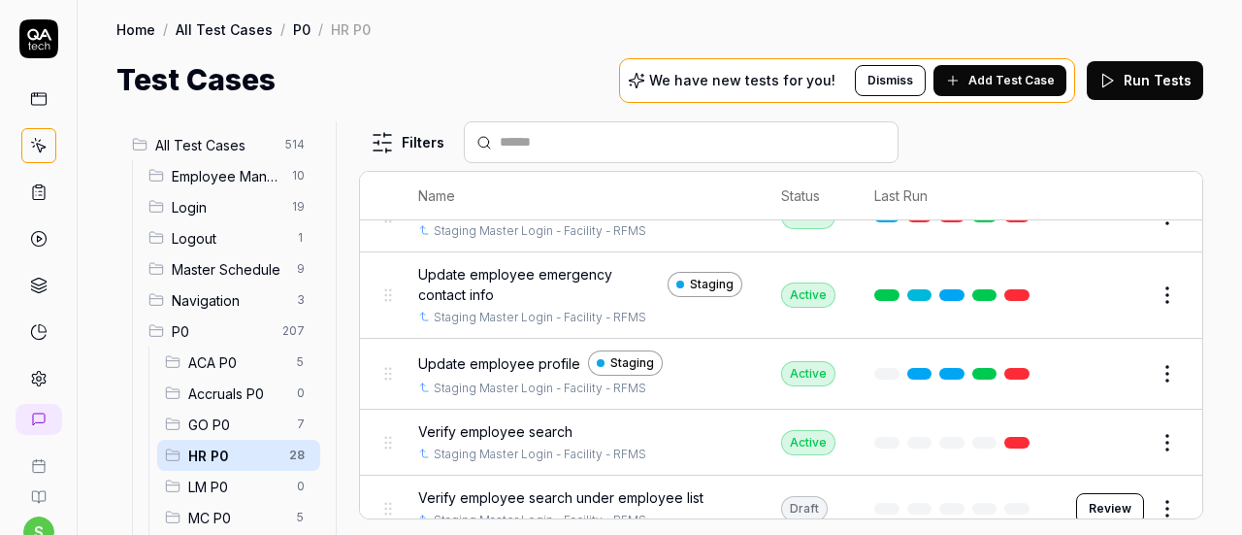
drag, startPoint x: 1194, startPoint y: 430, endPoint x: 1209, endPoint y: 488, distance: 60.3
click at [1209, 488] on html "s Home / All Test Cases / P0 / HR P0 Home / All Test Cases / P0 / HR P0 Test Ca…" at bounding box center [621, 267] width 1242 height 535
click at [552, 421] on span "Verify employee search" at bounding box center [495, 431] width 154 height 20
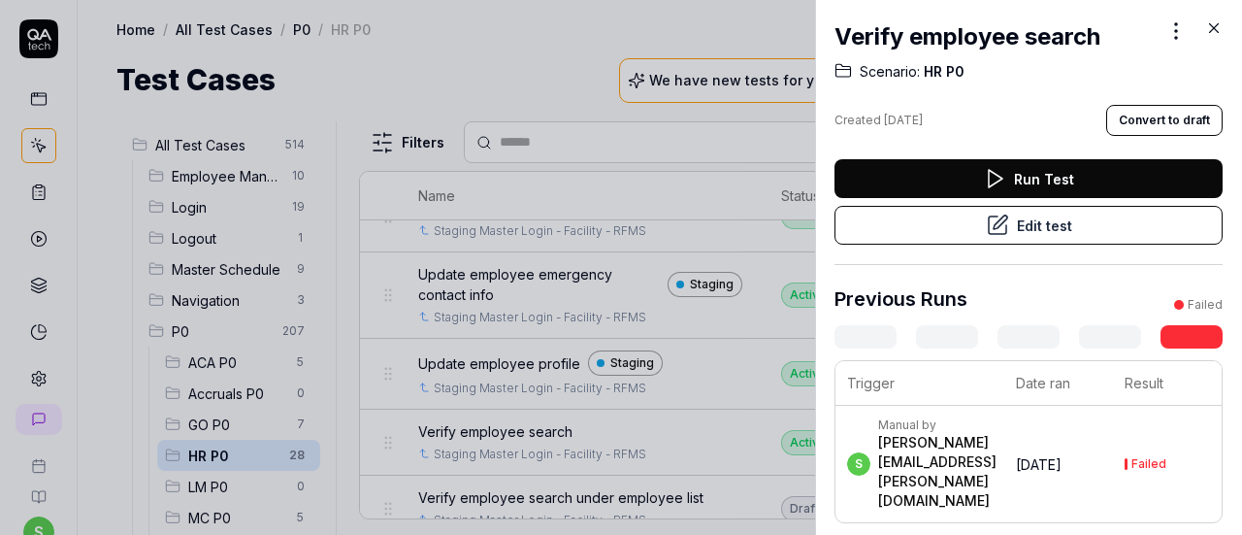
click at [1124, 232] on button "Edit test" at bounding box center [1029, 225] width 388 height 39
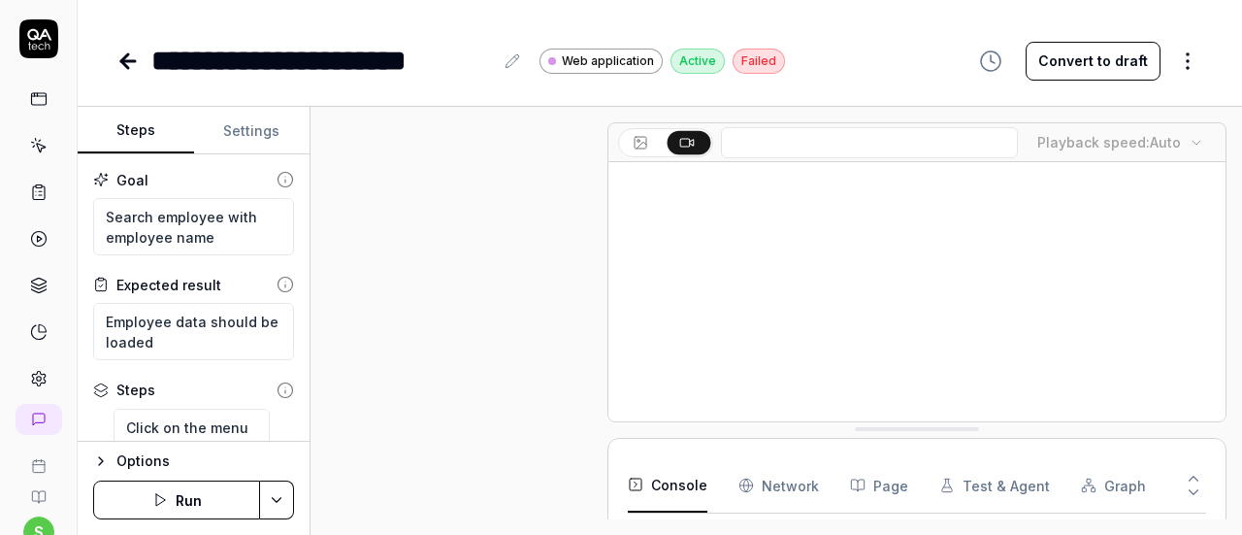
scroll to position [676, 0]
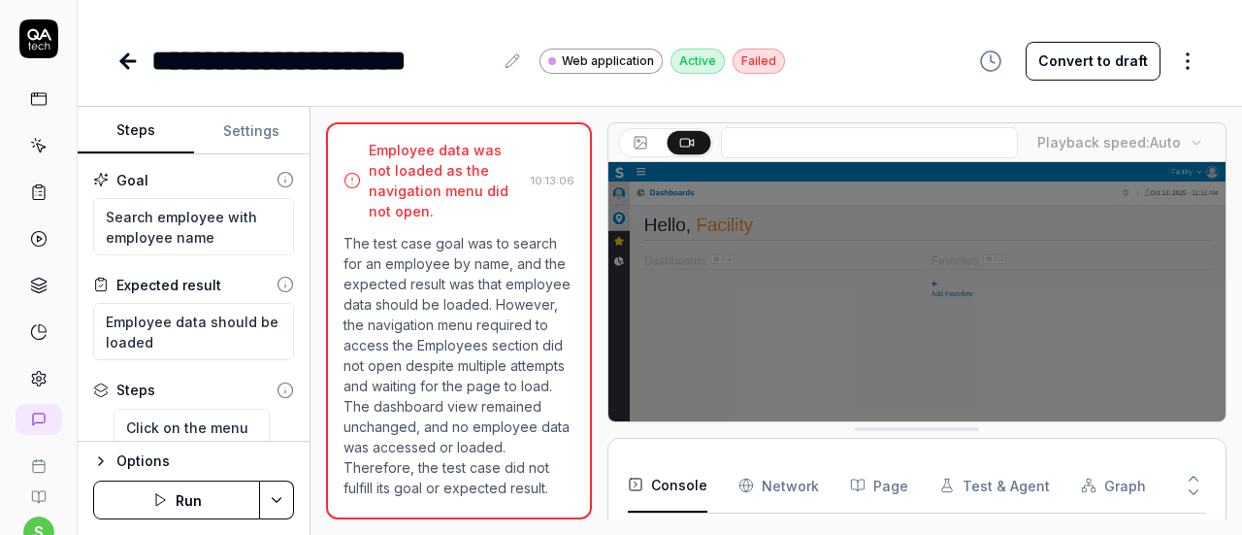
type textarea "*"
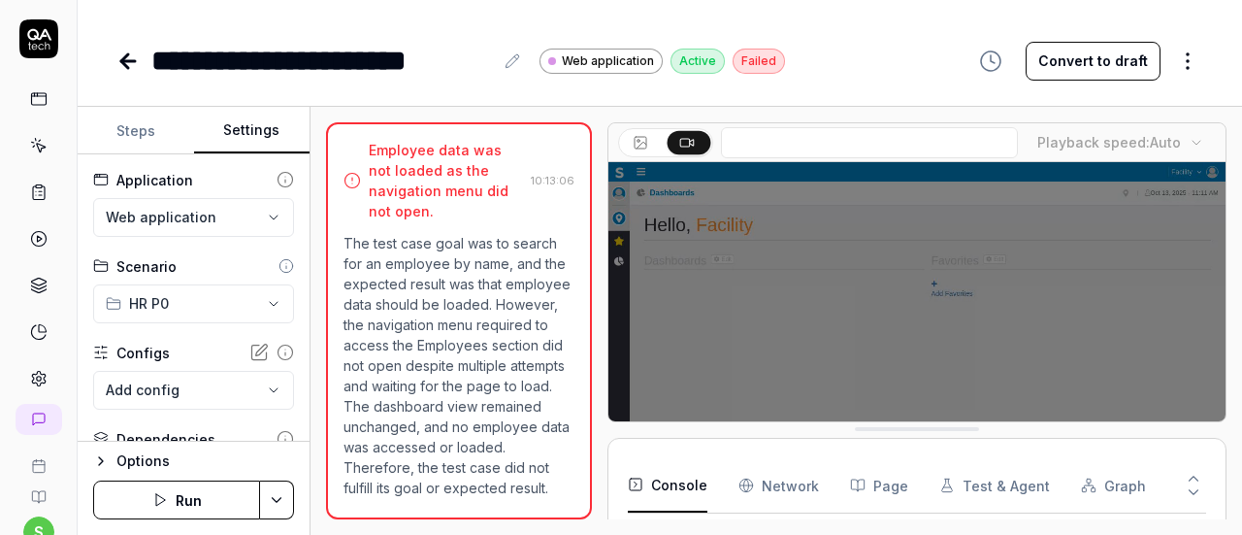
click at [240, 126] on button "Settings" at bounding box center [252, 131] width 116 height 47
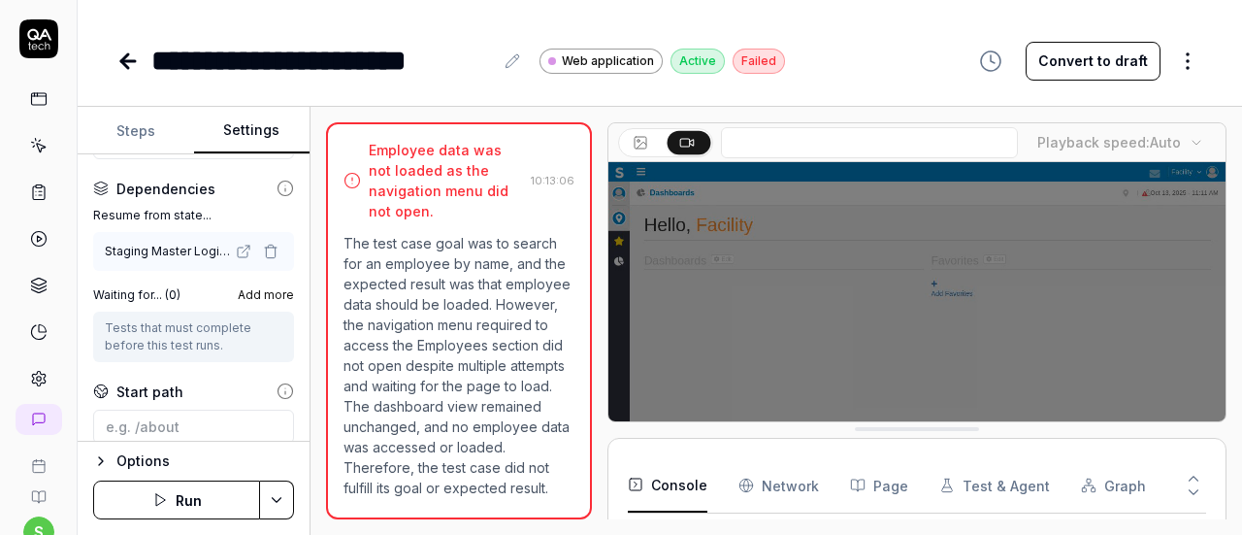
scroll to position [251, 0]
click at [263, 249] on icon "button" at bounding box center [271, 251] width 16 height 16
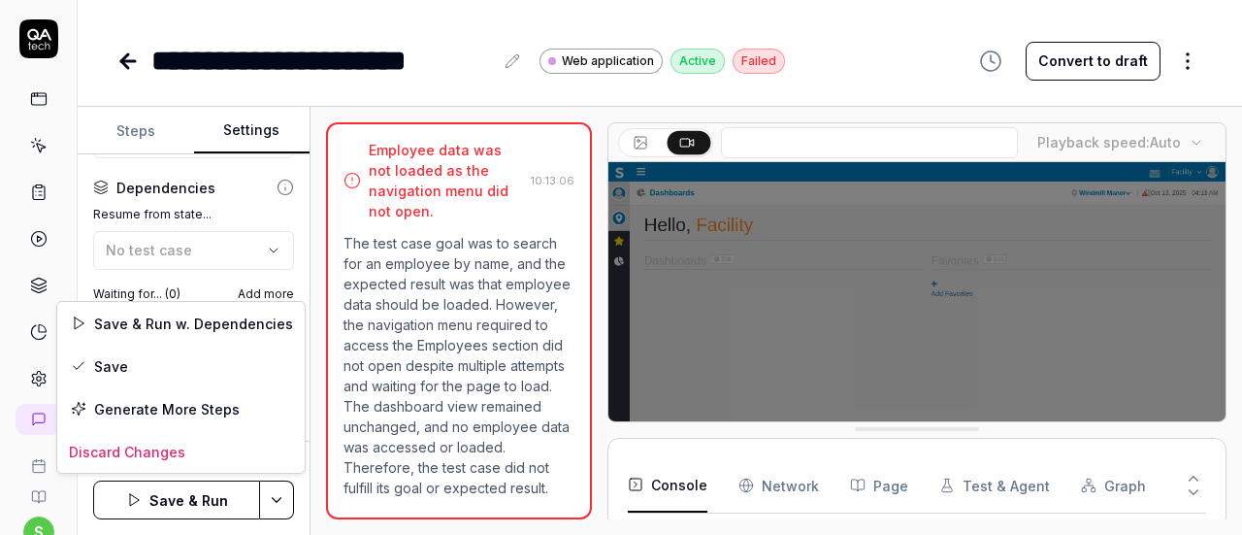
click at [276, 486] on html "**********" at bounding box center [621, 267] width 1242 height 535
click at [170, 383] on div "Save" at bounding box center [180, 366] width 247 height 43
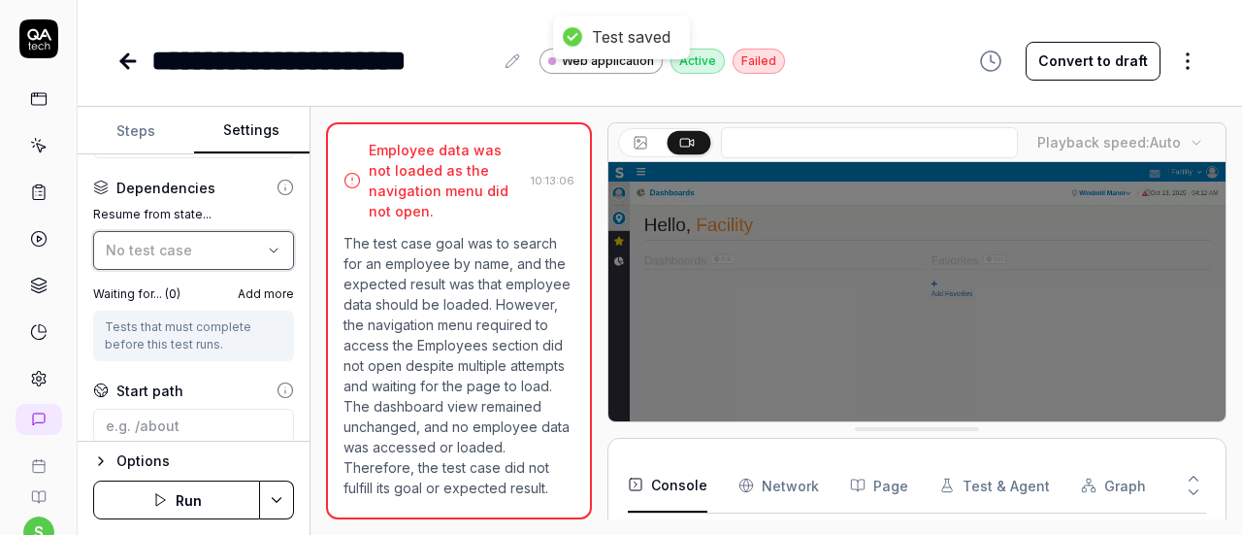
click at [152, 246] on span "No test case" at bounding box center [149, 250] width 86 height 16
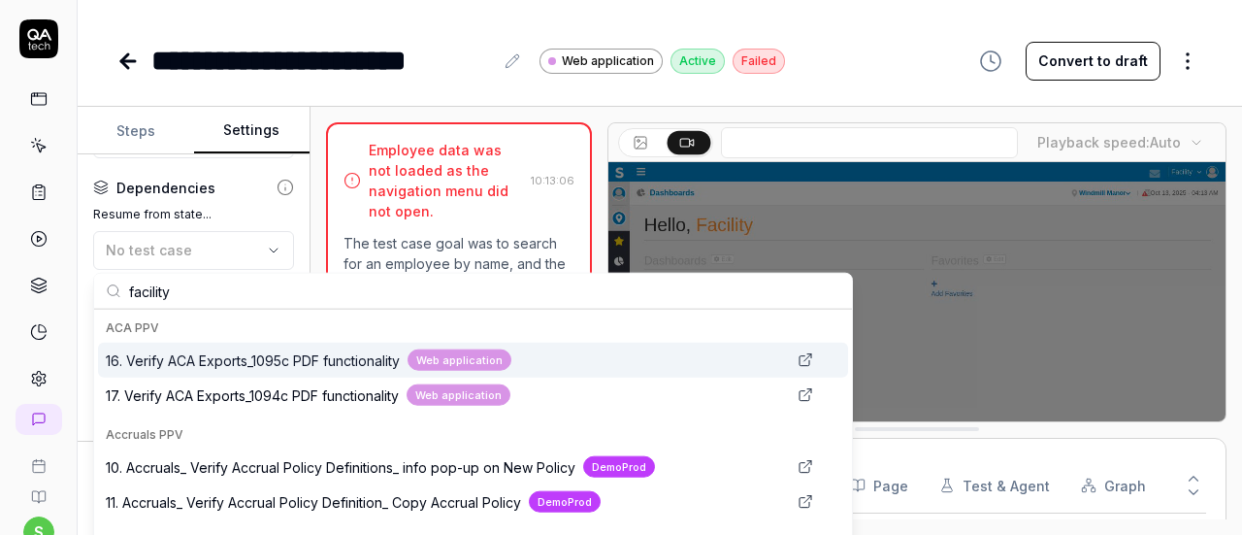
type input "facility"
click at [152, 246] on span "No test case" at bounding box center [149, 250] width 86 height 16
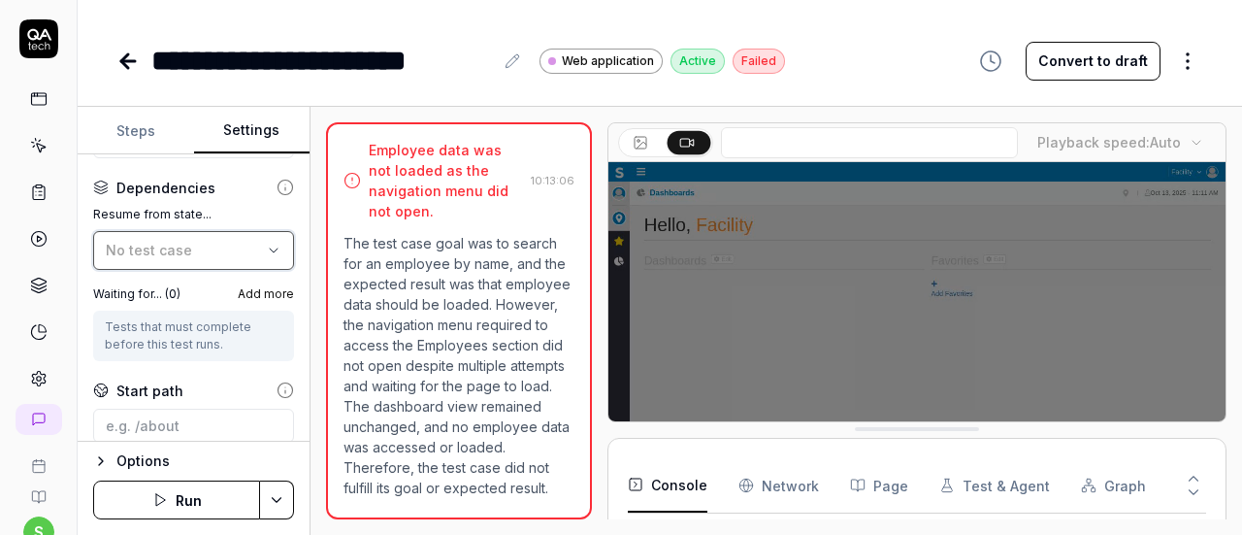
click at [152, 246] on span "No test case" at bounding box center [149, 250] width 86 height 16
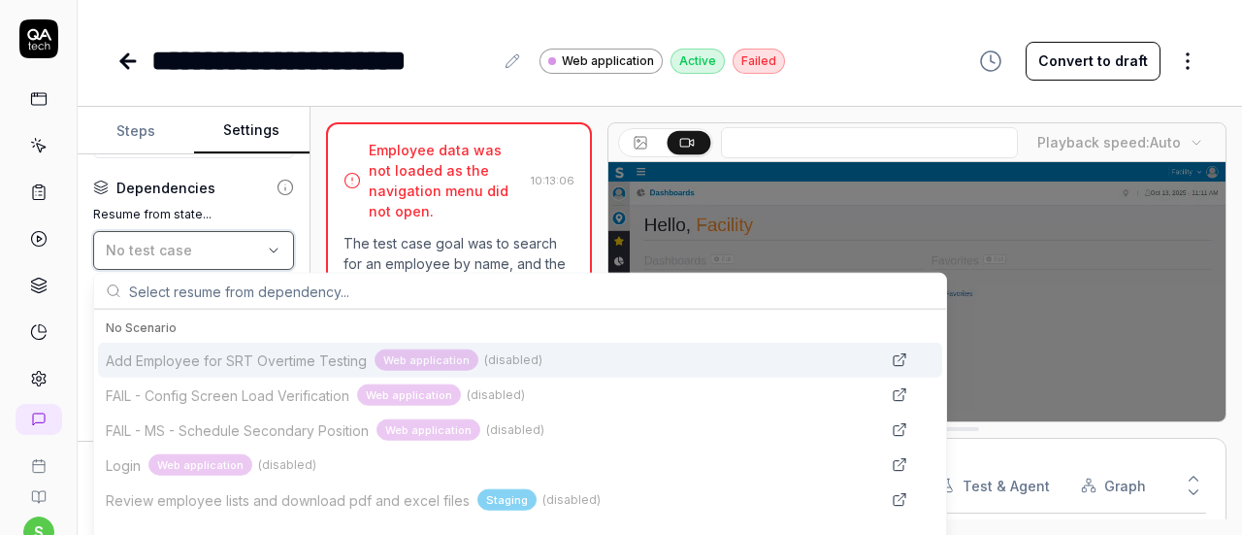
click at [152, 246] on span "No test case" at bounding box center [149, 250] width 86 height 16
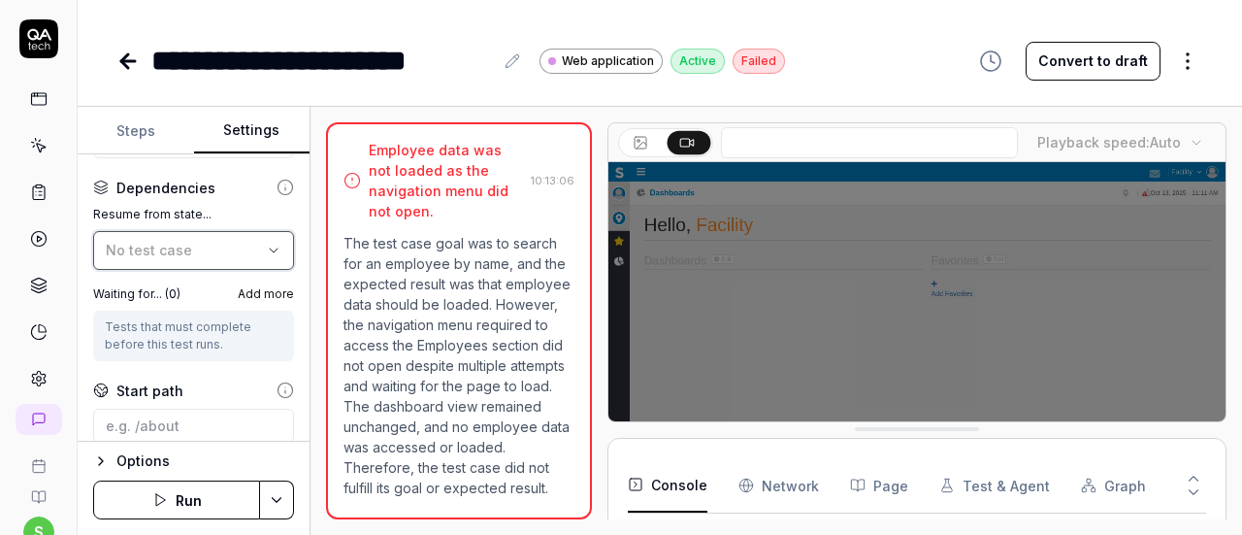
click at [152, 246] on span "No test case" at bounding box center [149, 250] width 86 height 16
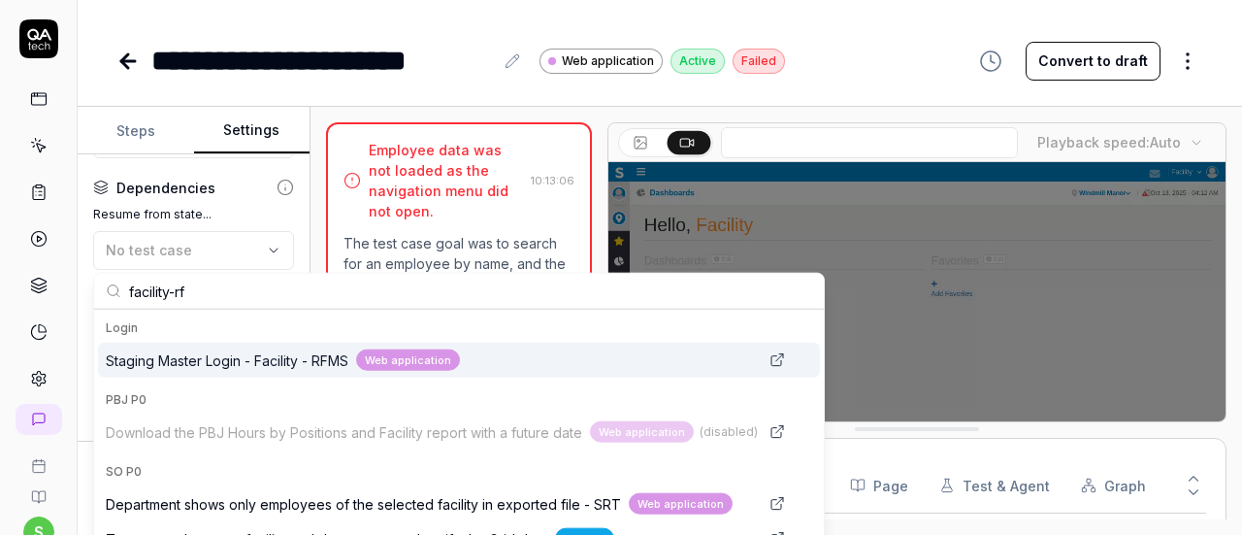
type input "facility-rf"
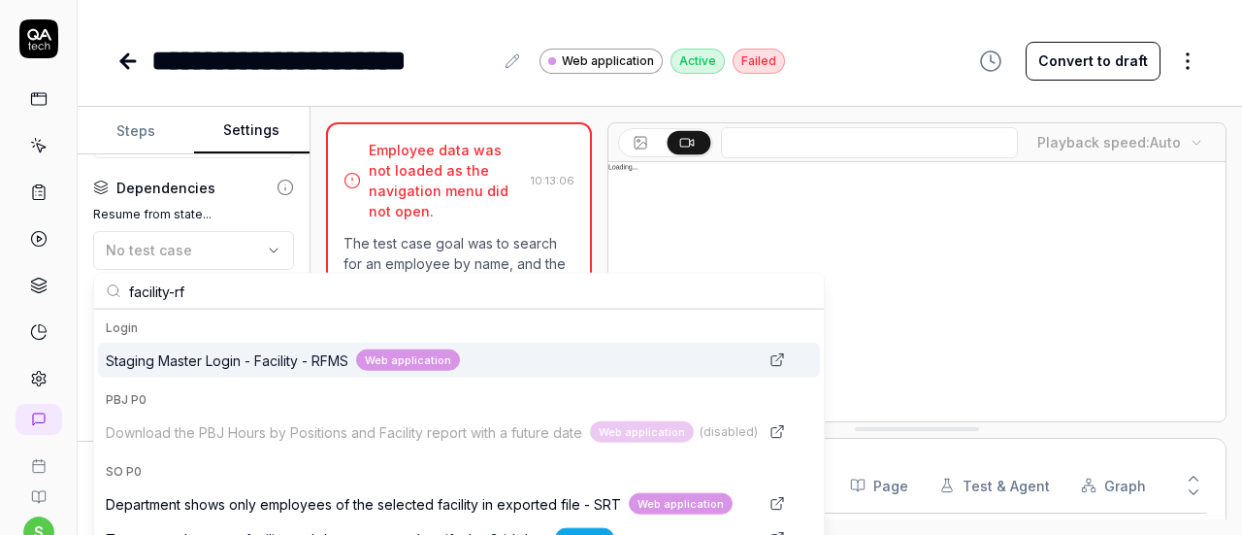
click at [248, 358] on span "Staging Master Login - Facility - RFMS" at bounding box center [227, 359] width 243 height 20
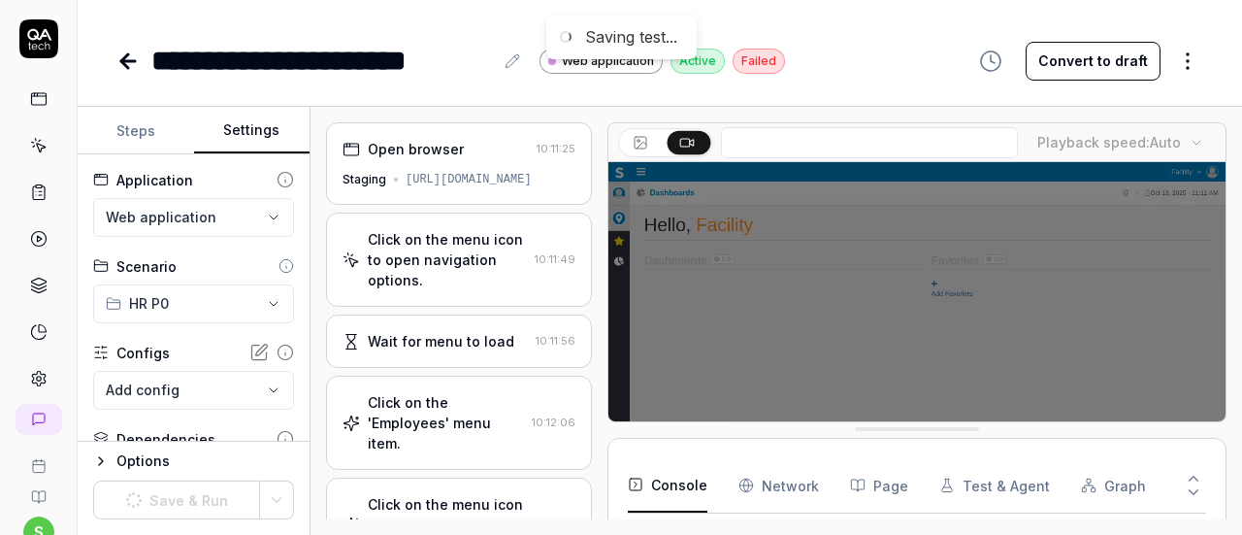
scroll to position [181, 0]
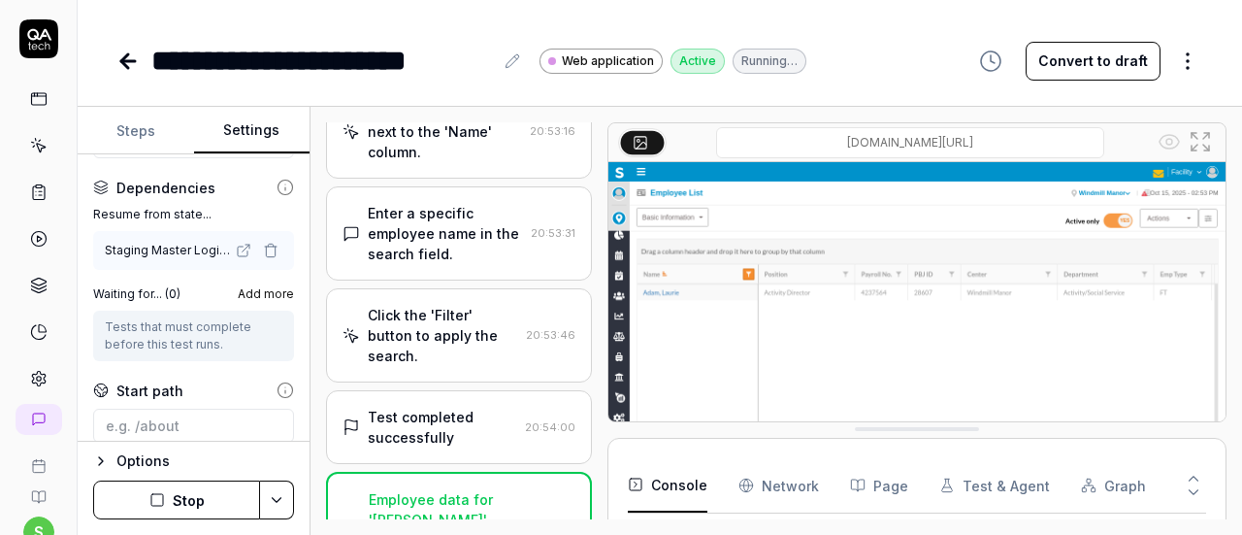
scroll to position [835, 0]
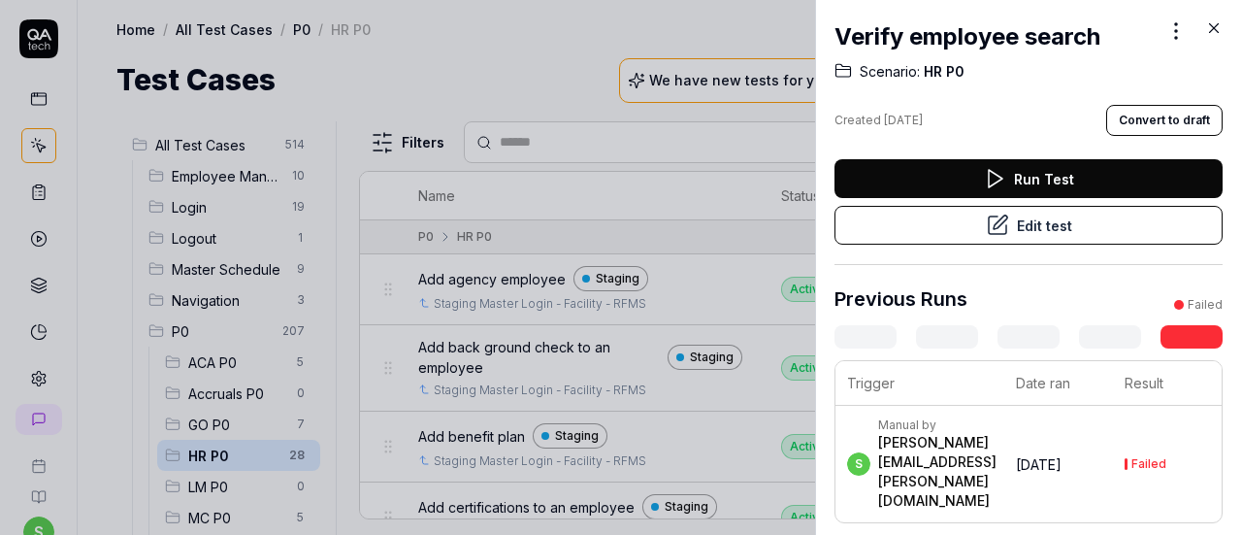
click at [1211, 21] on icon at bounding box center [1213, 27] width 17 height 17
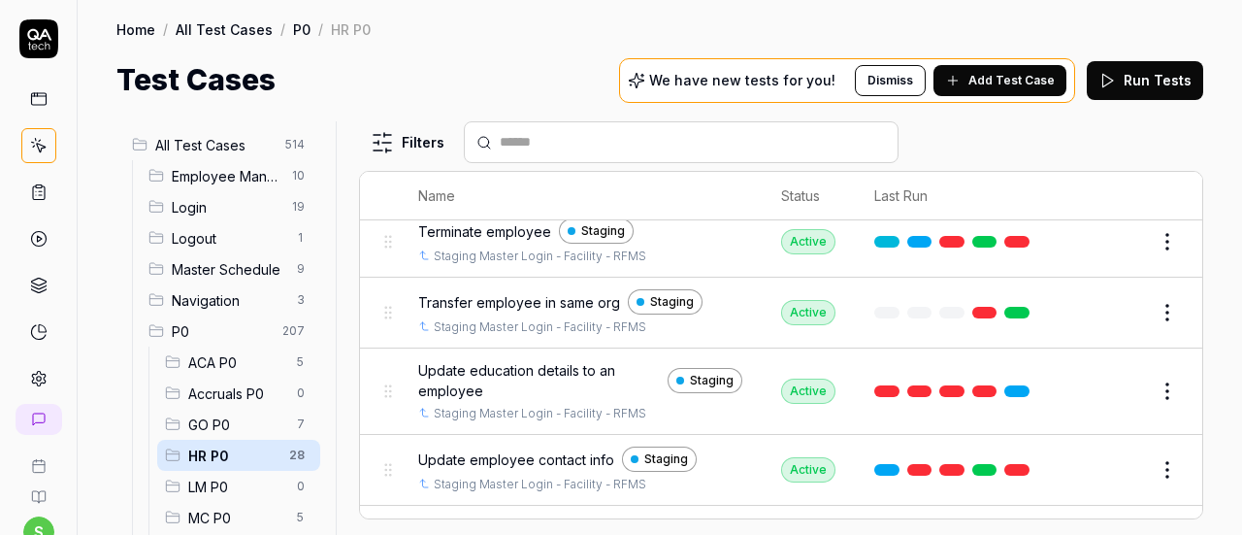
scroll to position [1765, 0]
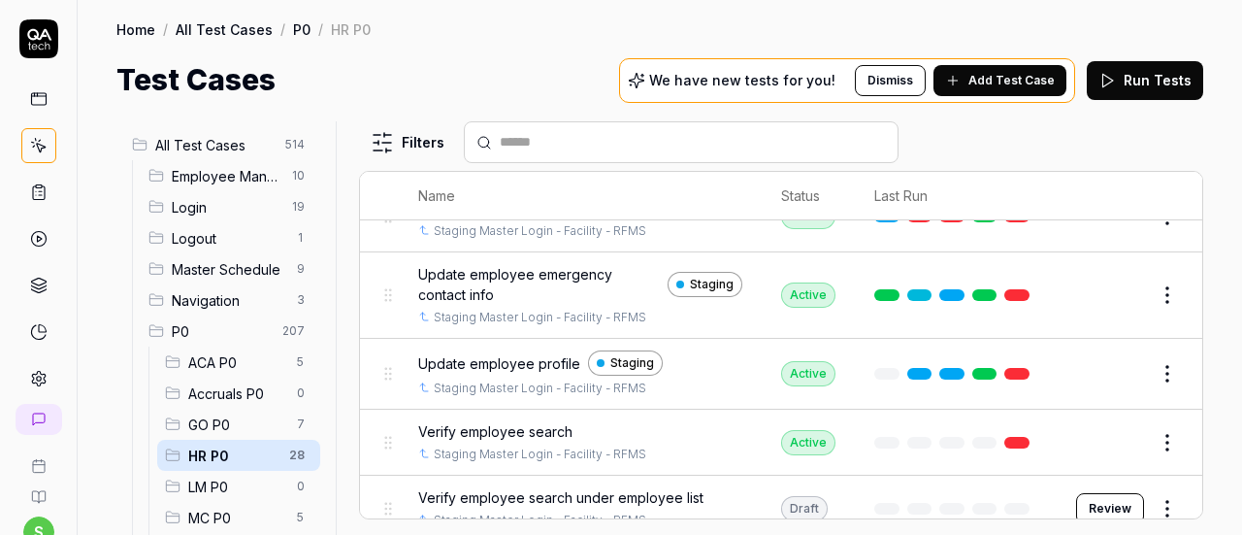
click at [670, 487] on span "Verify employee search under employee list" at bounding box center [560, 497] width 285 height 20
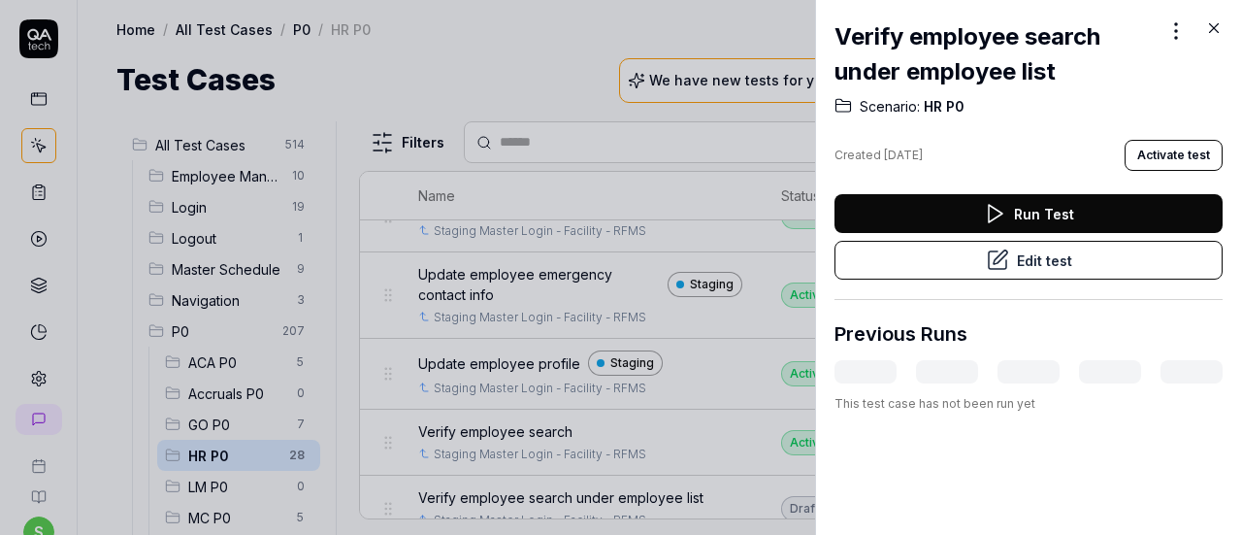
click at [1006, 267] on button "Edit test" at bounding box center [1029, 260] width 388 height 39
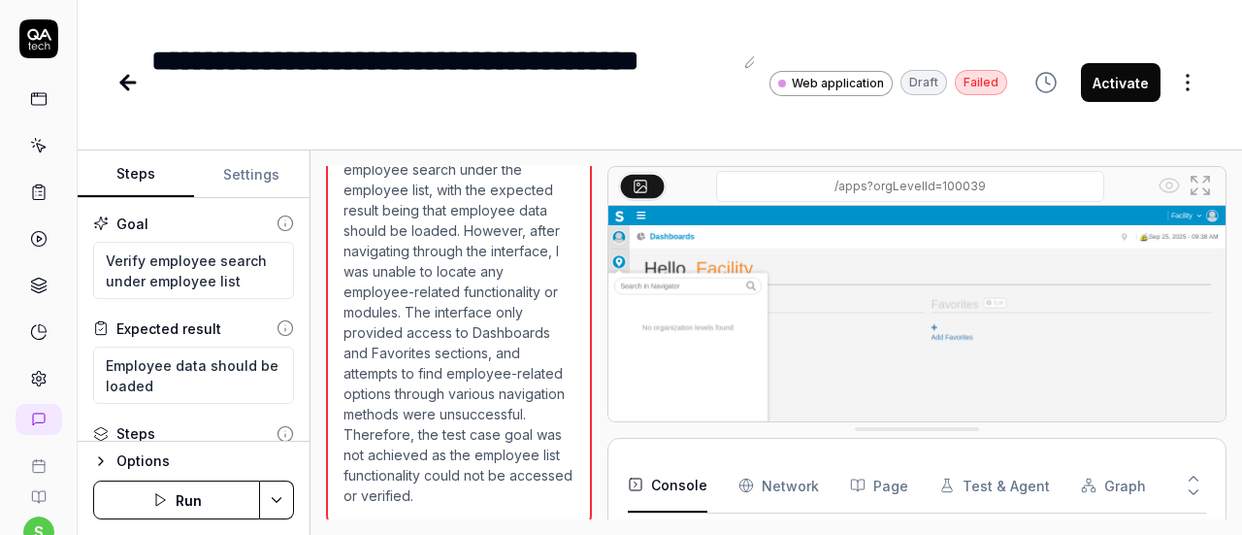
scroll to position [1386, 0]
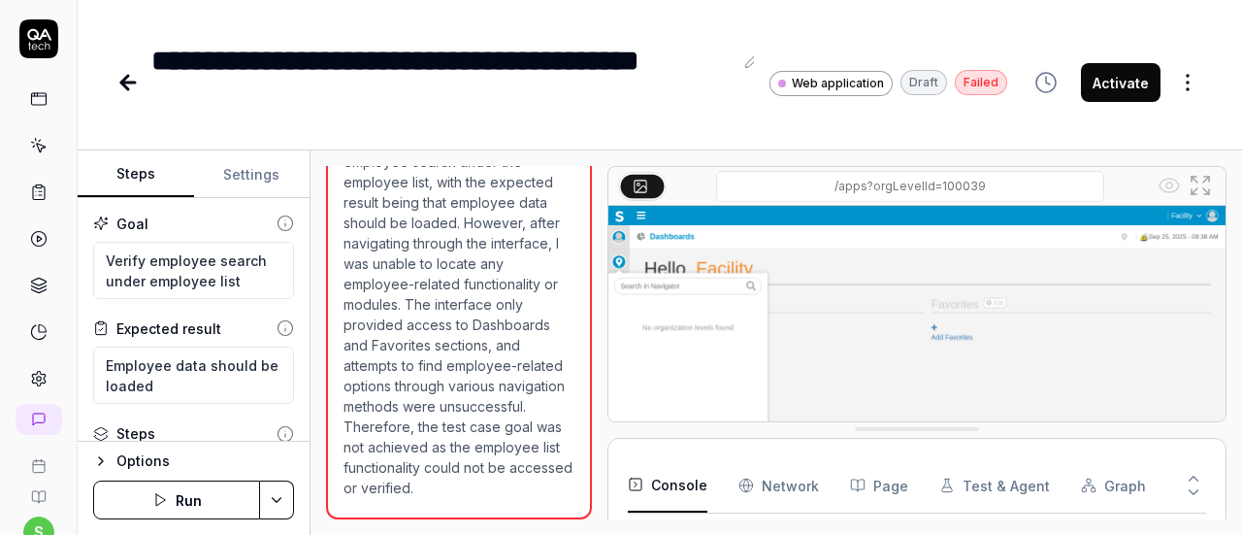
type textarea "*"
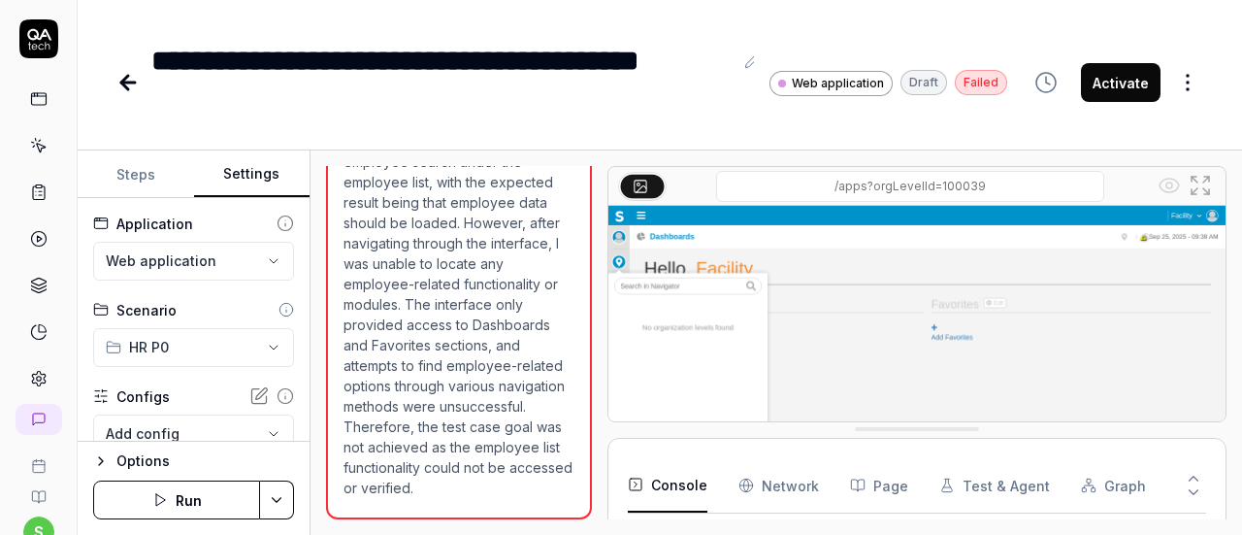
click at [254, 175] on button "Settings" at bounding box center [252, 174] width 116 height 47
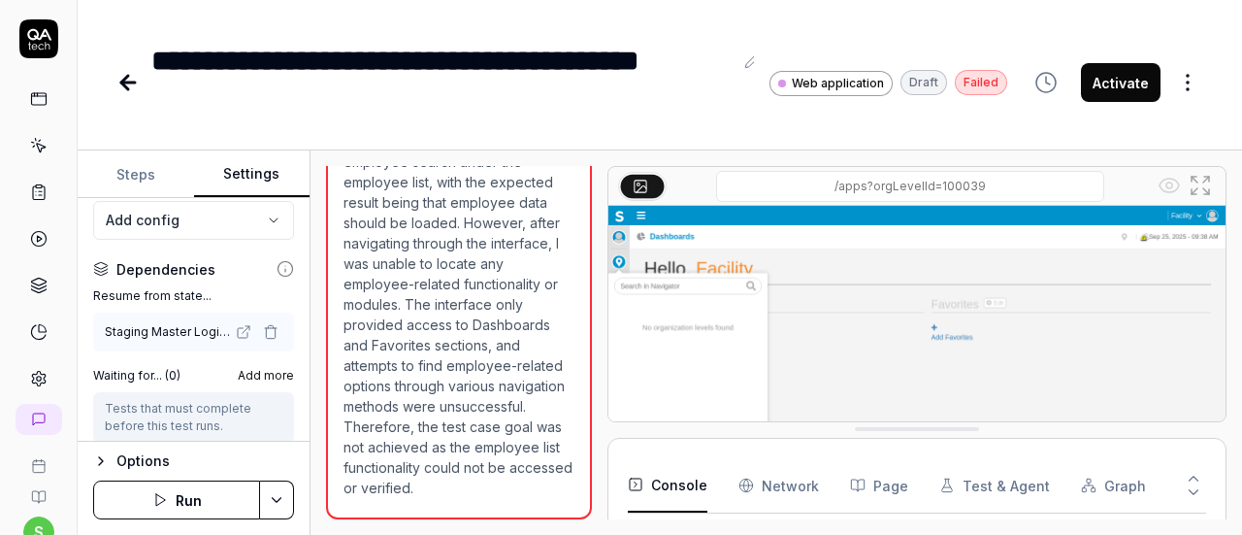
click at [263, 324] on icon "button" at bounding box center [271, 332] width 16 height 16
click at [183, 327] on span "No test case" at bounding box center [149, 331] width 86 height 16
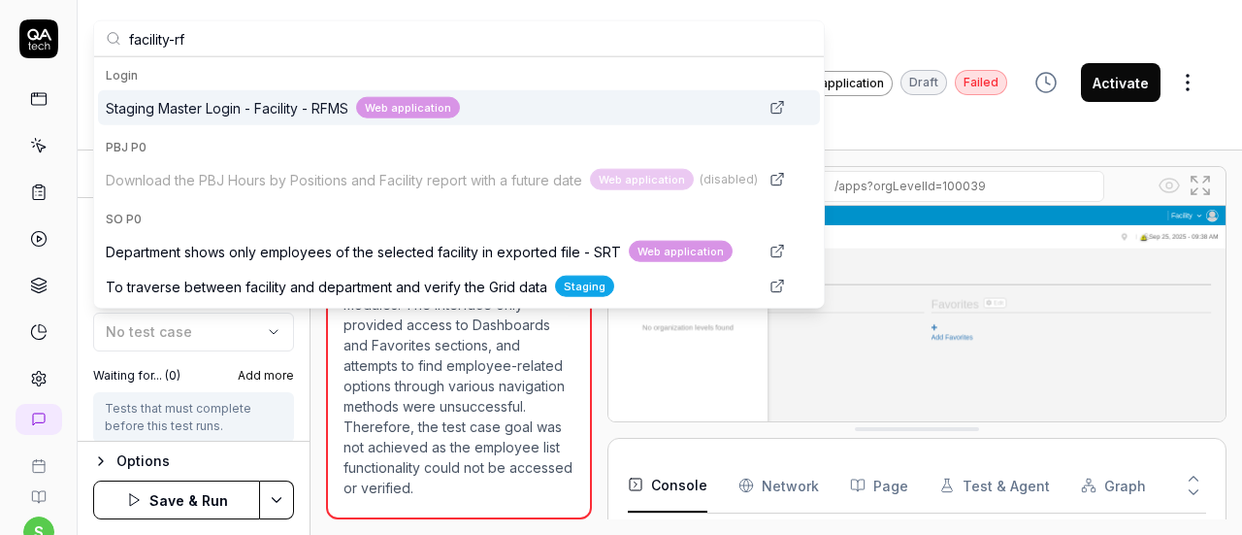
type input "facility-rf"
click at [316, 104] on span "Staging Master Login - Facility - RFMS" at bounding box center [227, 107] width 243 height 20
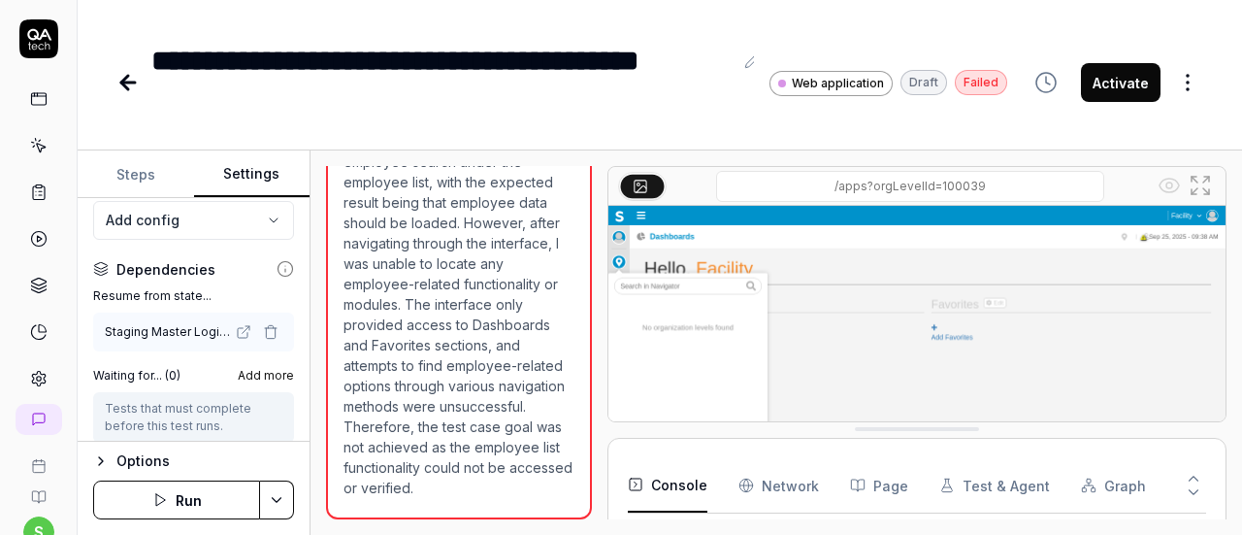
click at [266, 329] on icon "button" at bounding box center [270, 333] width 9 height 11
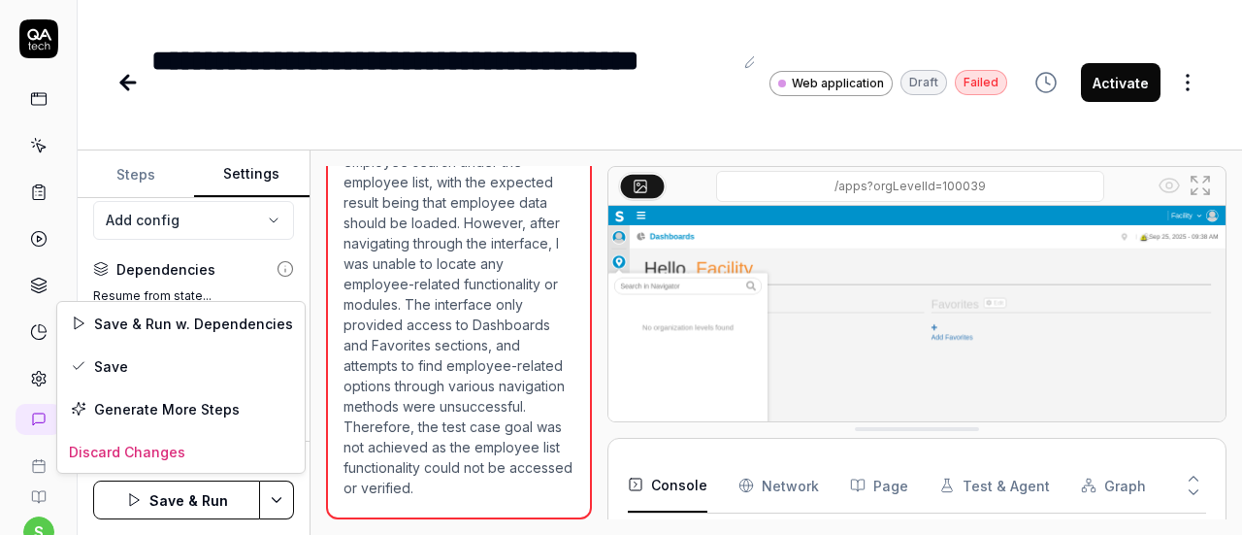
click at [275, 493] on html "**********" at bounding box center [621, 267] width 1242 height 535
click at [151, 370] on div "Save" at bounding box center [180, 366] width 247 height 43
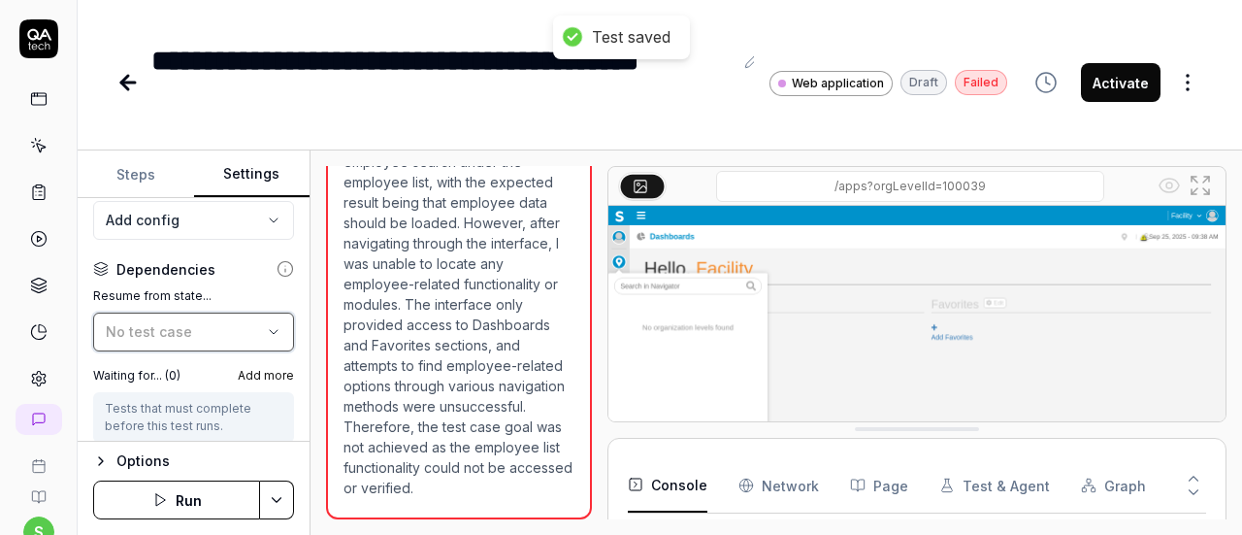
click at [192, 328] on div "No test case" at bounding box center [184, 331] width 156 height 20
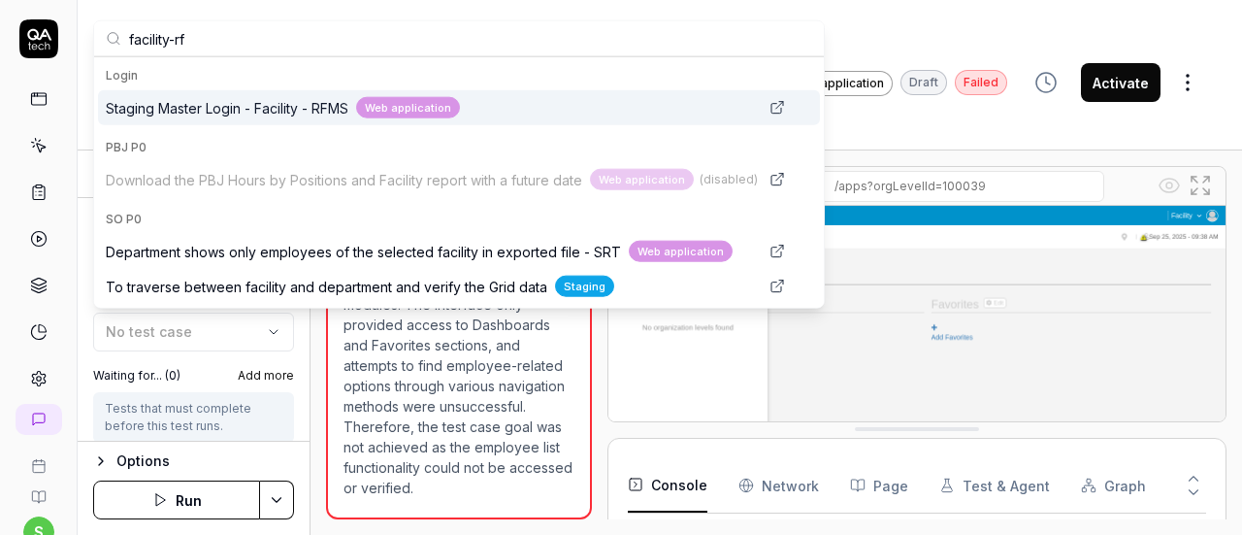
type input "facility-rf"
click at [321, 106] on span "Staging Master Login - Facility - RFMS" at bounding box center [227, 107] width 243 height 20
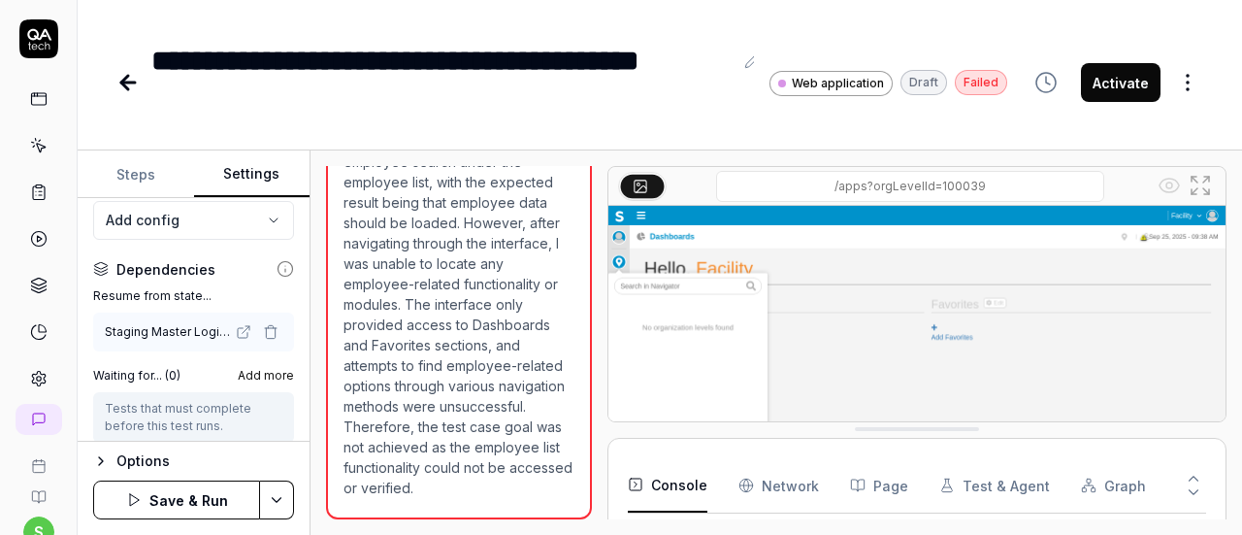
click at [186, 499] on button "Save & Run" at bounding box center [176, 499] width 167 height 39
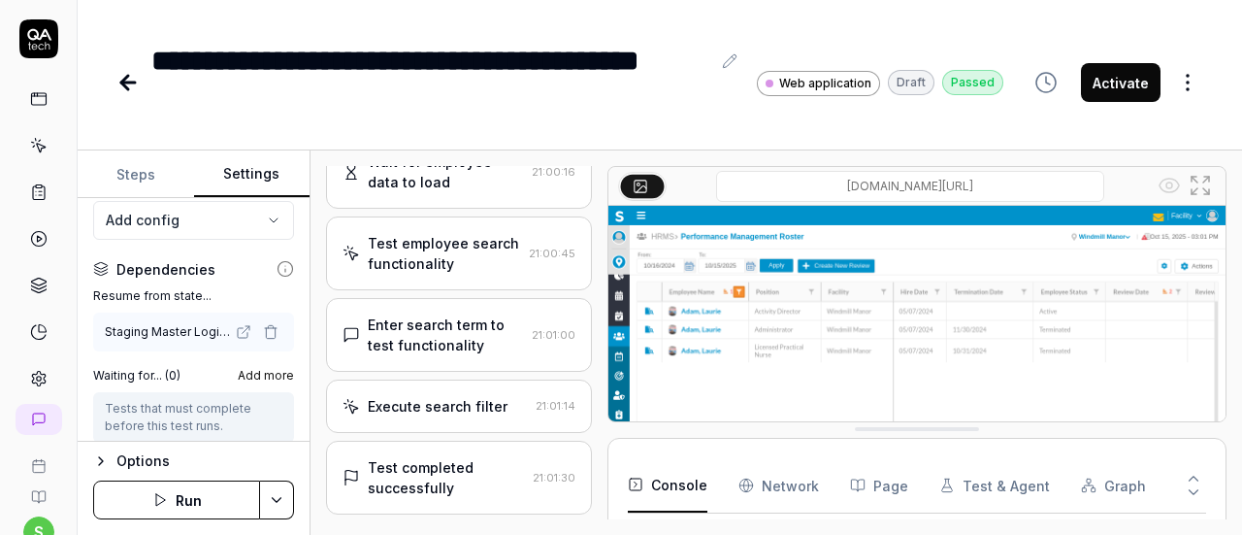
scroll to position [2052, 0]
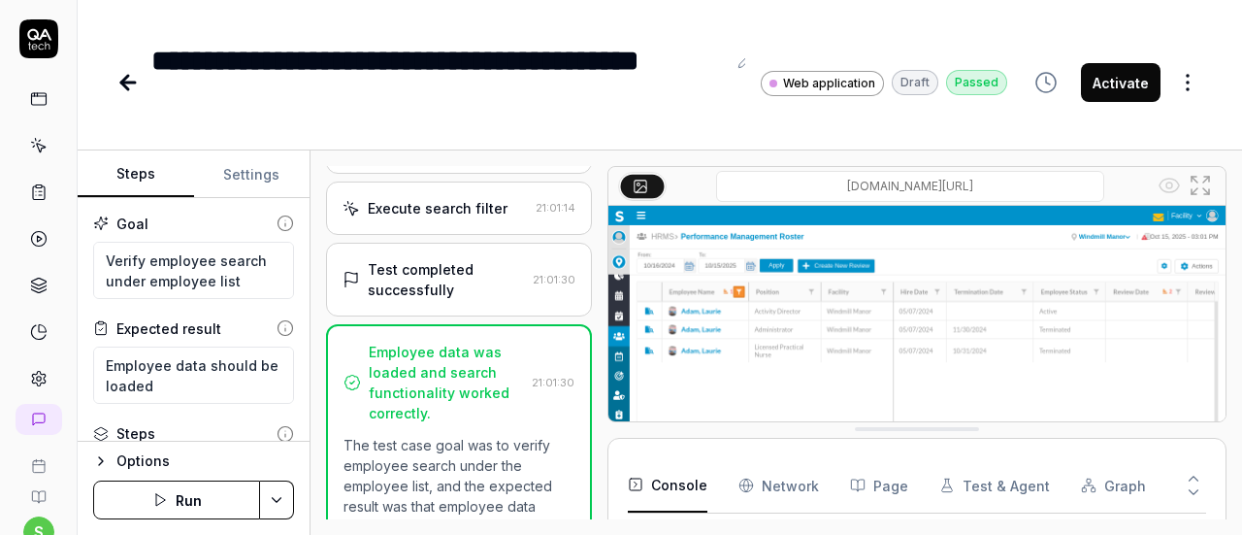
click at [135, 170] on button "Steps" at bounding box center [136, 174] width 116 height 47
click at [198, 498] on button "Run" at bounding box center [176, 499] width 167 height 39
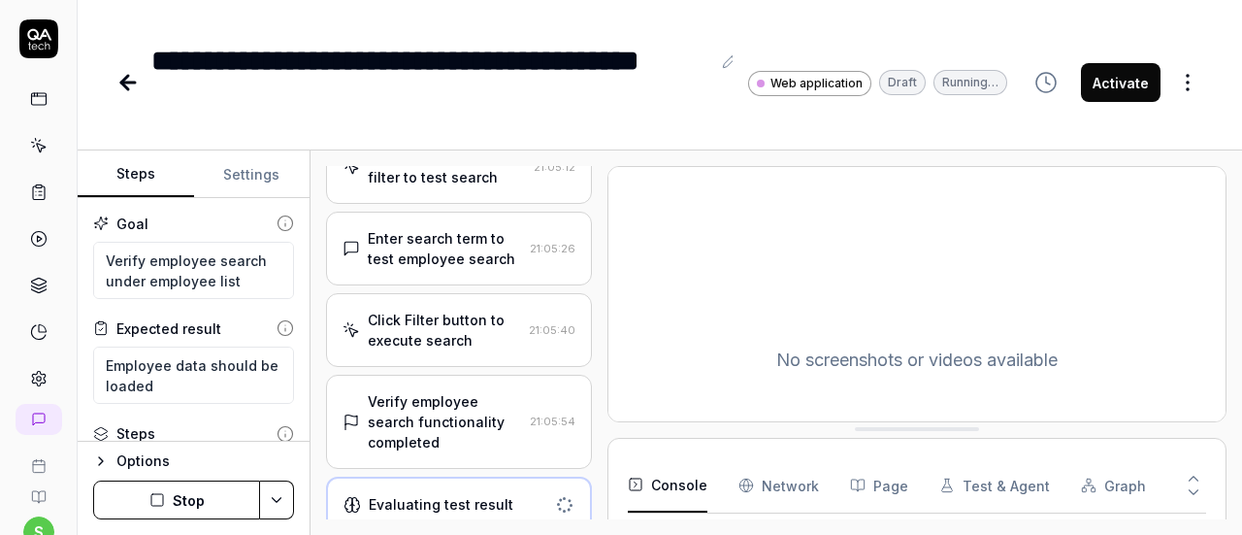
scroll to position [1348, 0]
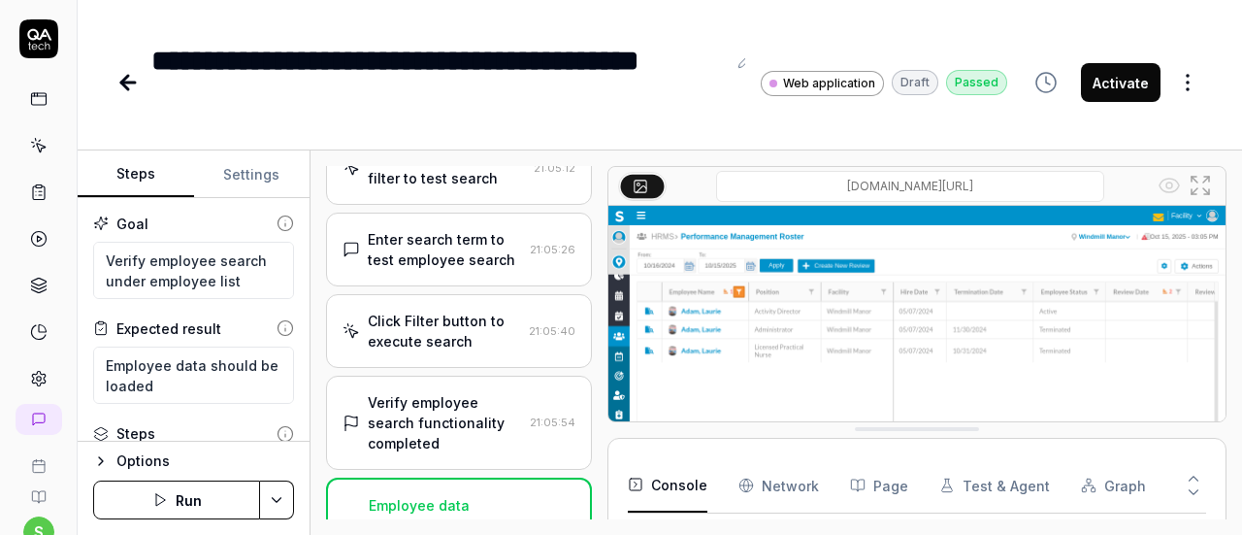
type textarea "*"
